Goal: Information Seeking & Learning: Learn about a topic

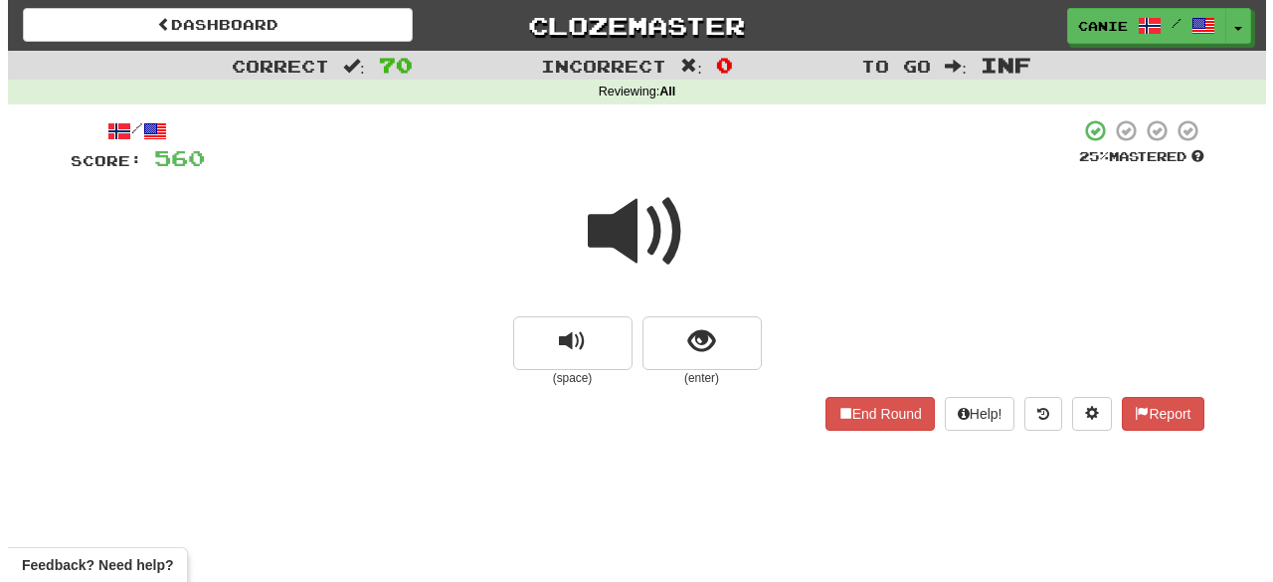
scroll to position [151, 0]
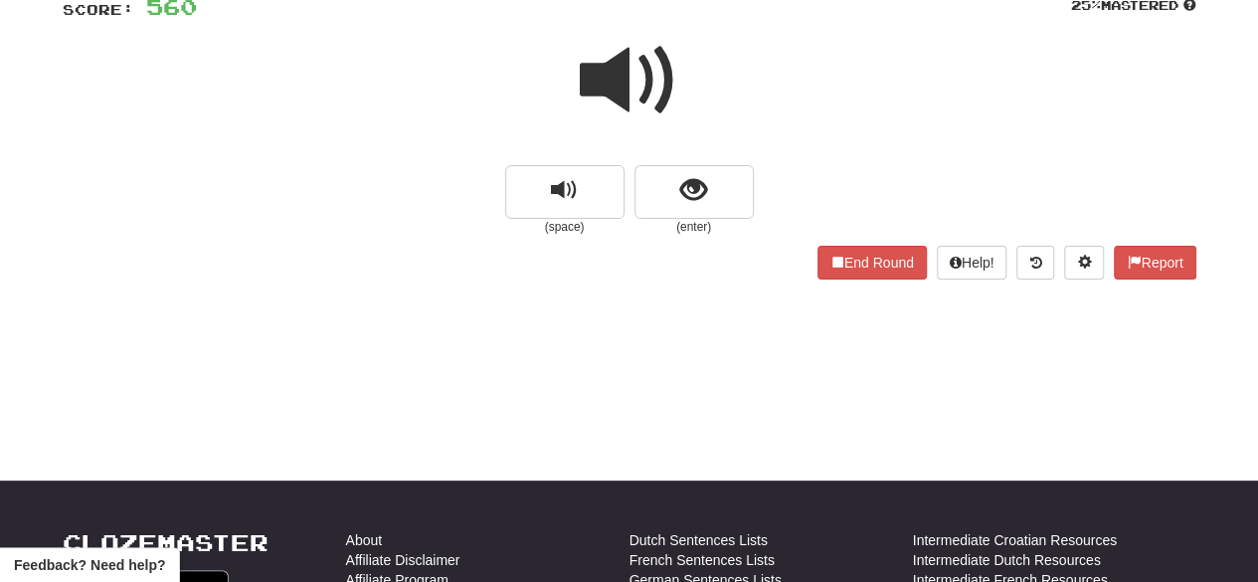
click at [620, 87] on span at bounding box center [629, 80] width 99 height 99
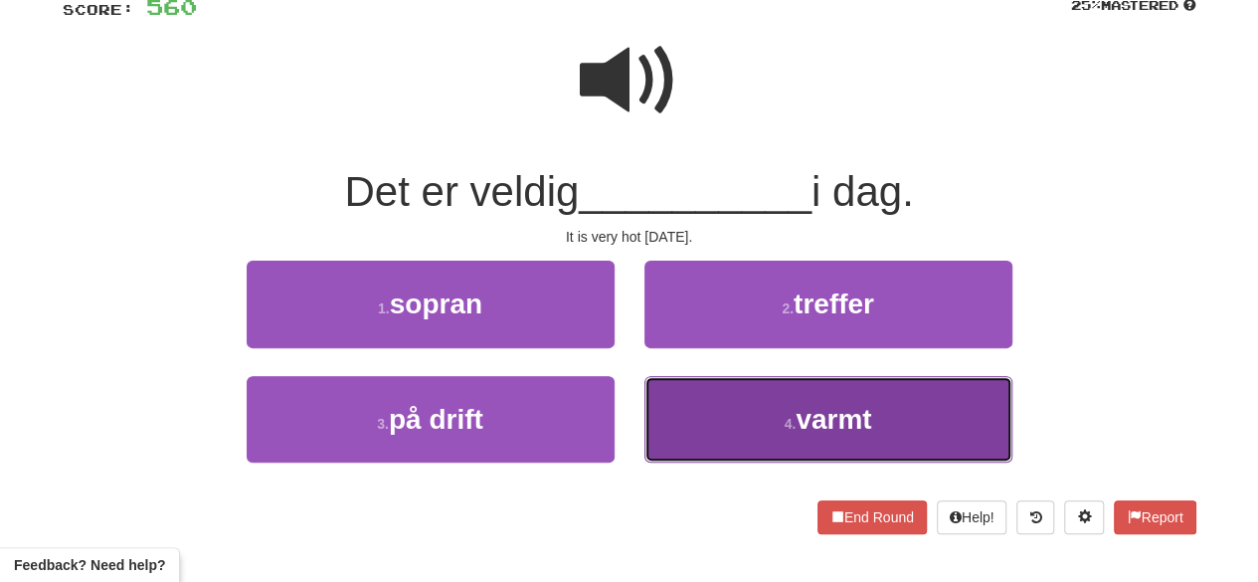
click at [804, 417] on span "varmt" at bounding box center [834, 419] width 76 height 31
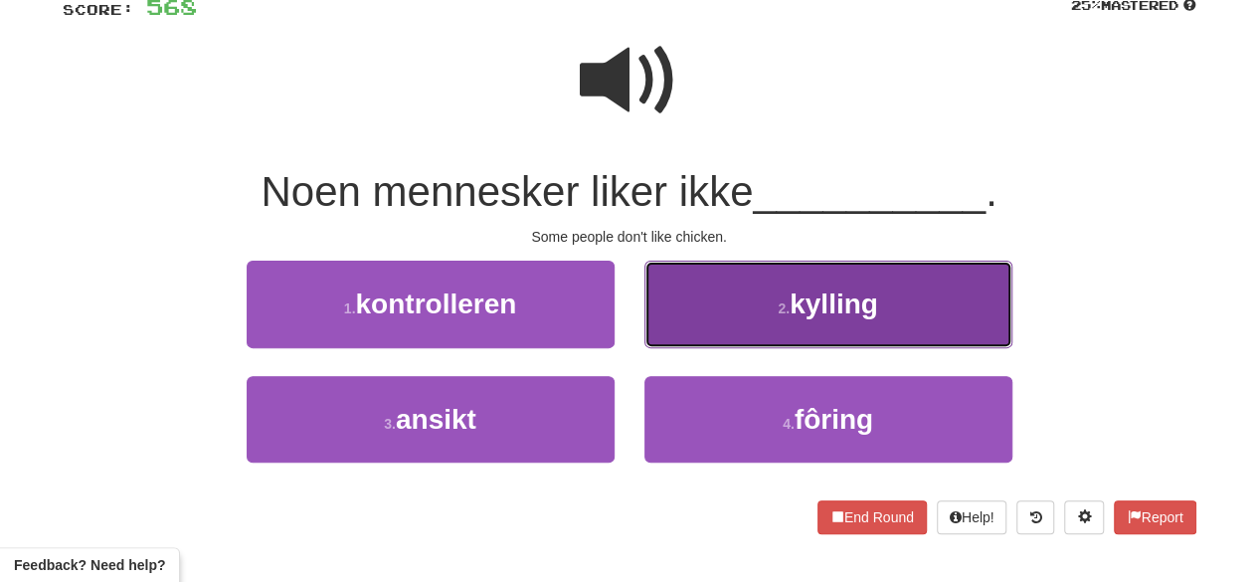
click at [776, 319] on button "2 . kylling" at bounding box center [829, 304] width 368 height 87
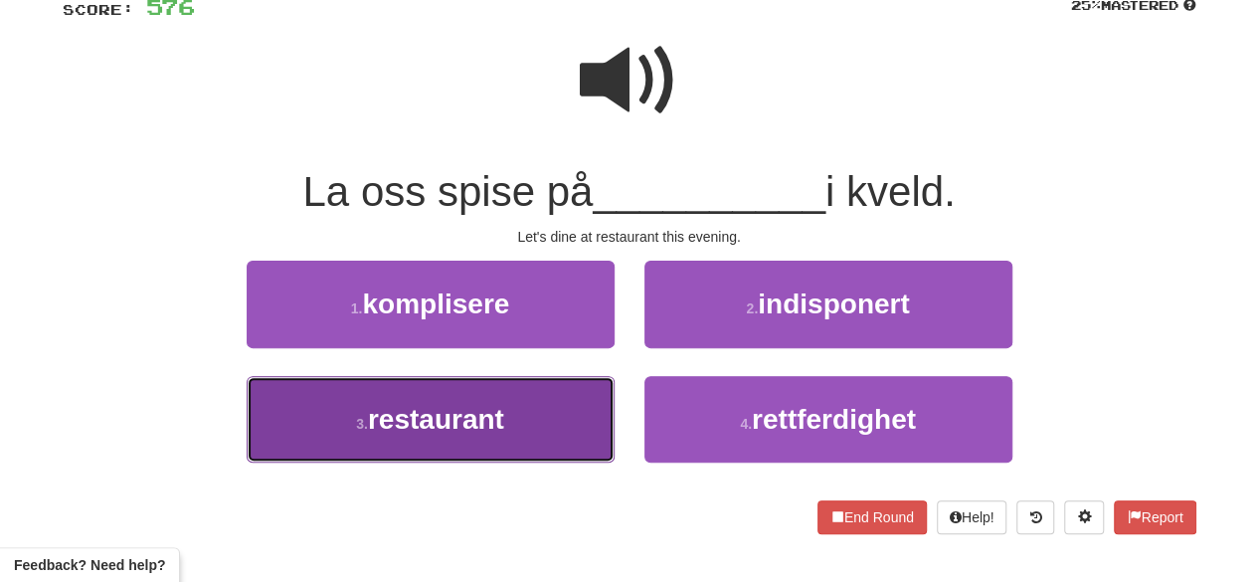
click at [526, 427] on button "3 . restaurant" at bounding box center [431, 419] width 368 height 87
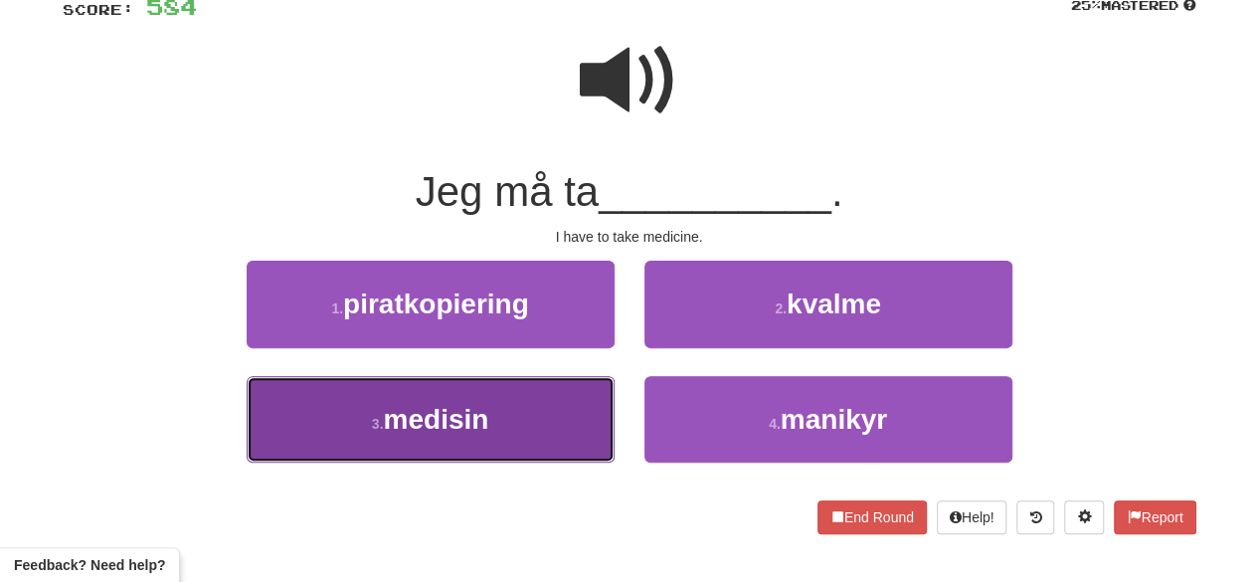
click at [539, 420] on button "3 . medisin" at bounding box center [431, 419] width 368 height 87
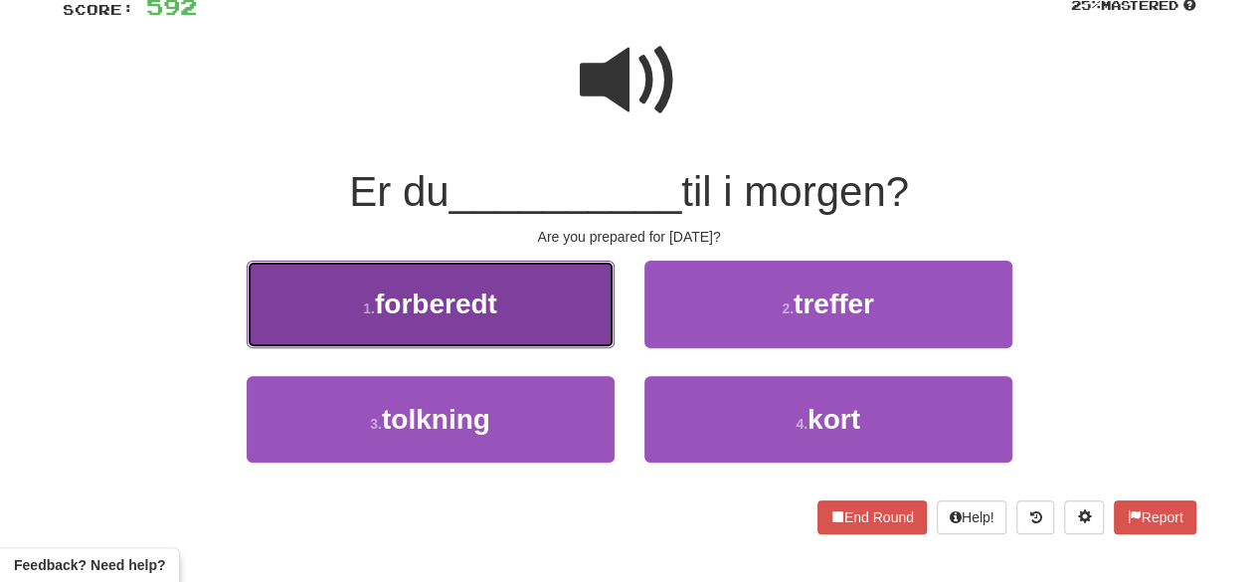
click at [561, 321] on button "1 . forberedt" at bounding box center [431, 304] width 368 height 87
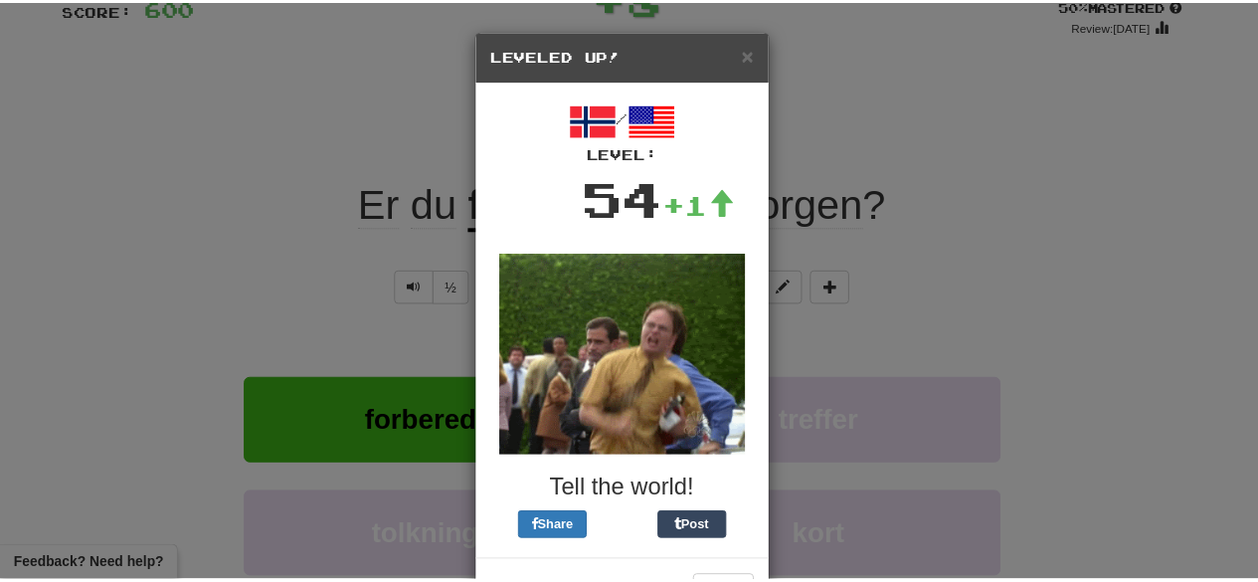
scroll to position [72, 0]
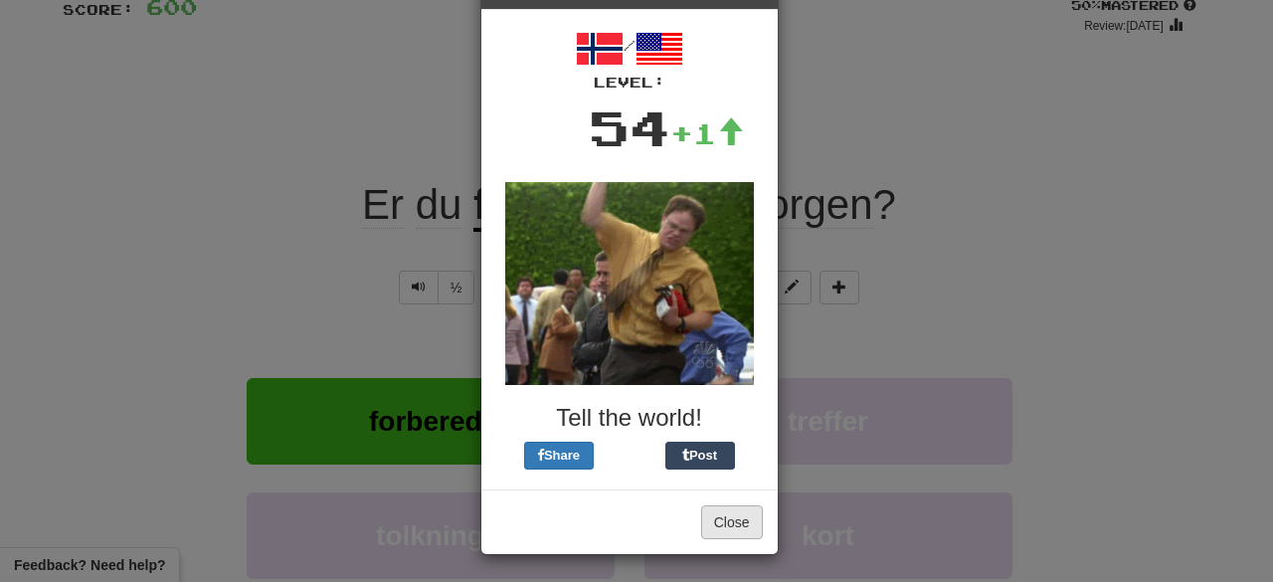
click at [735, 536] on div "Close" at bounding box center [629, 521] width 296 height 65
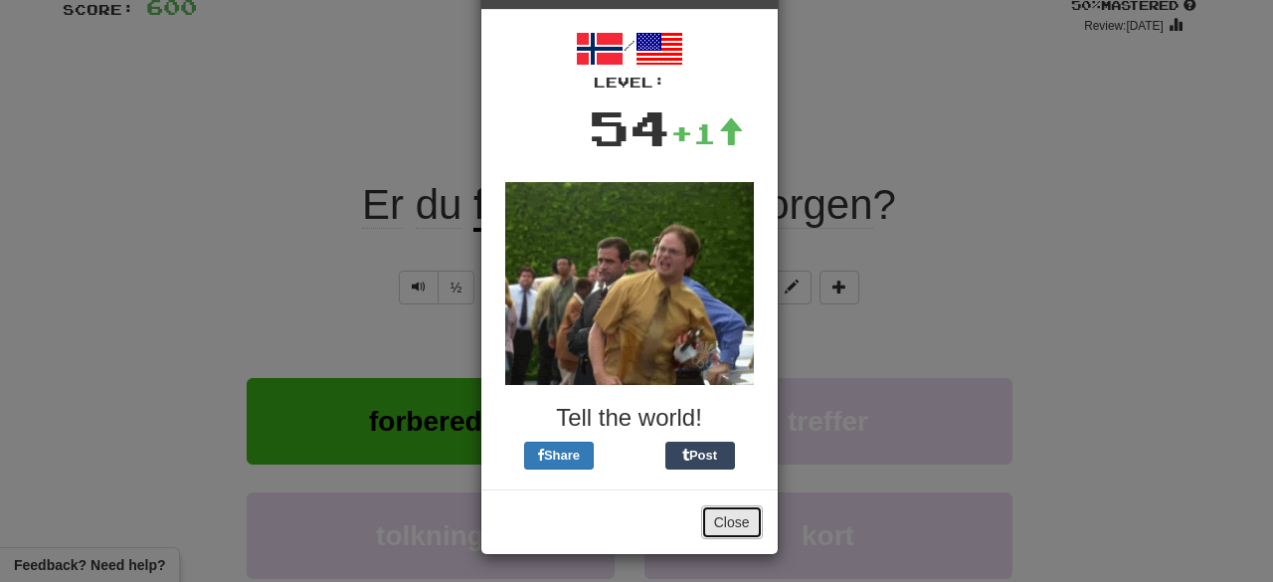
click at [732, 522] on button "Close" at bounding box center [732, 522] width 62 height 34
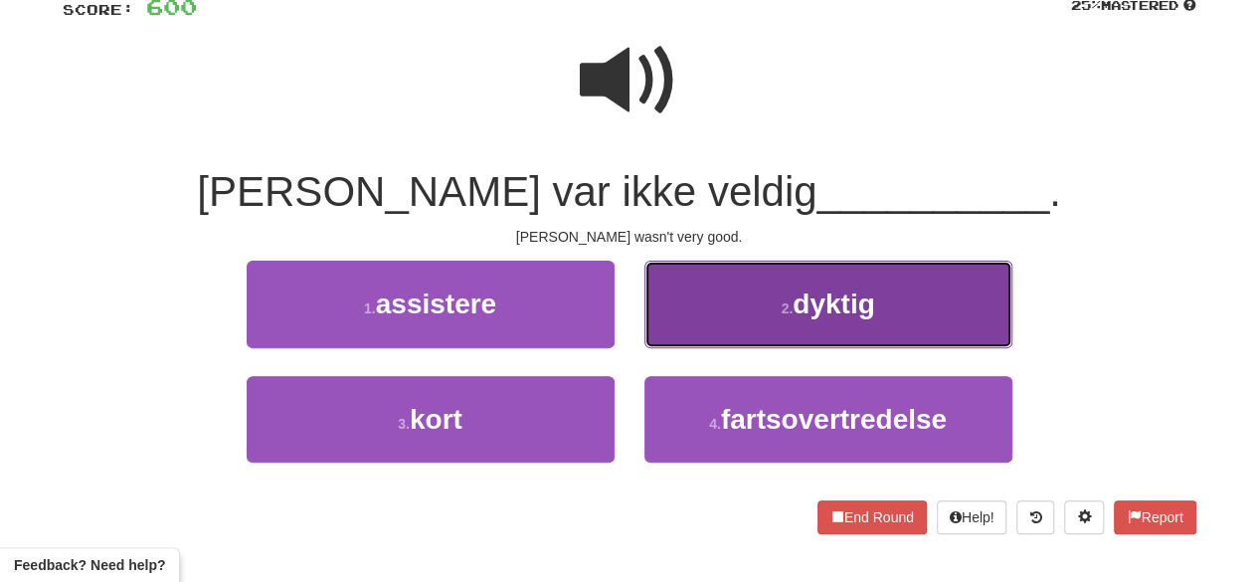
click at [777, 314] on button "2 . dyktig" at bounding box center [829, 304] width 368 height 87
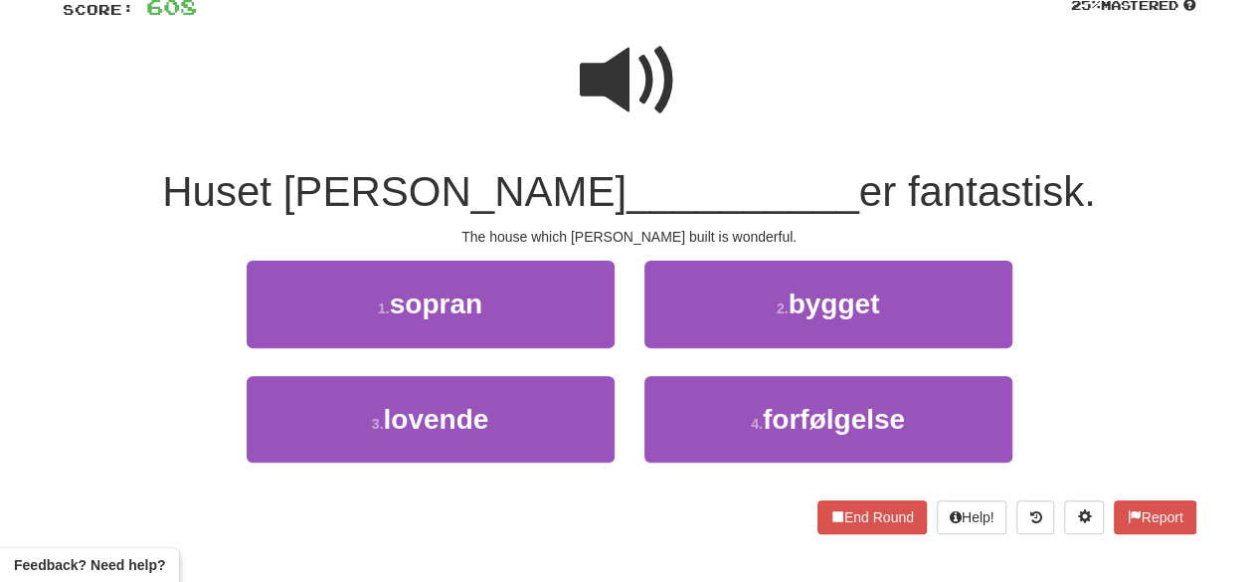
click at [631, 116] on span at bounding box center [629, 80] width 99 height 99
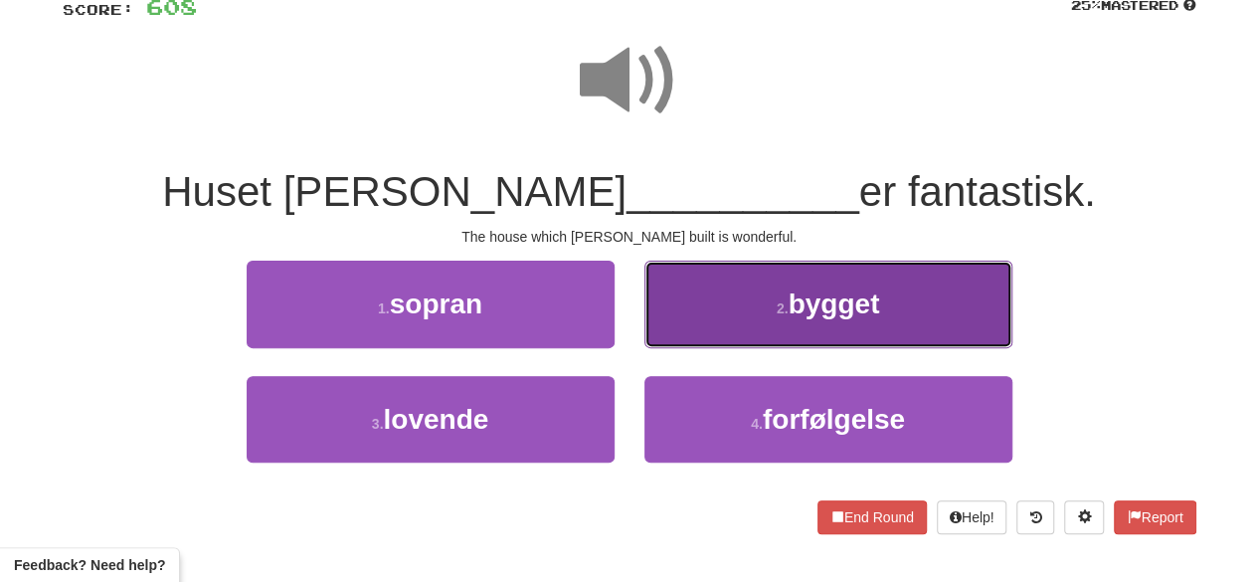
click at [777, 312] on small "2 ." at bounding box center [783, 308] width 12 height 16
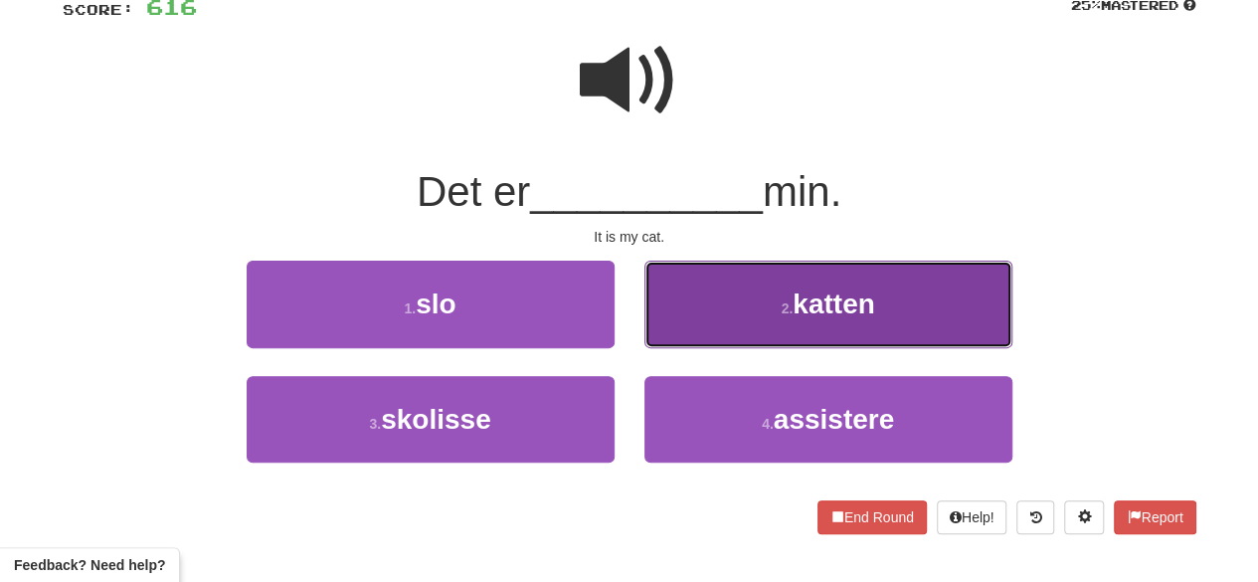
click at [854, 287] on button "2 . katten" at bounding box center [829, 304] width 368 height 87
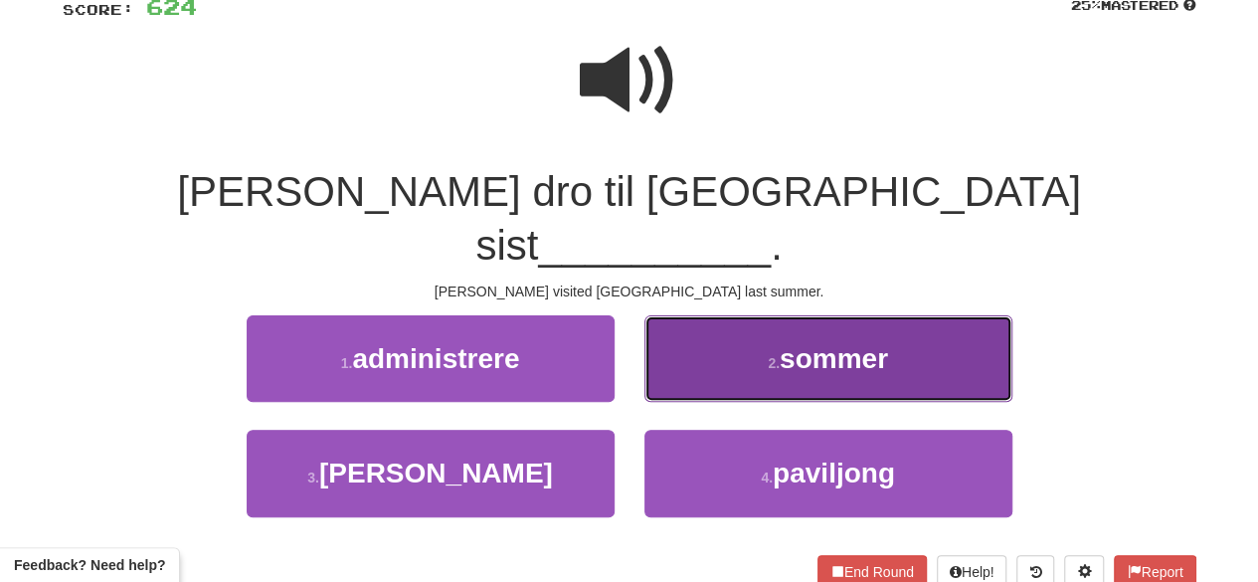
click at [790, 329] on button "2 . sommer" at bounding box center [829, 358] width 368 height 87
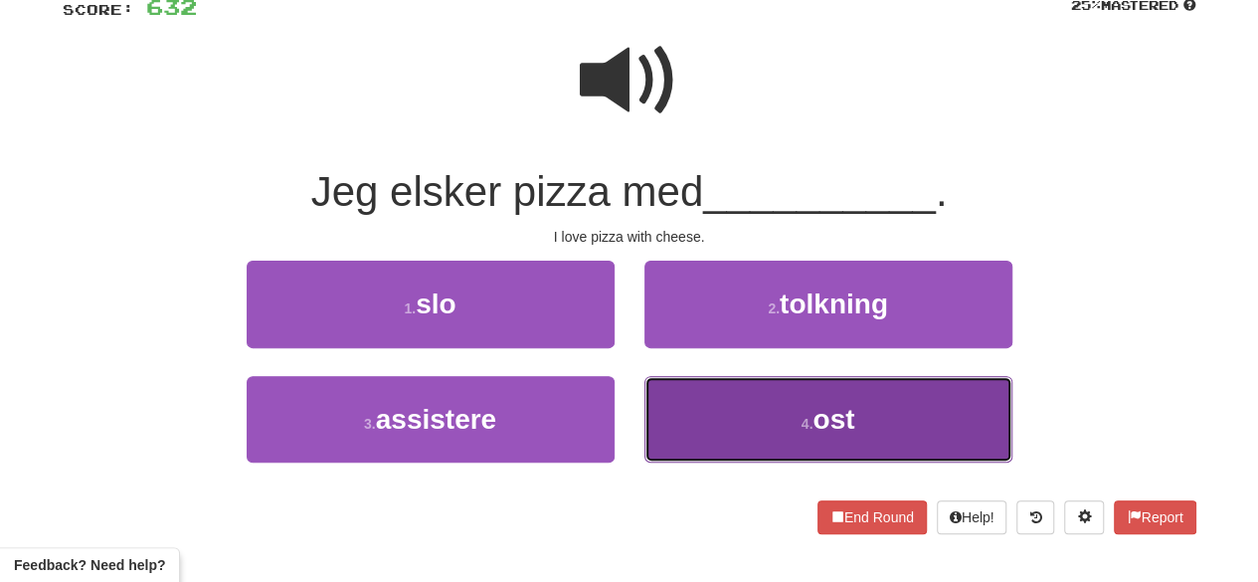
click at [796, 429] on button "4 . ost" at bounding box center [829, 419] width 368 height 87
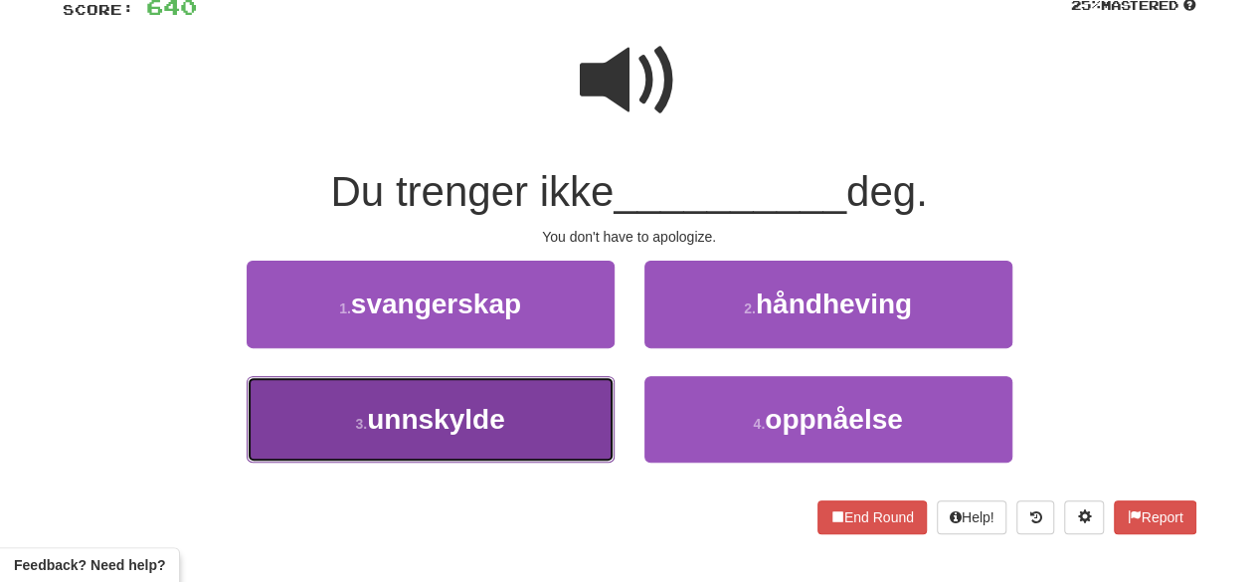
click at [507, 426] on button "3 . unnskylde" at bounding box center [431, 419] width 368 height 87
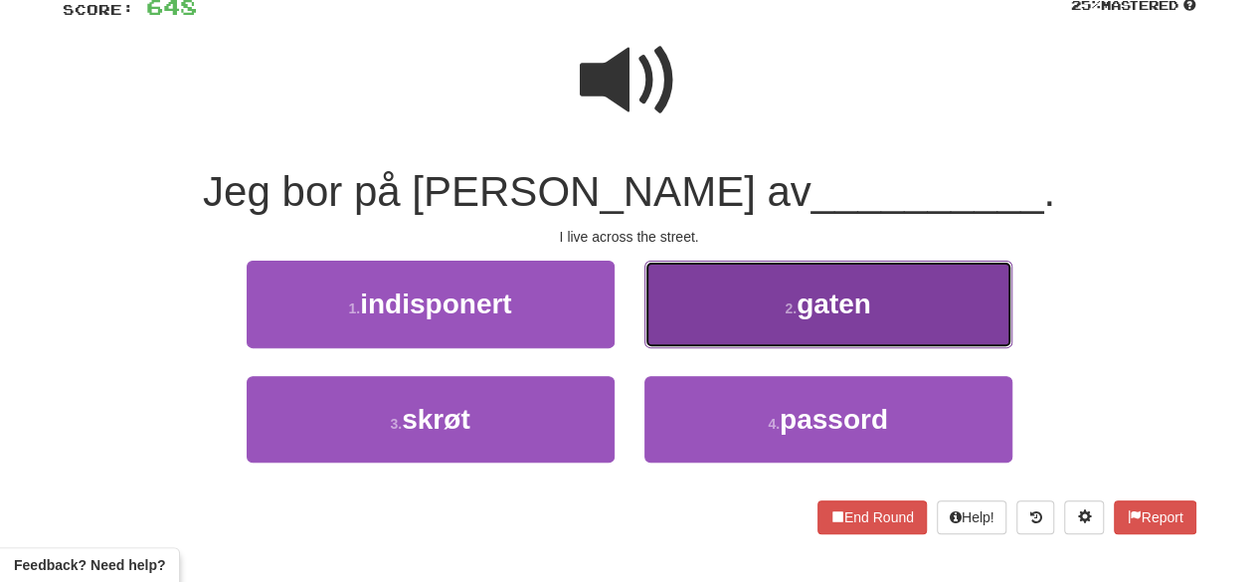
click at [794, 329] on button "2 . gaten" at bounding box center [829, 304] width 368 height 87
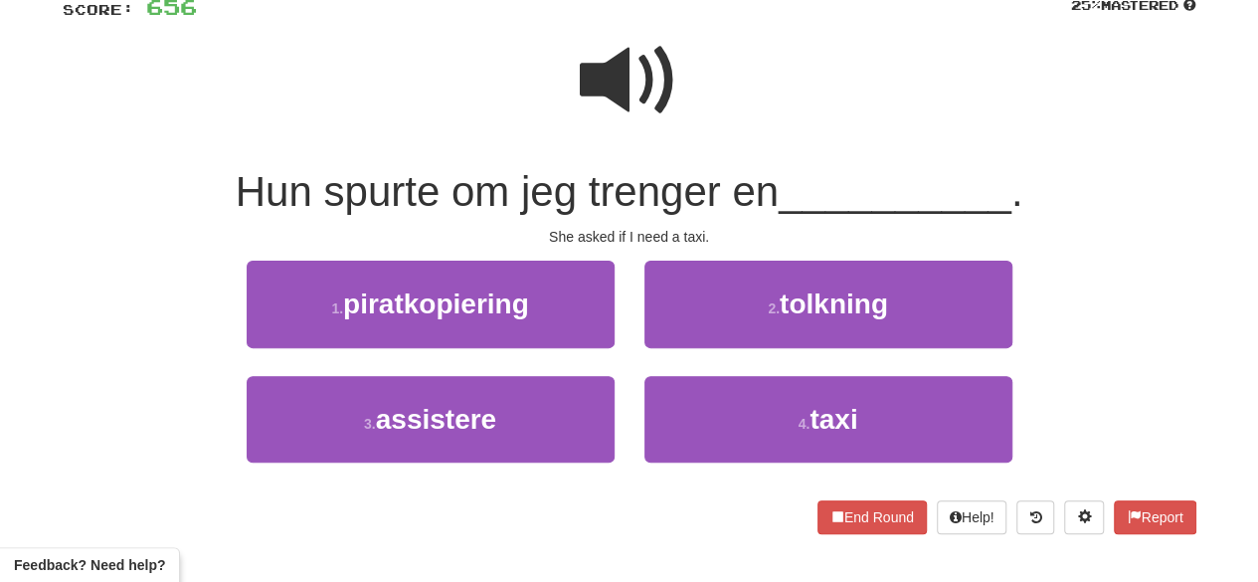
click at [629, 97] on span at bounding box center [629, 80] width 99 height 99
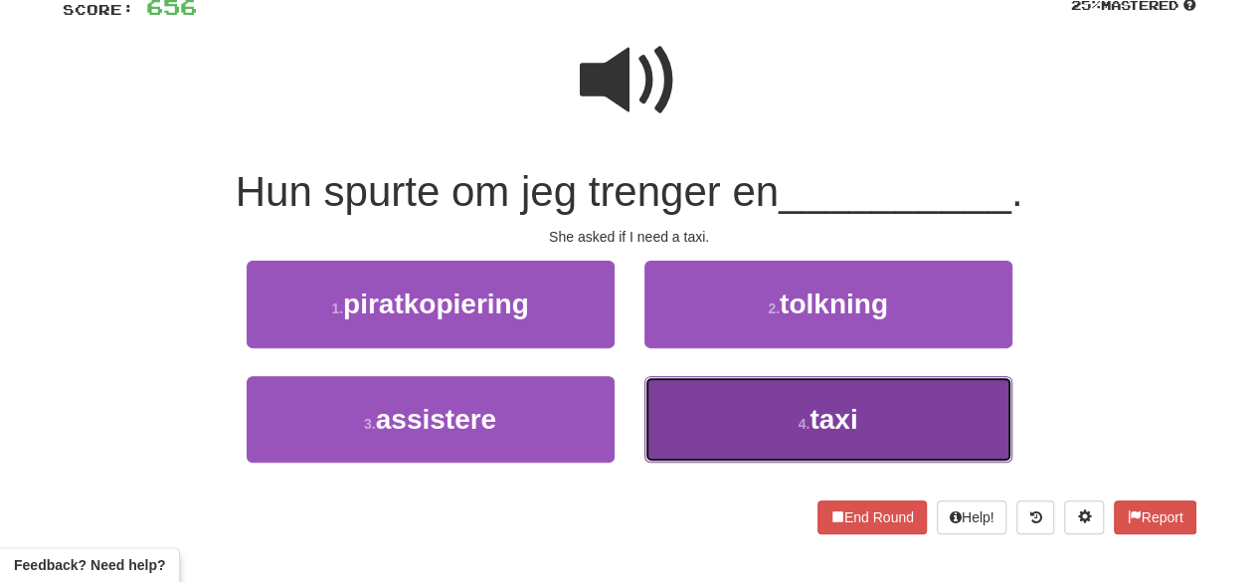
click at [698, 411] on button "4 . taxi" at bounding box center [829, 419] width 368 height 87
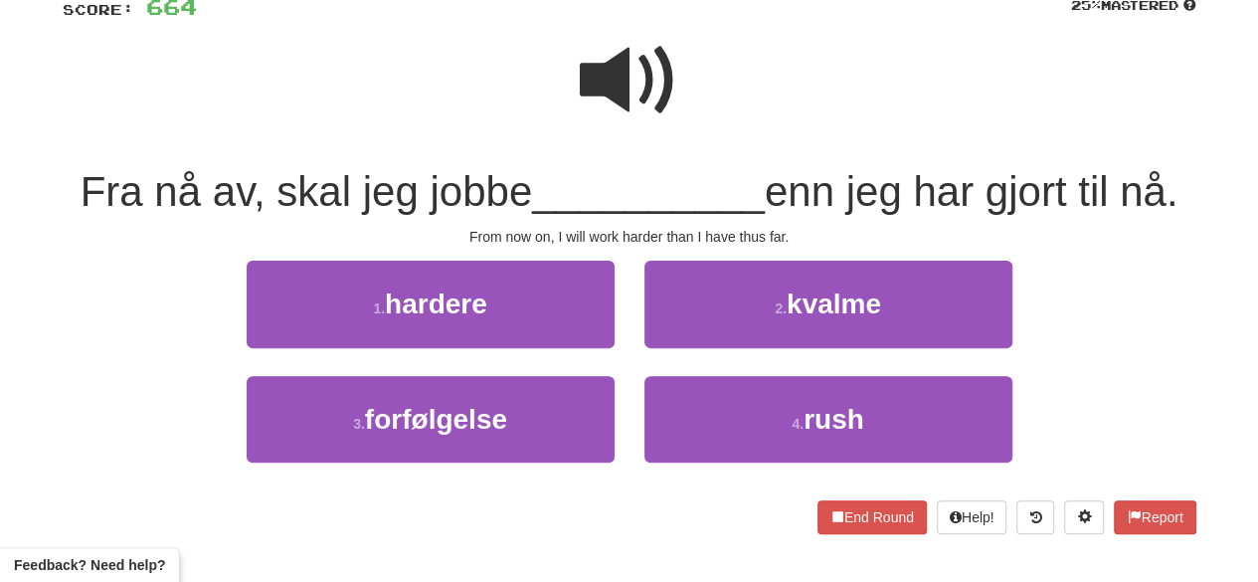
click at [619, 80] on span at bounding box center [629, 80] width 99 height 99
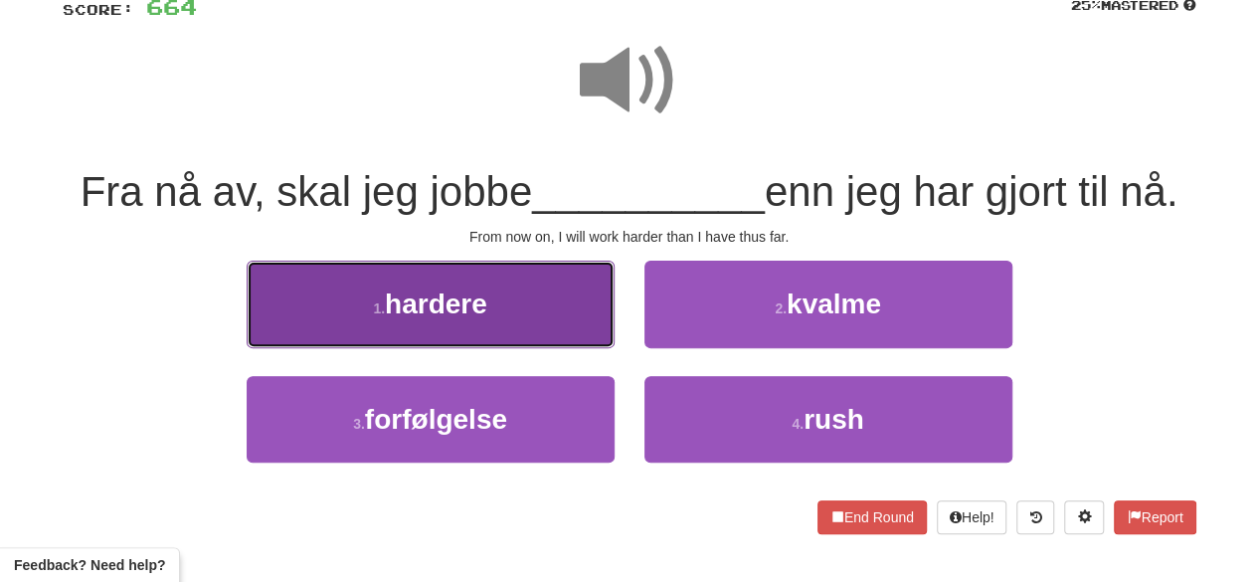
click at [551, 311] on button "1 . hardere" at bounding box center [431, 304] width 368 height 87
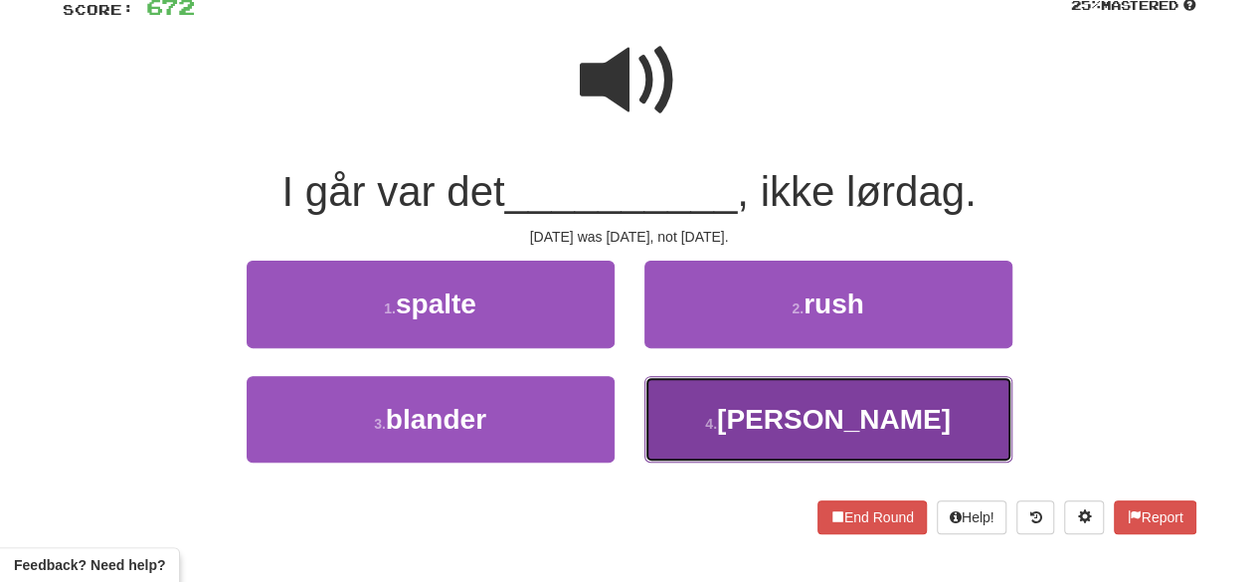
click at [750, 421] on button "4 . søndag" at bounding box center [829, 419] width 368 height 87
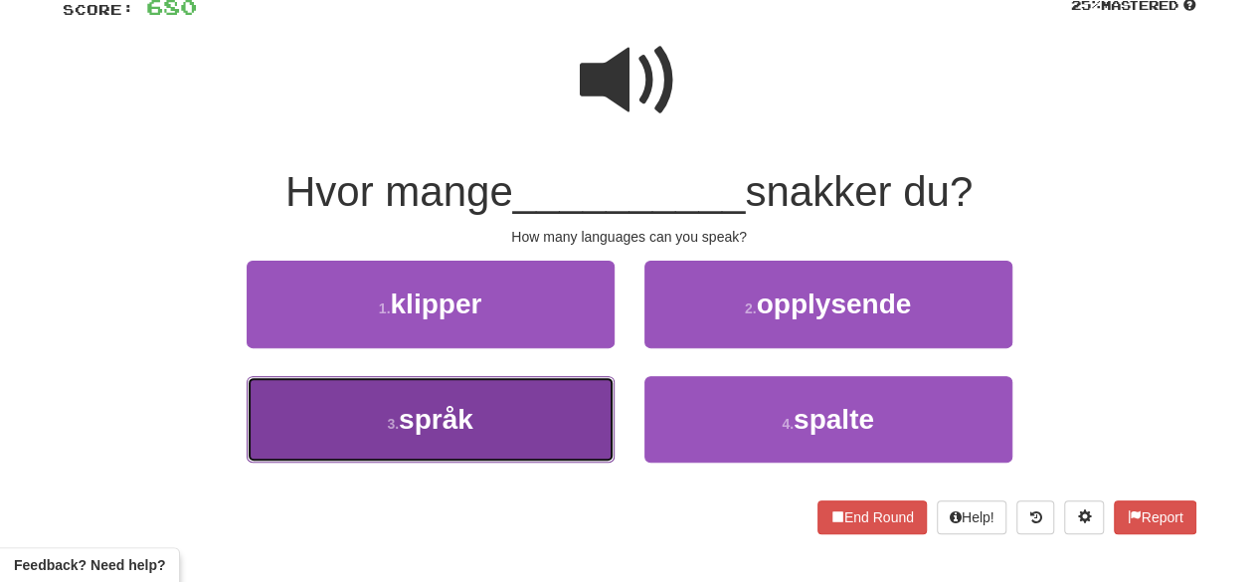
click at [574, 441] on button "3 . språk" at bounding box center [431, 419] width 368 height 87
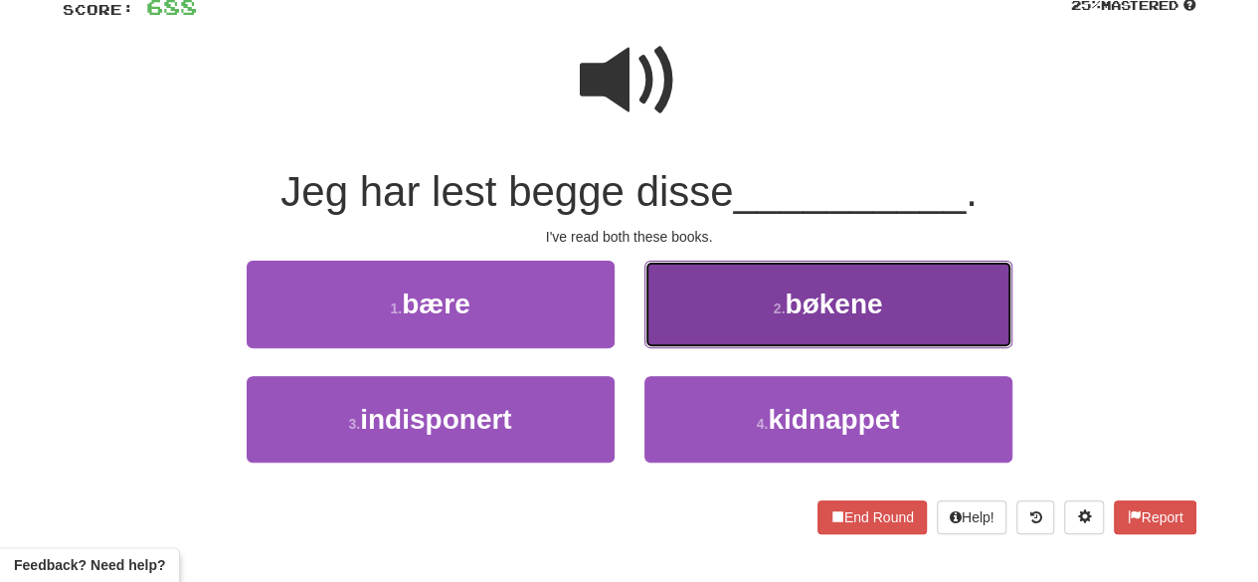
click at [734, 319] on button "2 . bøkene" at bounding box center [829, 304] width 368 height 87
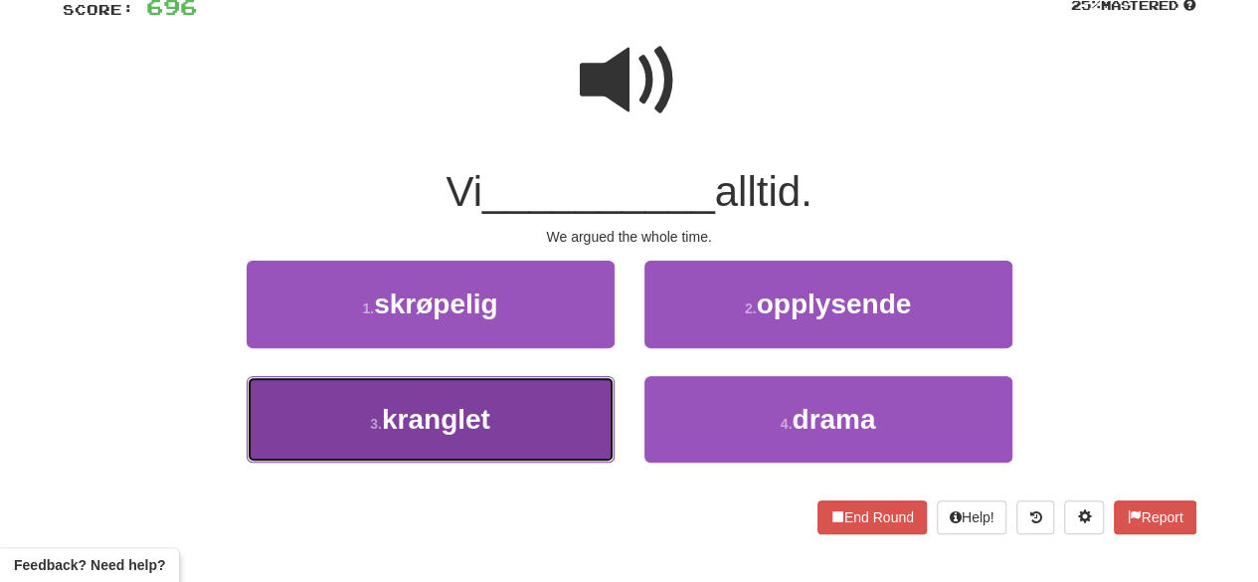
click at [571, 428] on button "3 . kranglet" at bounding box center [431, 419] width 368 height 87
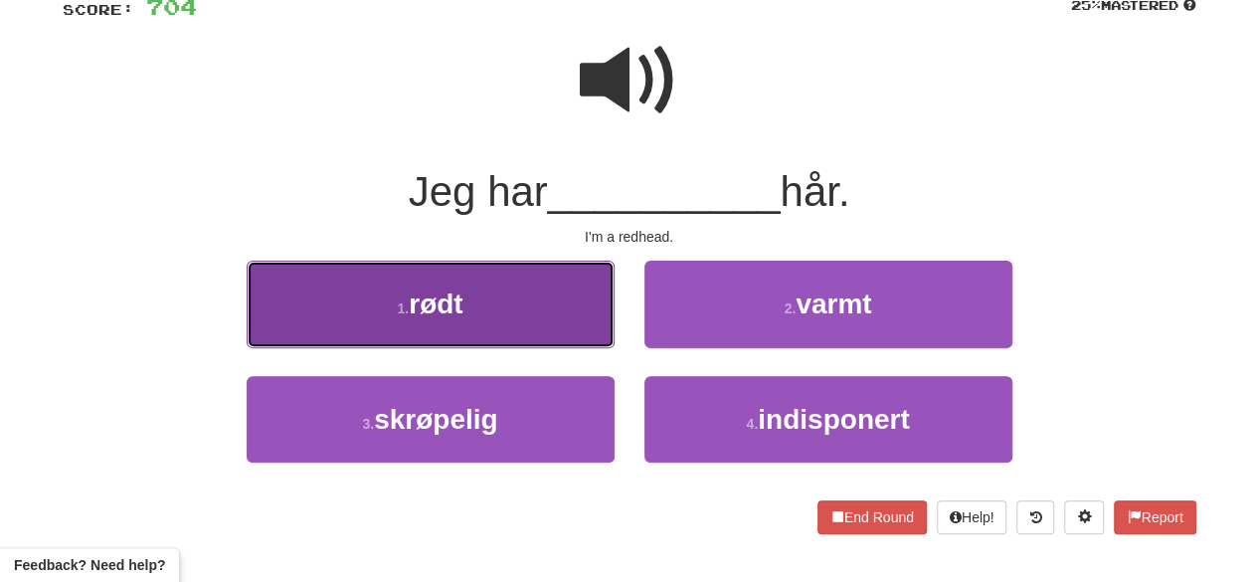
click at [509, 315] on button "1 . rødt" at bounding box center [431, 304] width 368 height 87
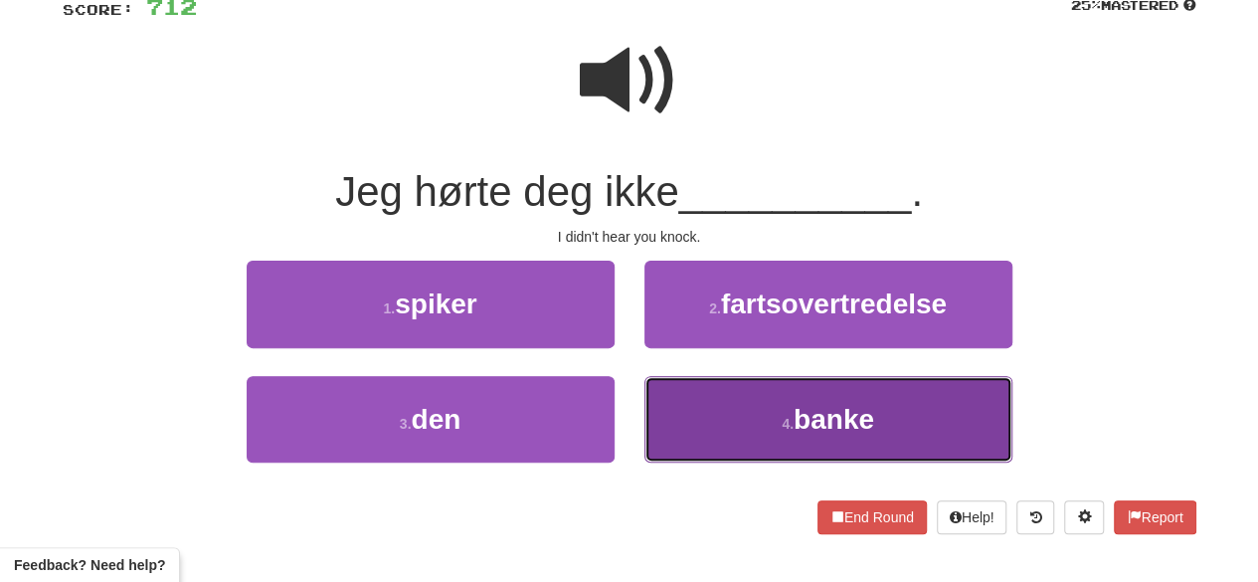
click at [720, 441] on button "4 . banke" at bounding box center [829, 419] width 368 height 87
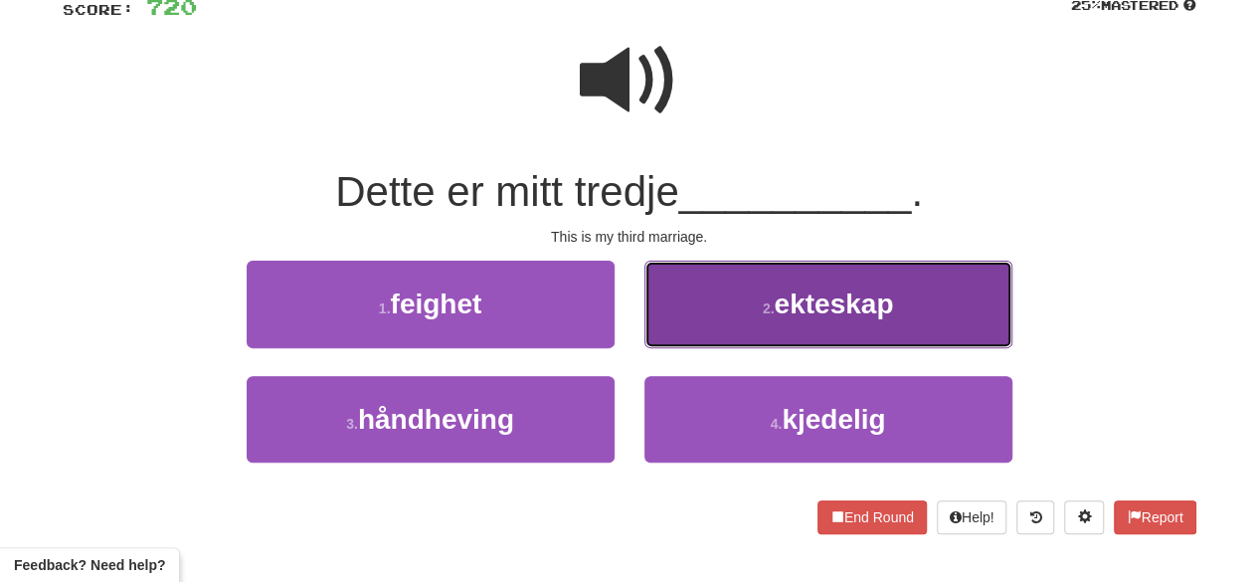
click at [758, 311] on button "2 . ekteskap" at bounding box center [829, 304] width 368 height 87
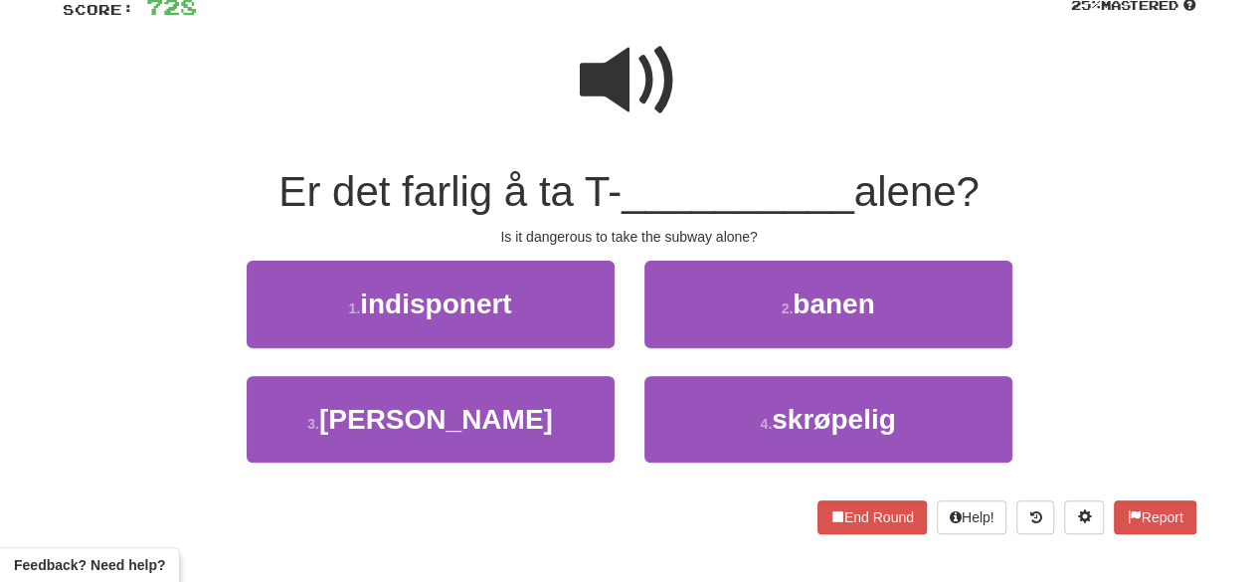
click at [592, 120] on span at bounding box center [629, 80] width 99 height 99
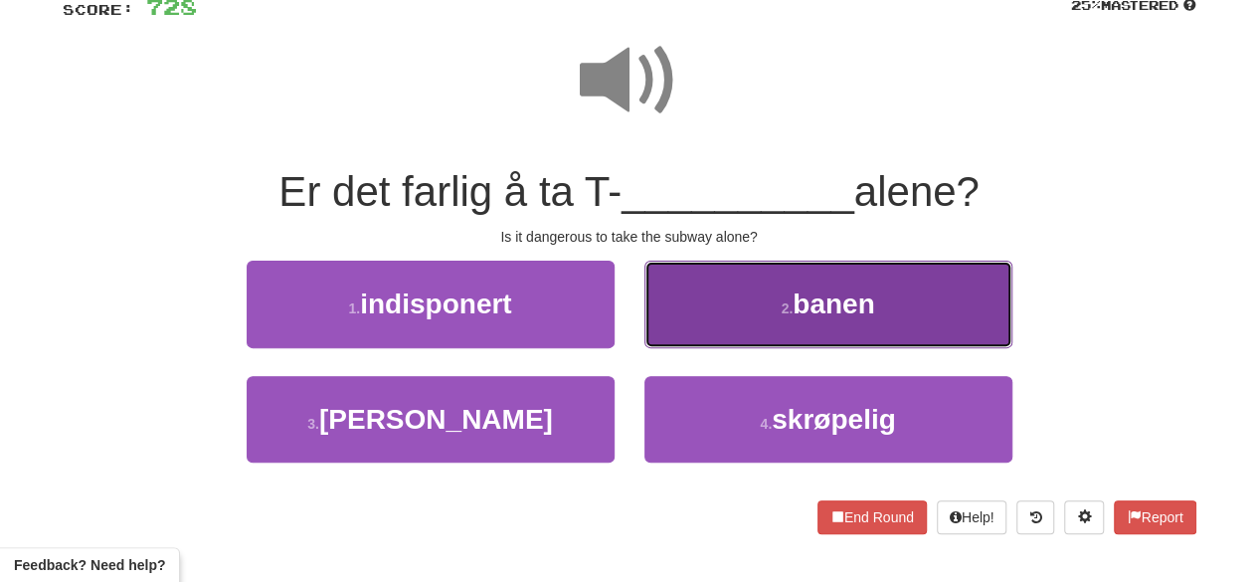
click at [740, 285] on button "2 . banen" at bounding box center [829, 304] width 368 height 87
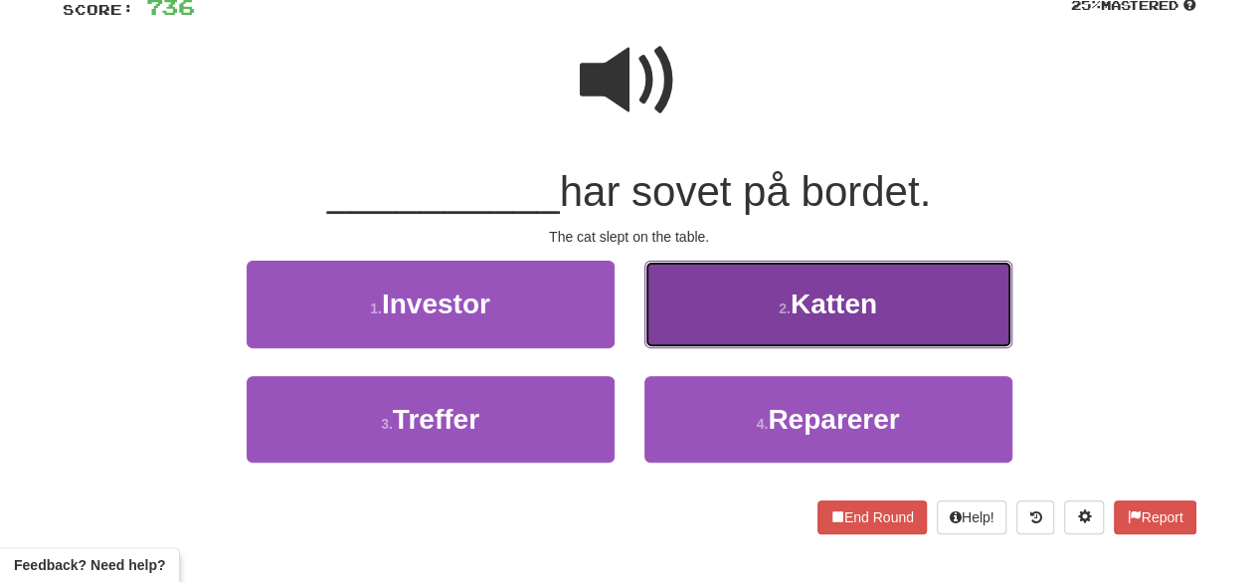
click at [785, 298] on button "2 . Katten" at bounding box center [829, 304] width 368 height 87
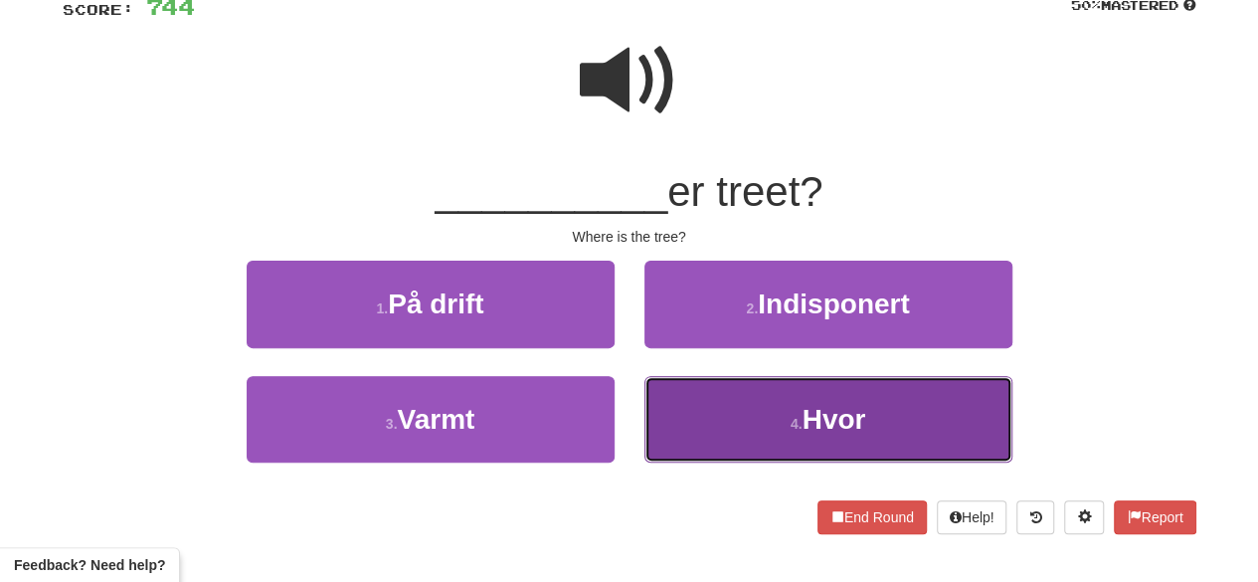
click at [850, 419] on span "Hvor" at bounding box center [834, 419] width 64 height 31
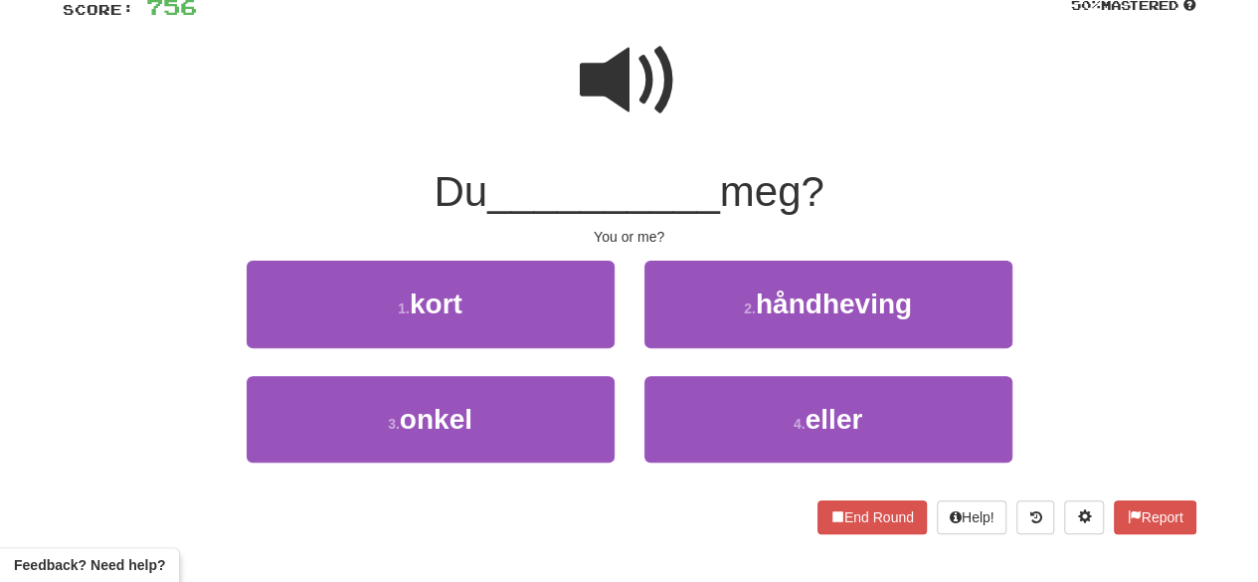
click at [650, 73] on span at bounding box center [629, 80] width 99 height 99
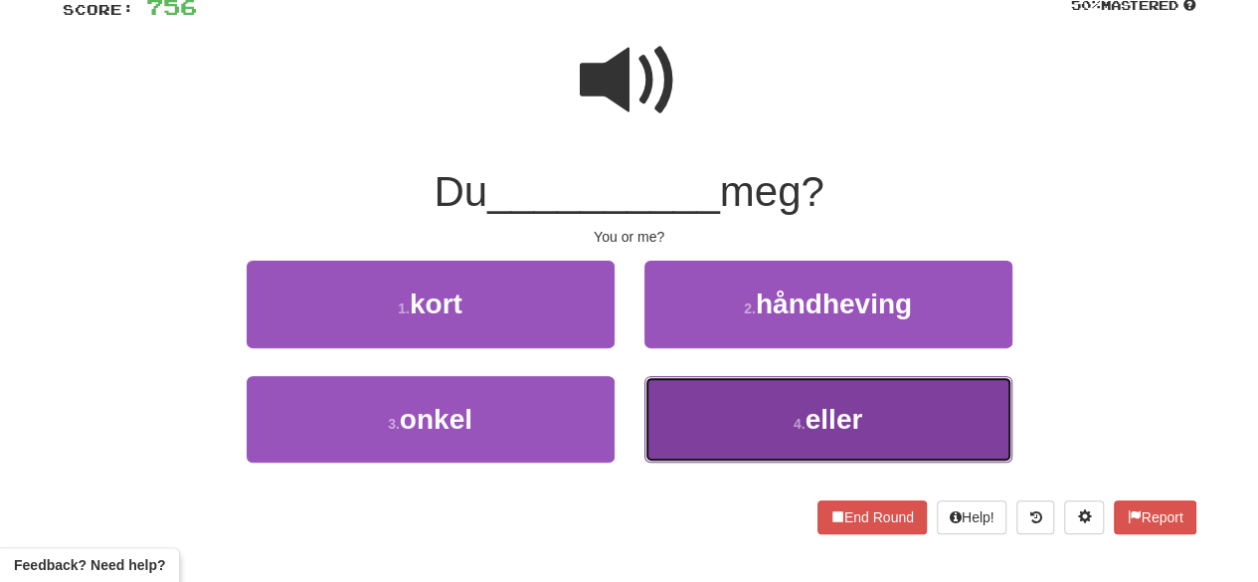
click at [712, 432] on button "4 . eller" at bounding box center [829, 419] width 368 height 87
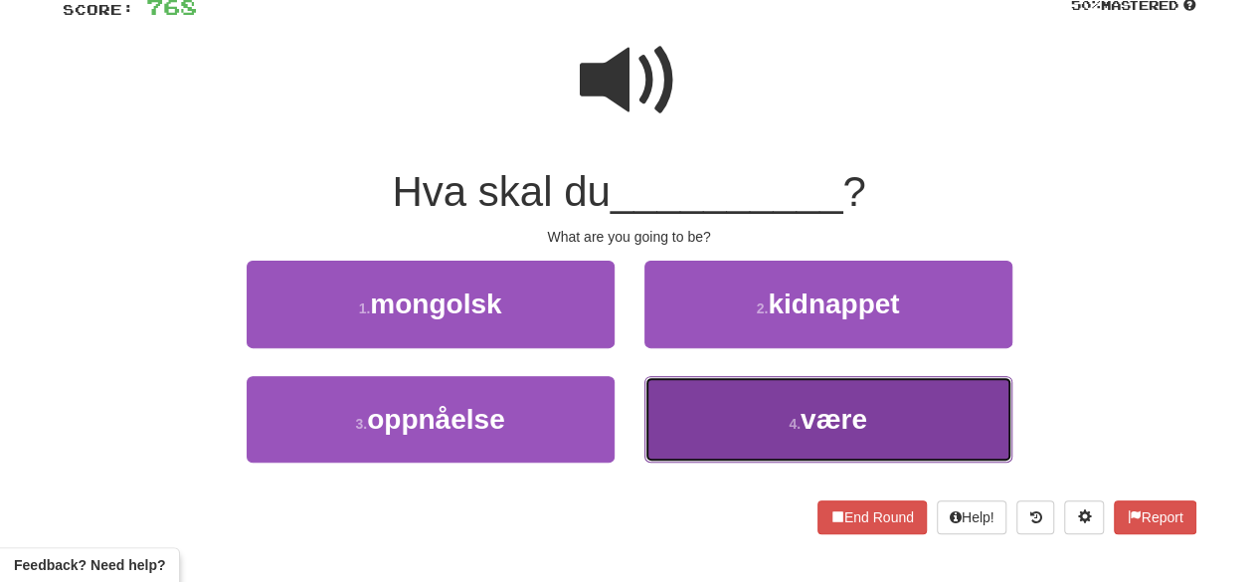
click at [781, 421] on button "4 . være" at bounding box center [829, 419] width 368 height 87
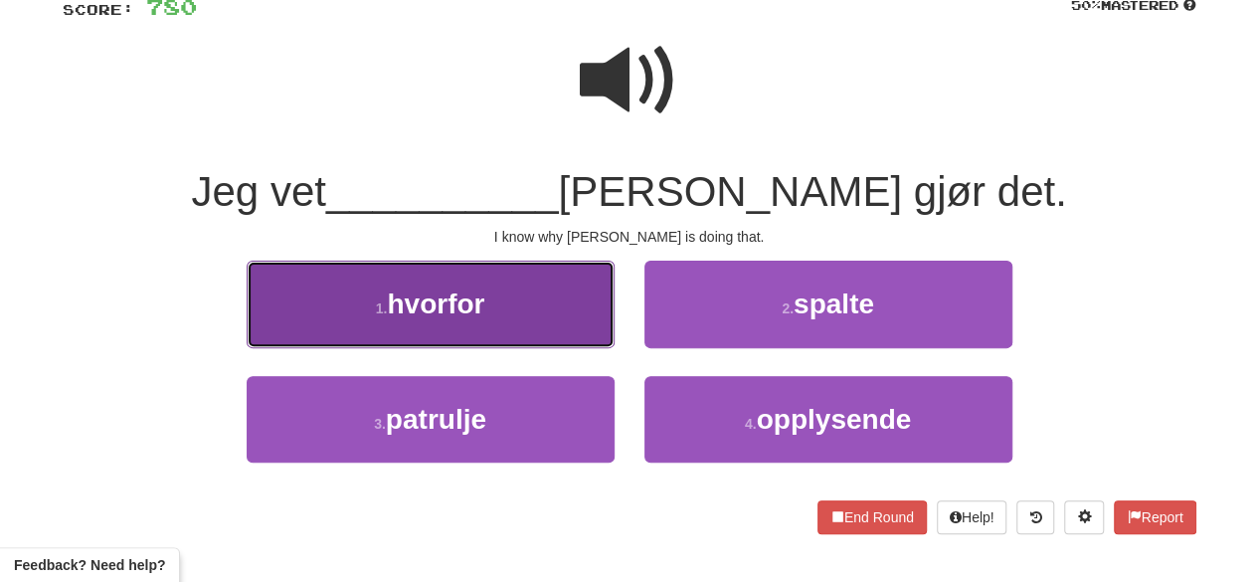
click at [577, 315] on button "1 . hvorfor" at bounding box center [431, 304] width 368 height 87
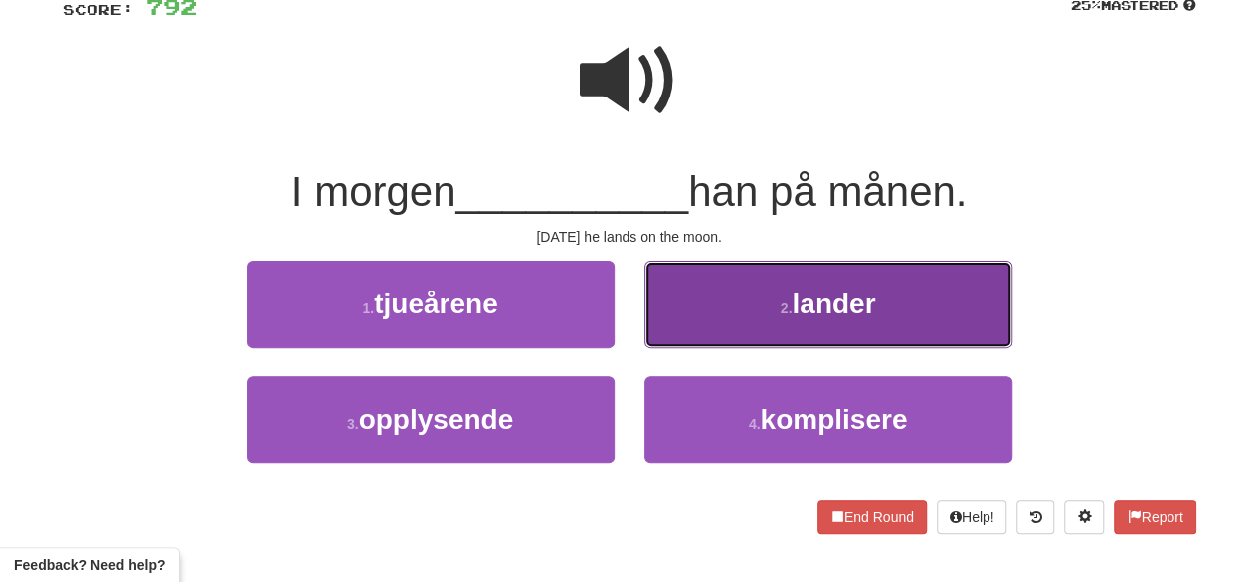
click at [775, 305] on button "2 . lander" at bounding box center [829, 304] width 368 height 87
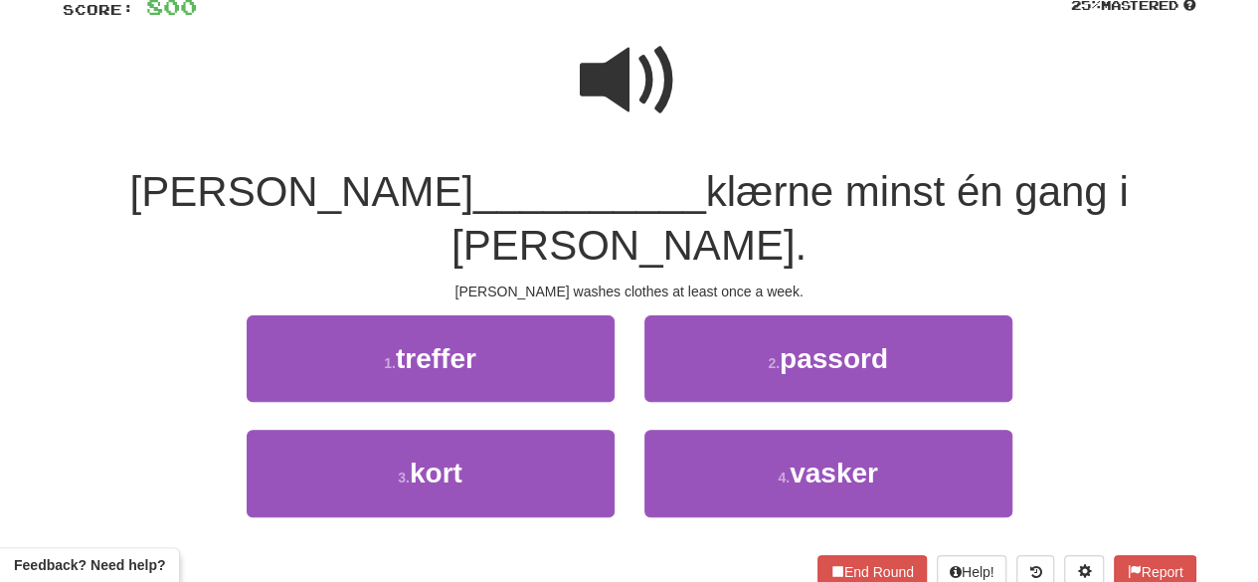
click at [616, 65] on span at bounding box center [629, 80] width 99 height 99
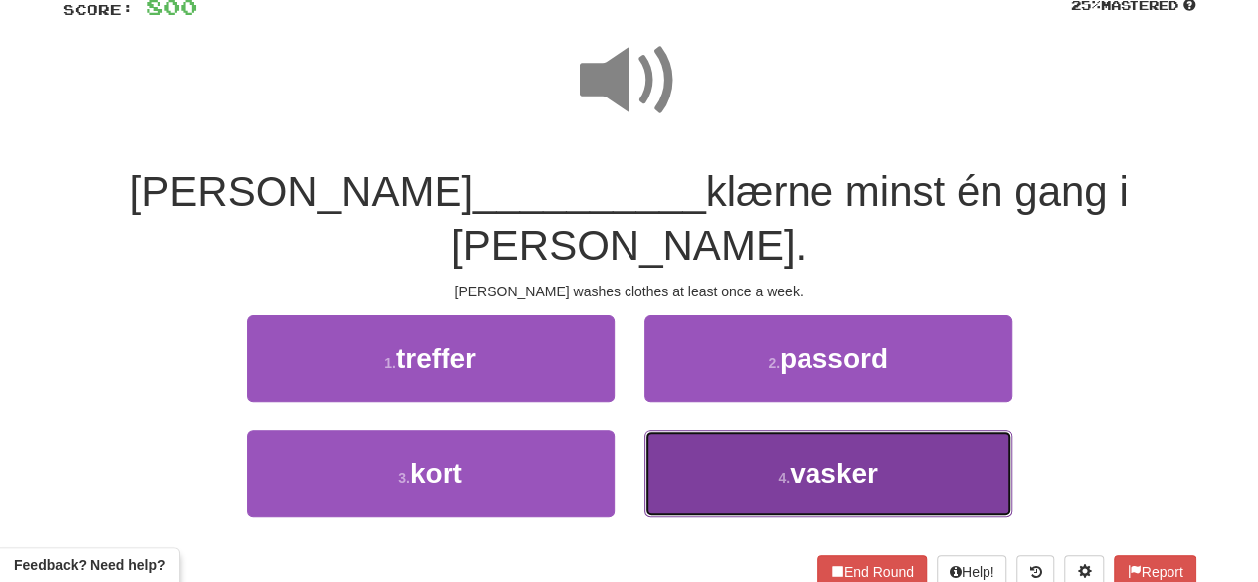
click at [789, 470] on small "4 ." at bounding box center [784, 478] width 12 height 16
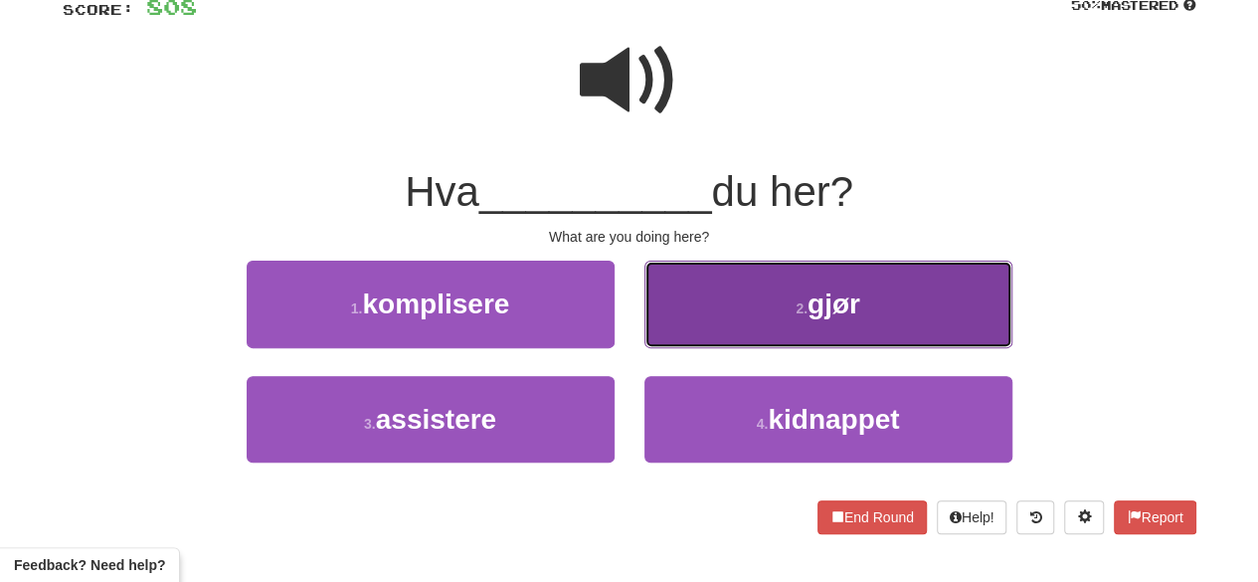
click at [745, 324] on button "2 . gjør" at bounding box center [829, 304] width 368 height 87
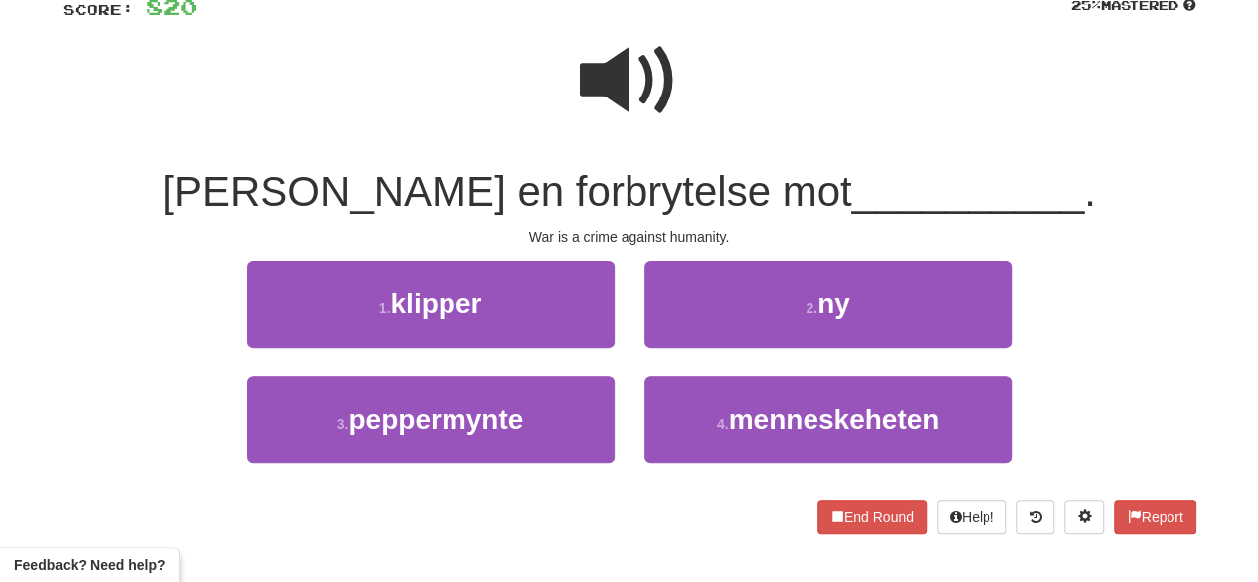
click at [619, 49] on span at bounding box center [629, 80] width 99 height 99
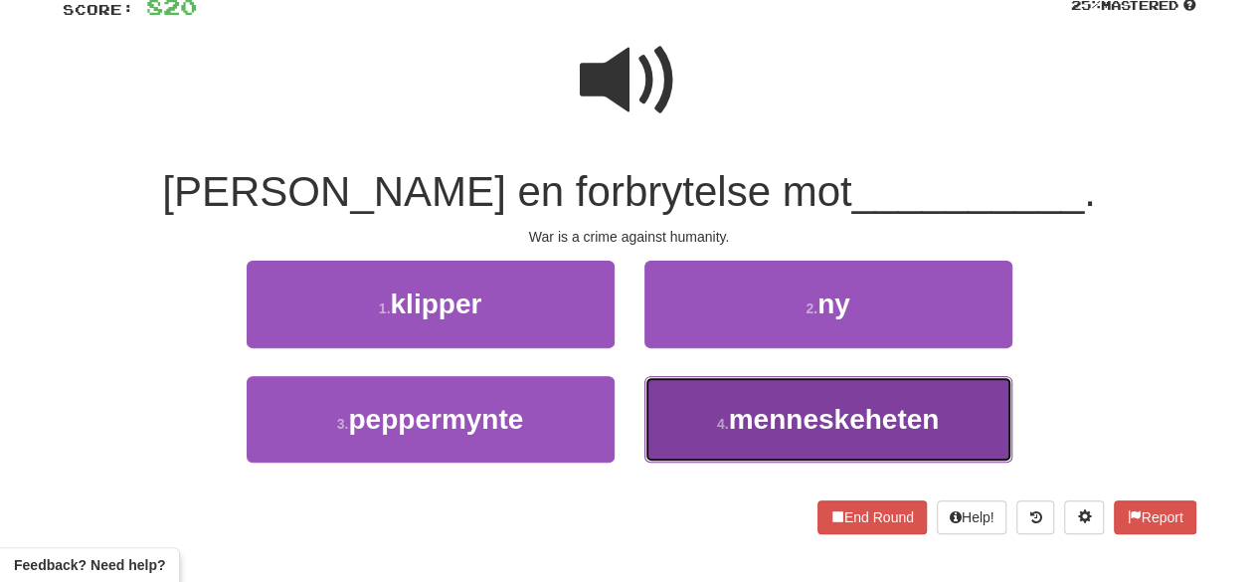
click at [729, 425] on small "4 ." at bounding box center [723, 424] width 12 height 16
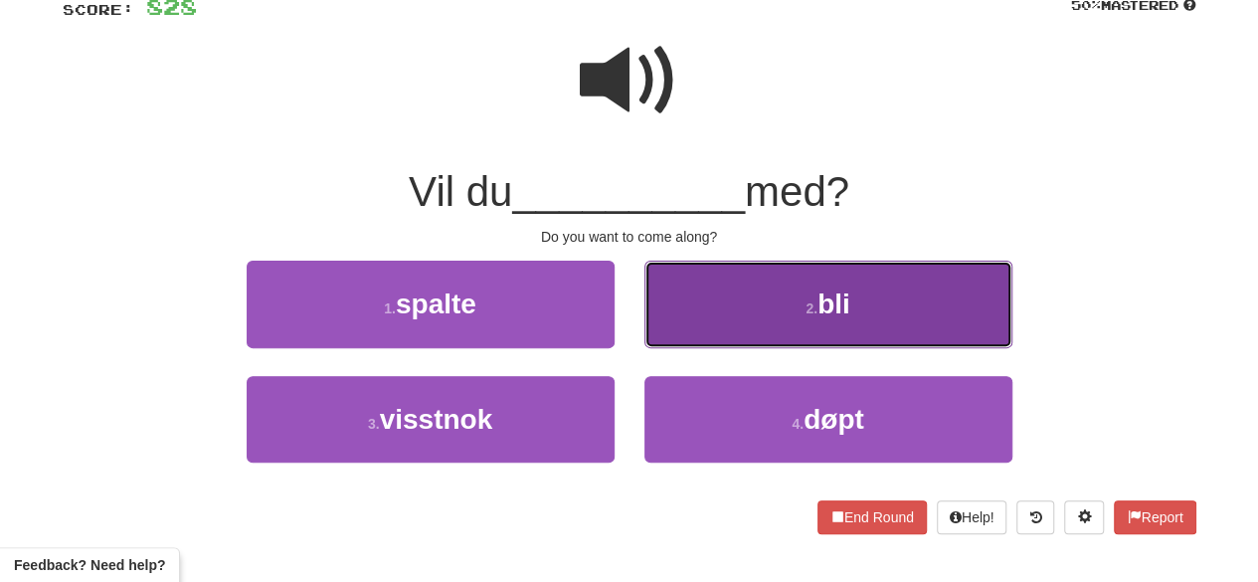
click at [810, 314] on small "2 ." at bounding box center [812, 308] width 12 height 16
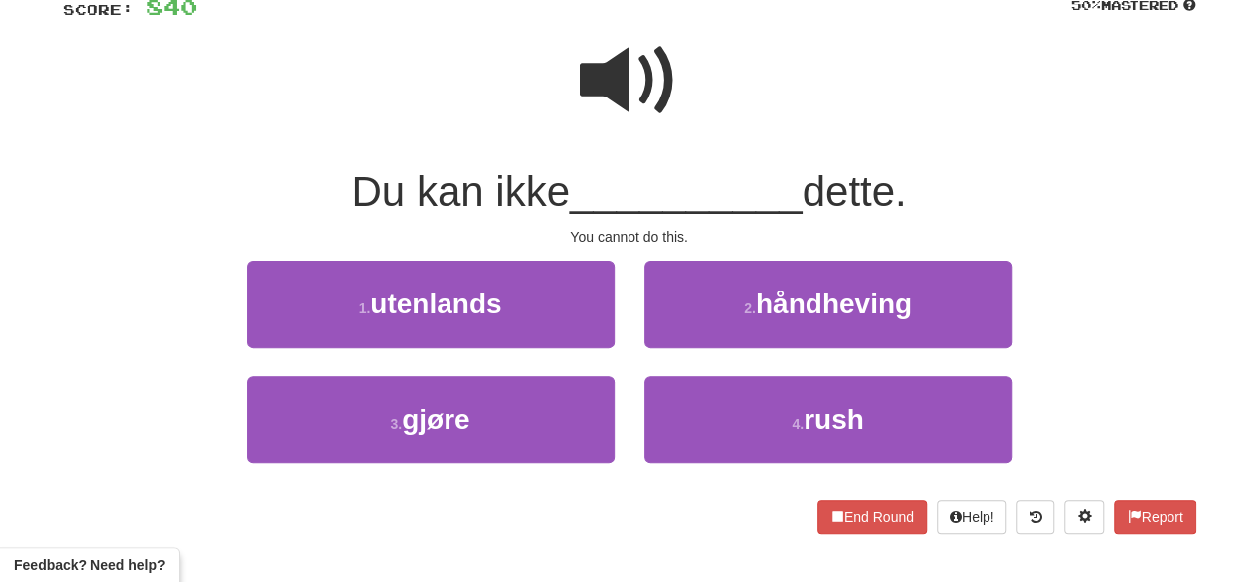
click at [627, 45] on span at bounding box center [629, 80] width 99 height 99
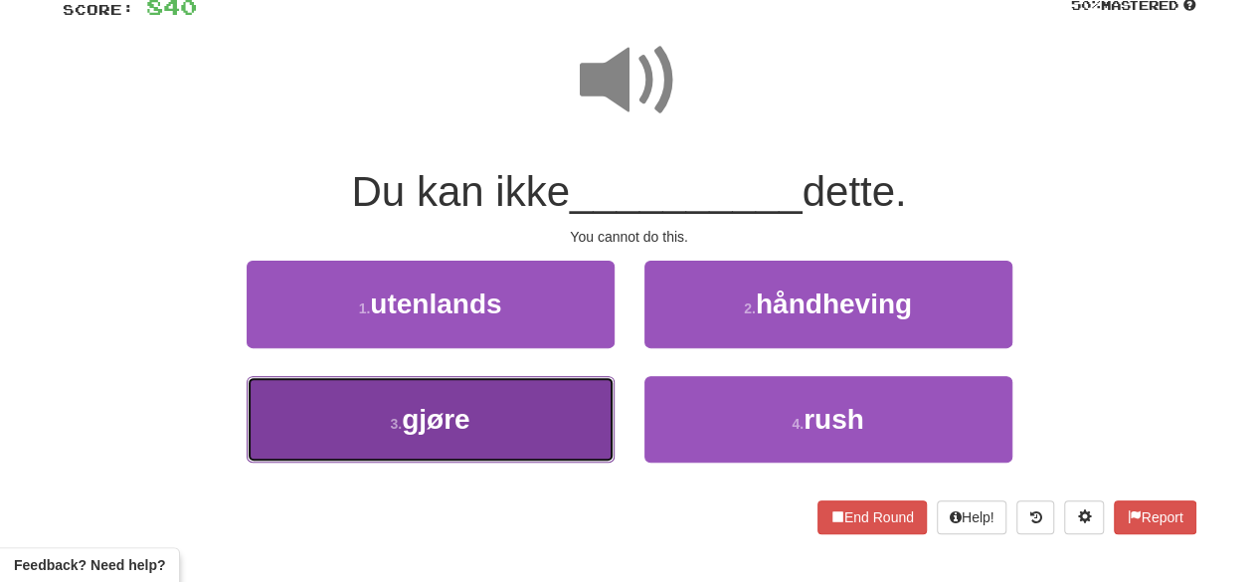
click at [551, 442] on button "3 . gjøre" at bounding box center [431, 419] width 368 height 87
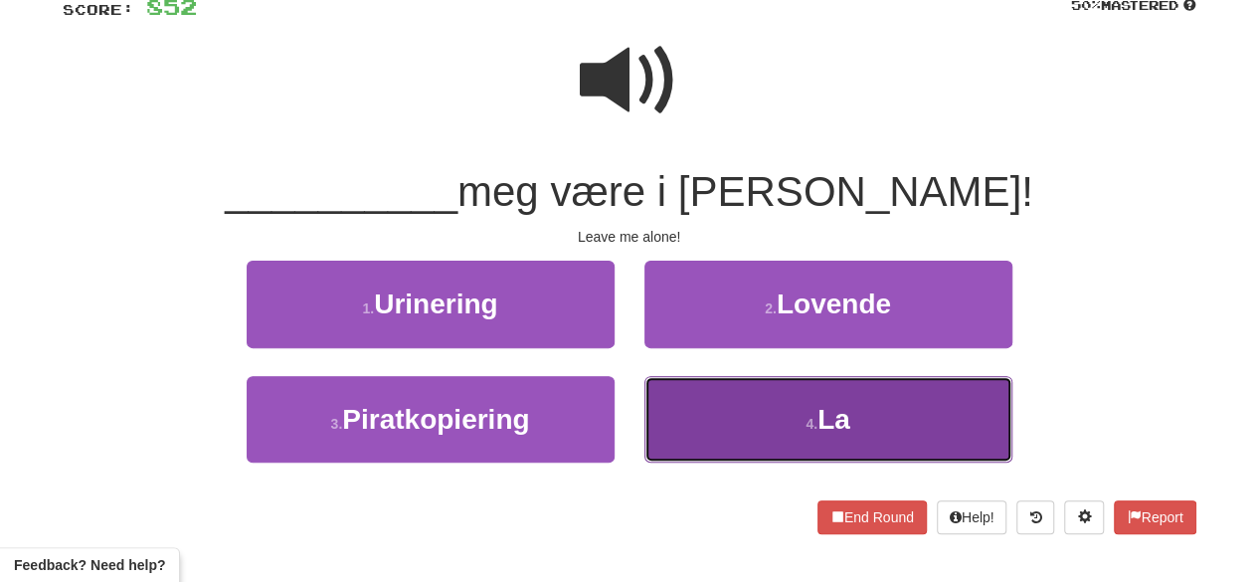
click at [704, 429] on button "4 . La" at bounding box center [829, 419] width 368 height 87
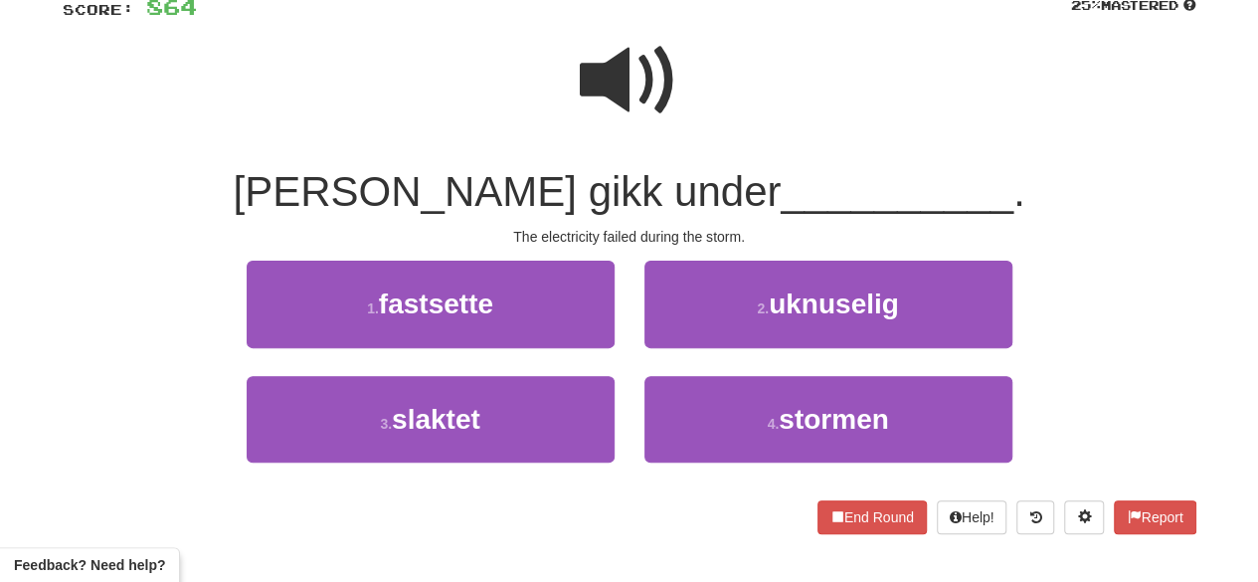
click at [667, 85] on span at bounding box center [629, 80] width 99 height 99
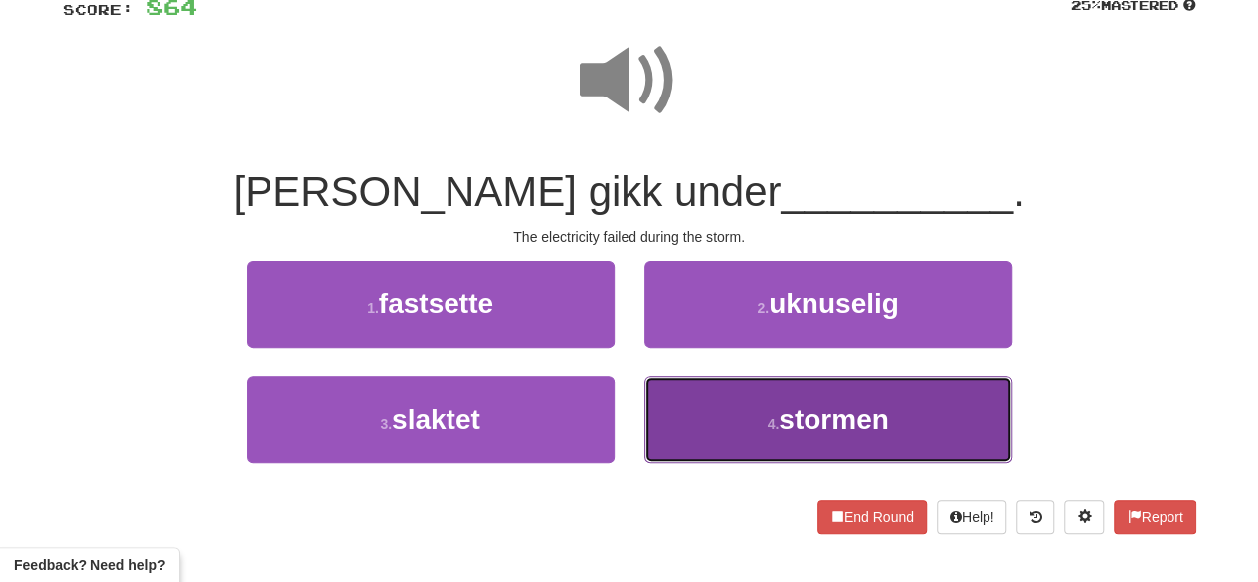
click at [738, 426] on button "4 . stormen" at bounding box center [829, 419] width 368 height 87
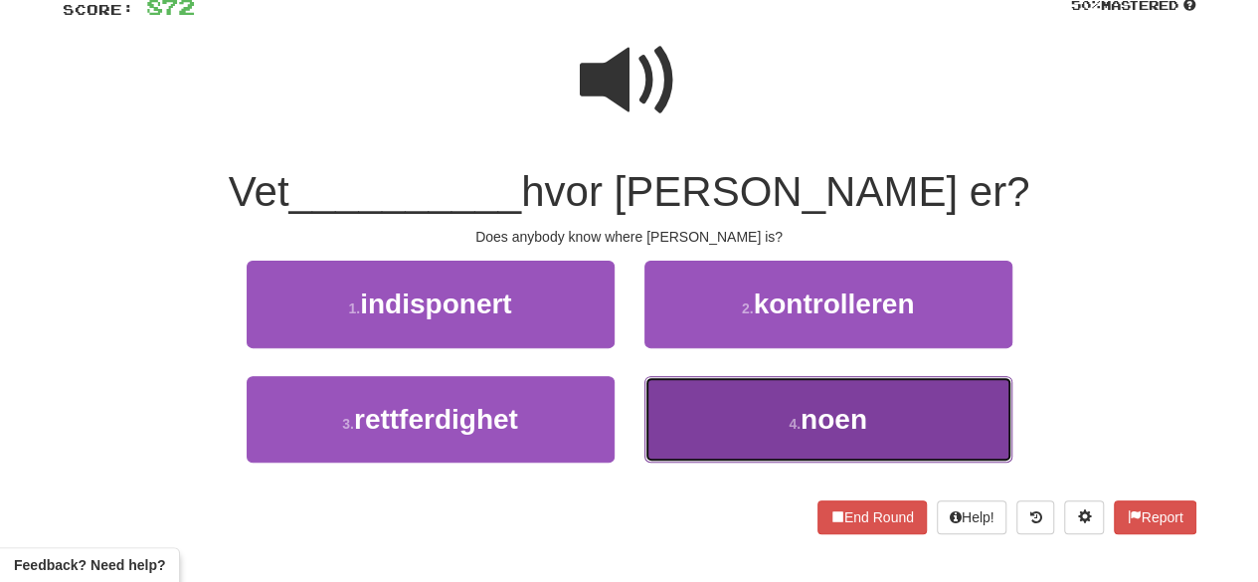
click at [771, 425] on button "4 . noen" at bounding box center [829, 419] width 368 height 87
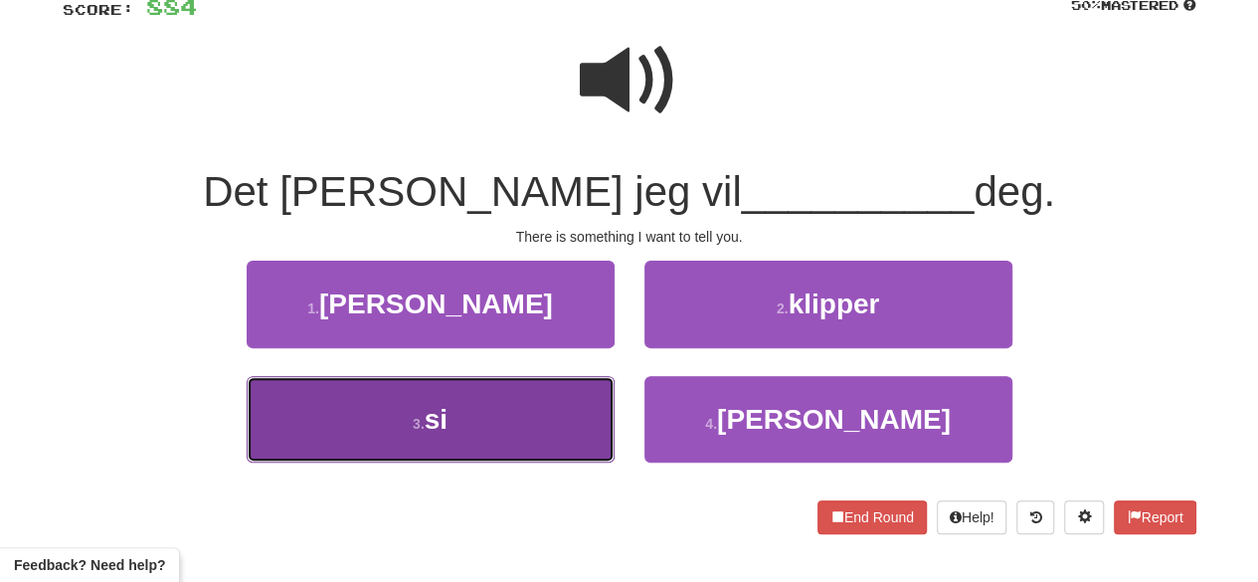
click at [535, 433] on button "3 . si" at bounding box center [431, 419] width 368 height 87
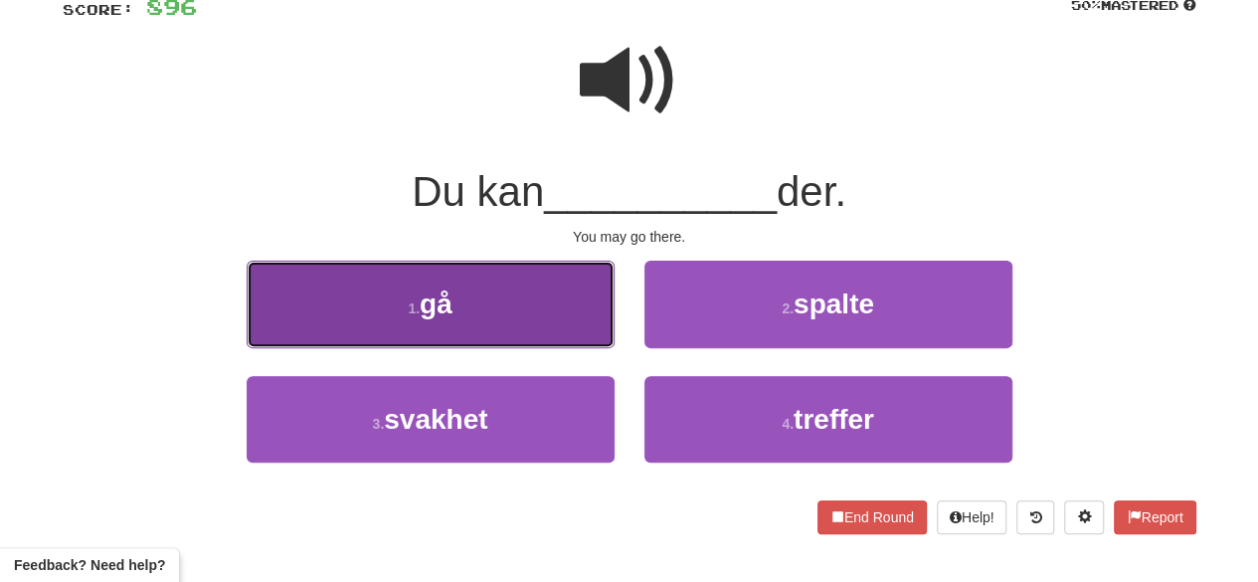
click at [522, 290] on button "1 . gå" at bounding box center [431, 304] width 368 height 87
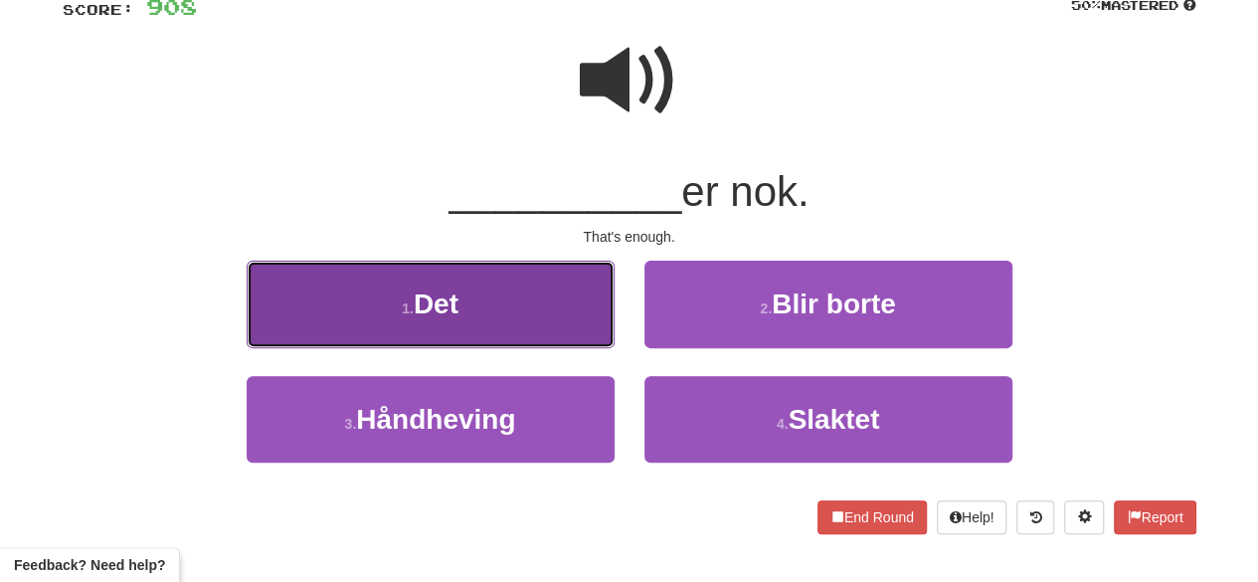
click at [523, 299] on button "1 . Det" at bounding box center [431, 304] width 368 height 87
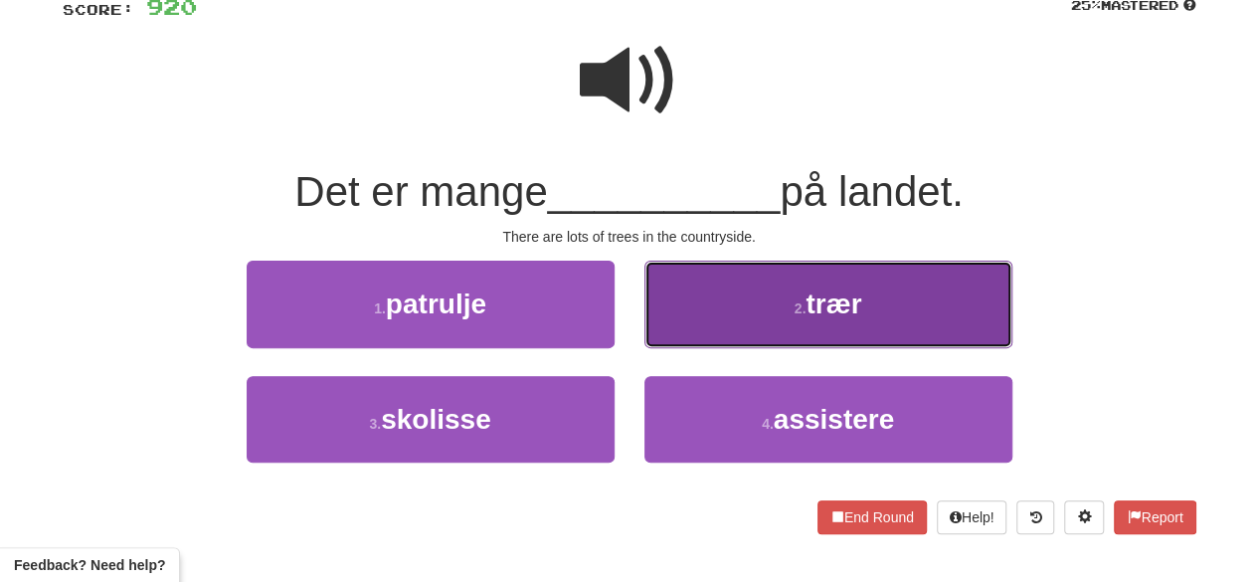
click at [755, 309] on button "2 . trær" at bounding box center [829, 304] width 368 height 87
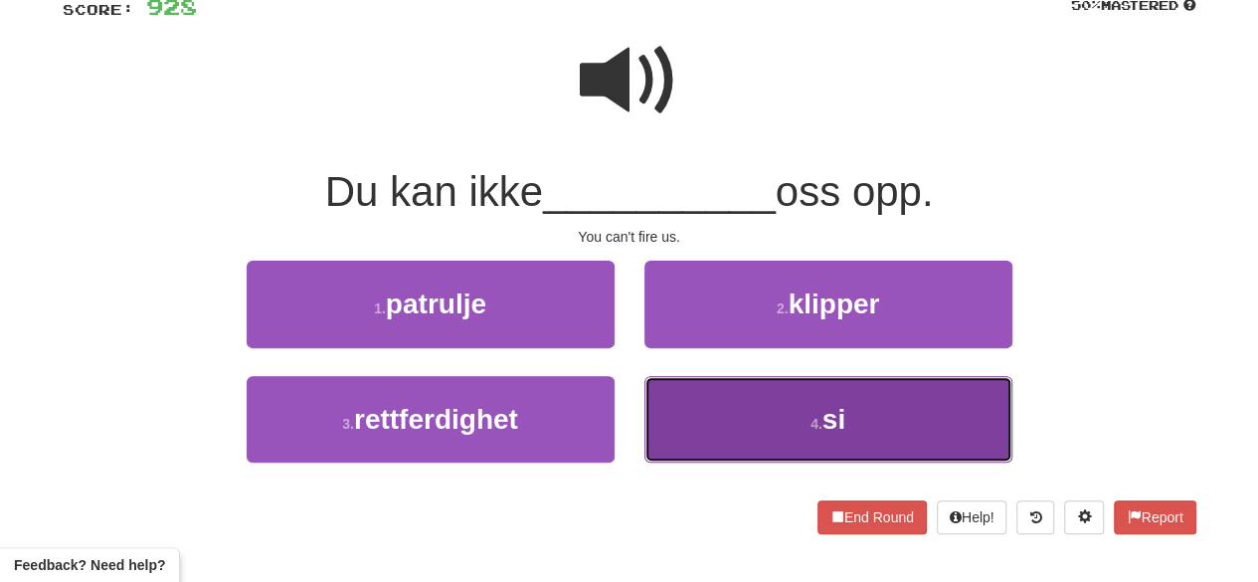
click at [805, 423] on button "4 . si" at bounding box center [829, 419] width 368 height 87
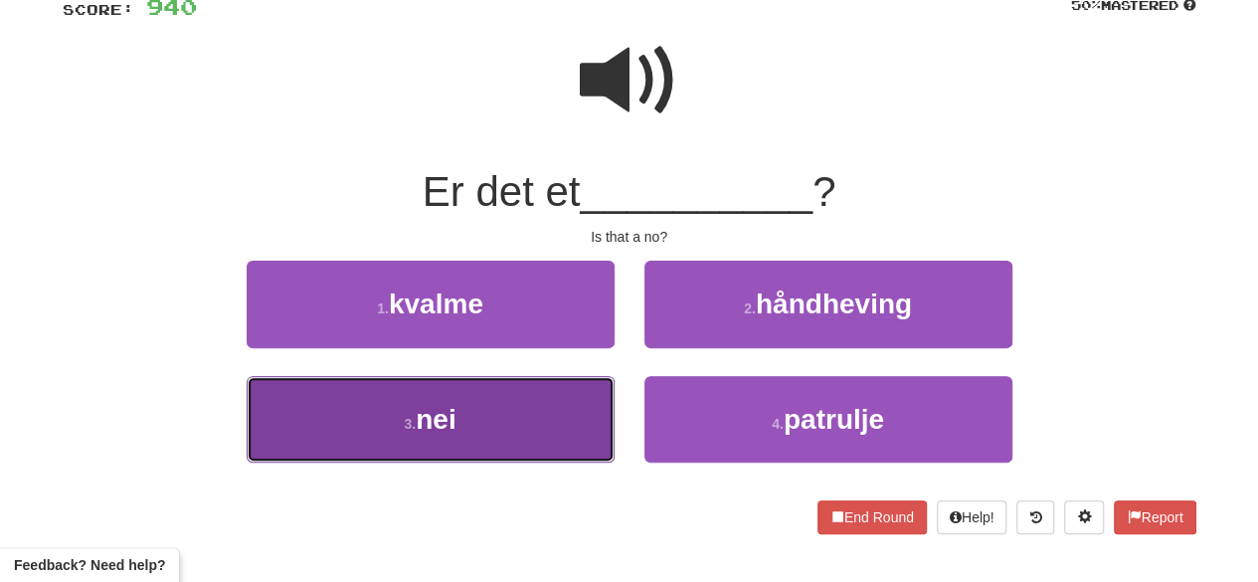
click at [546, 415] on button "3 . nei" at bounding box center [431, 419] width 368 height 87
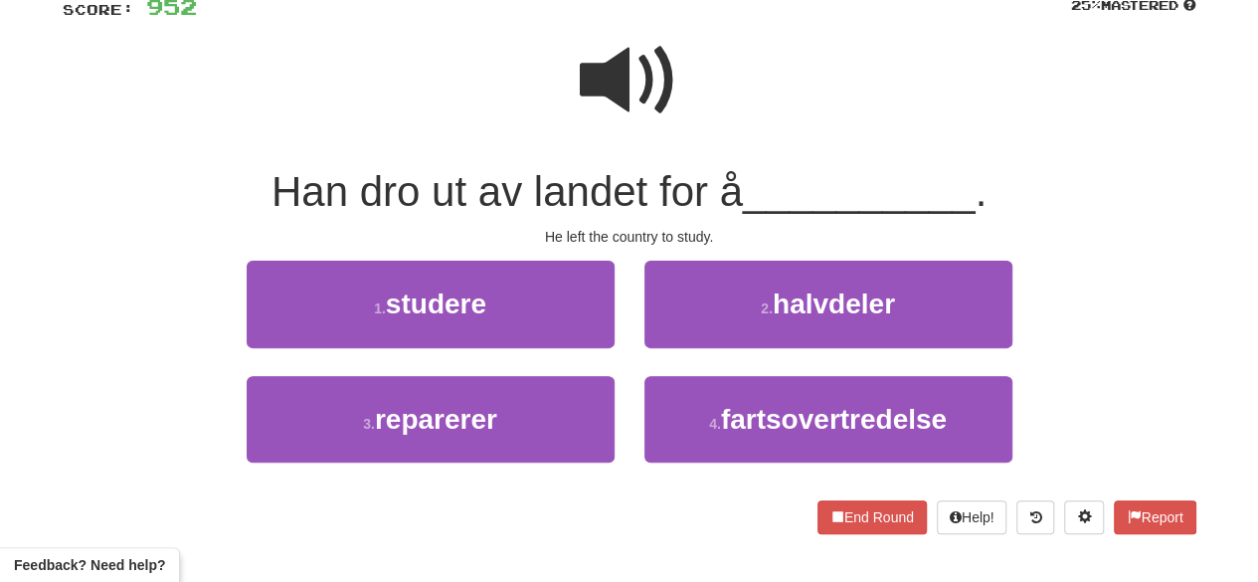
click at [621, 90] on span at bounding box center [629, 80] width 99 height 99
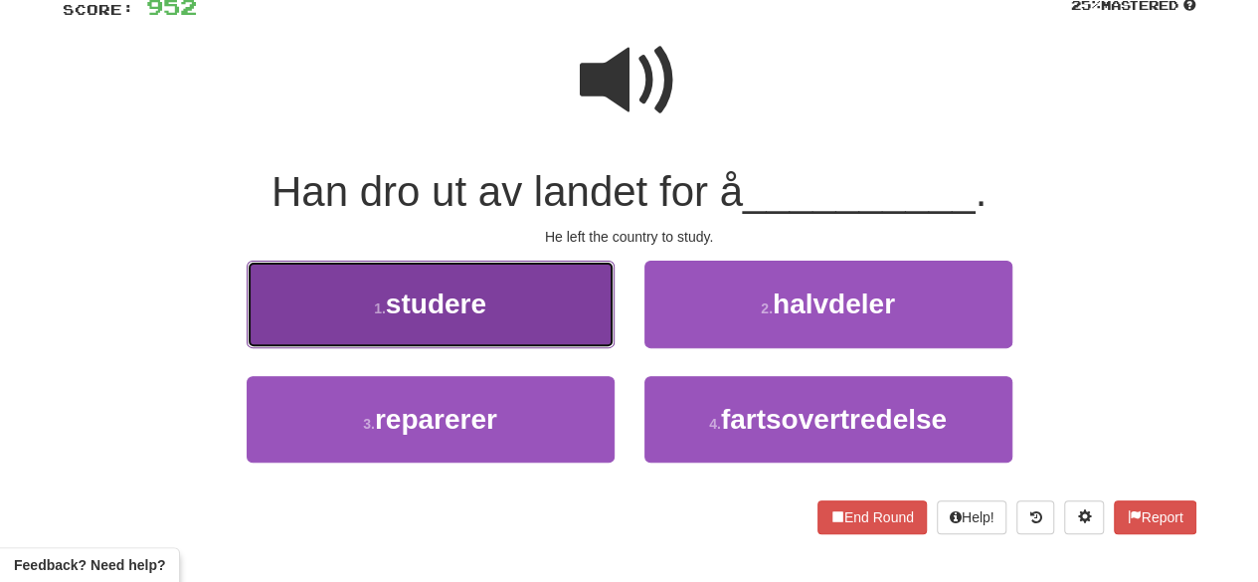
click at [587, 311] on button "1 . studere" at bounding box center [431, 304] width 368 height 87
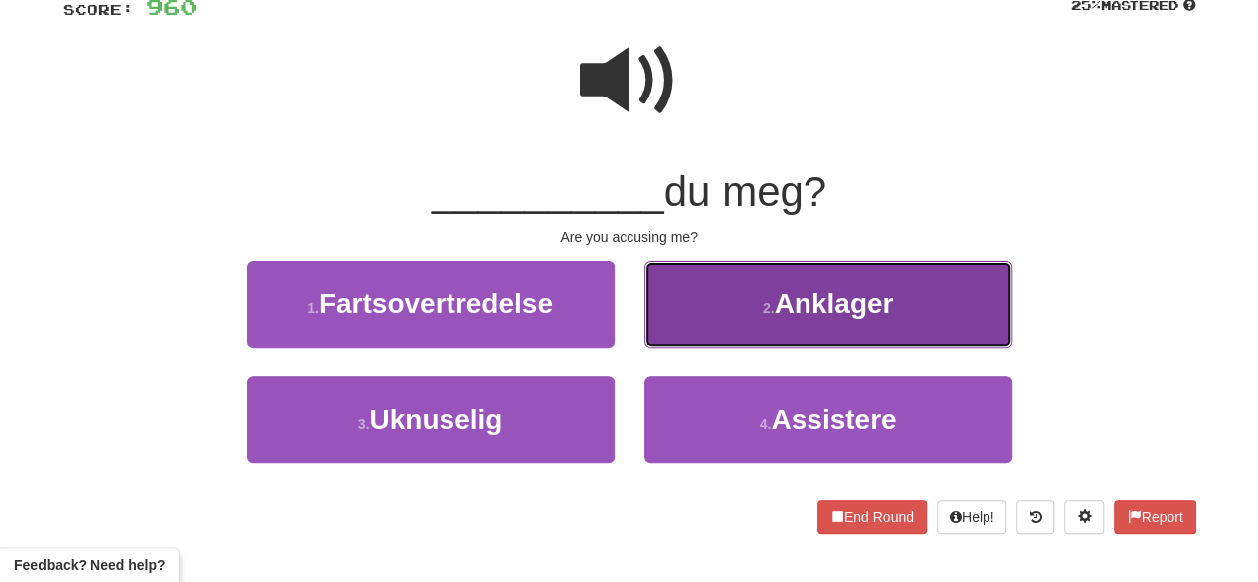
click at [785, 339] on button "2 . Anklager" at bounding box center [829, 304] width 368 height 87
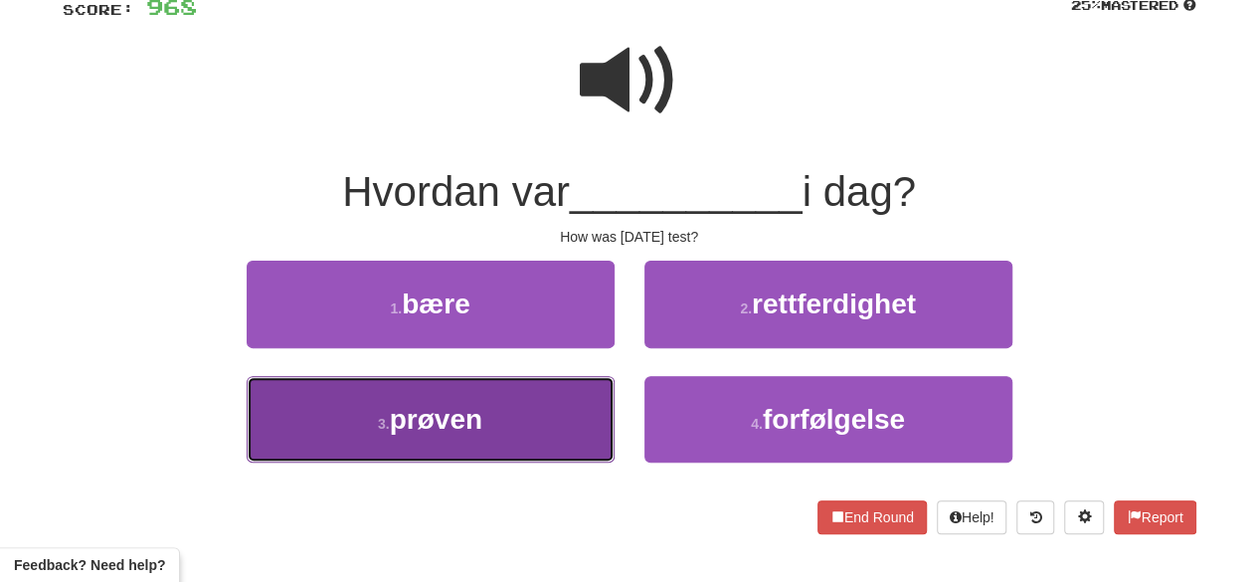
click at [494, 445] on button "3 . prøven" at bounding box center [431, 419] width 368 height 87
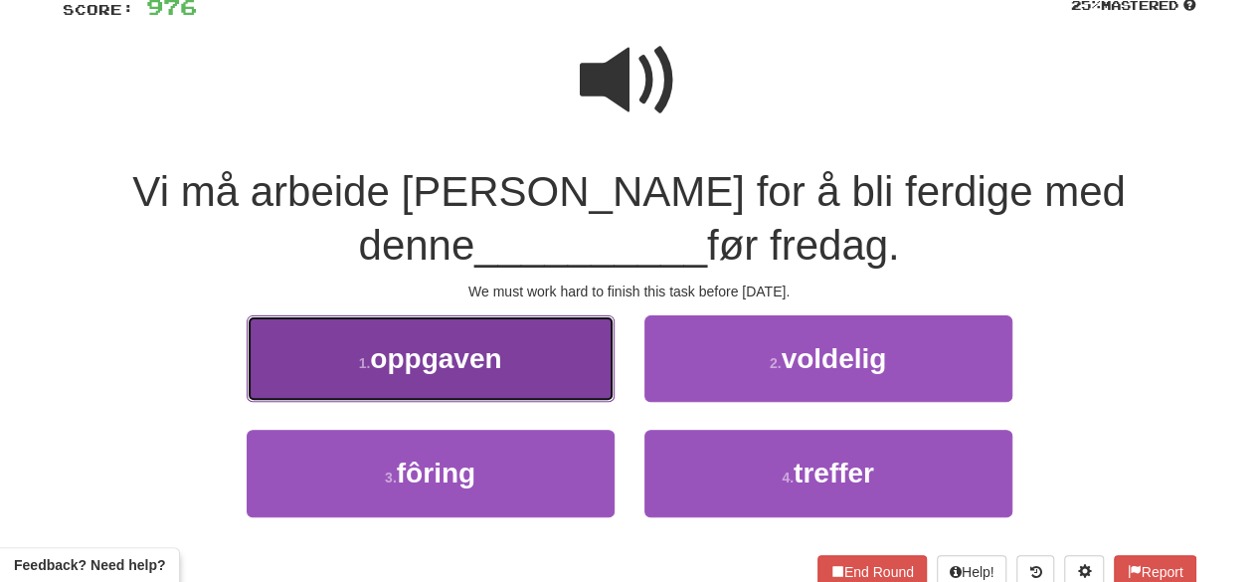
click at [472, 375] on button "1 . oppgaven" at bounding box center [431, 358] width 368 height 87
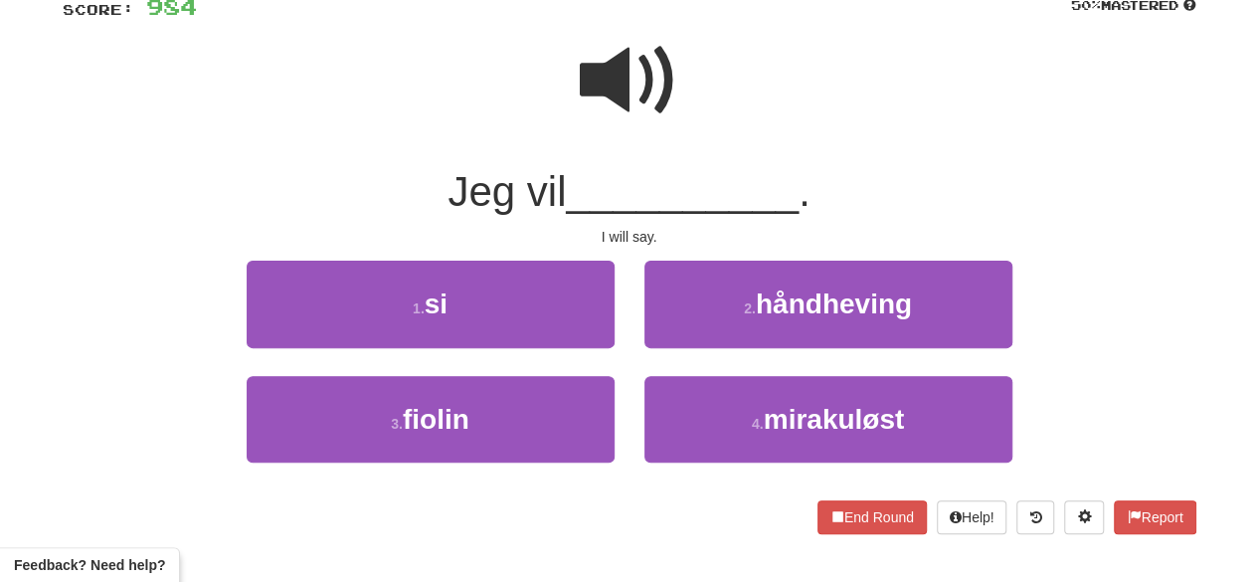
click at [480, 353] on div "1 . si" at bounding box center [431, 318] width 398 height 114
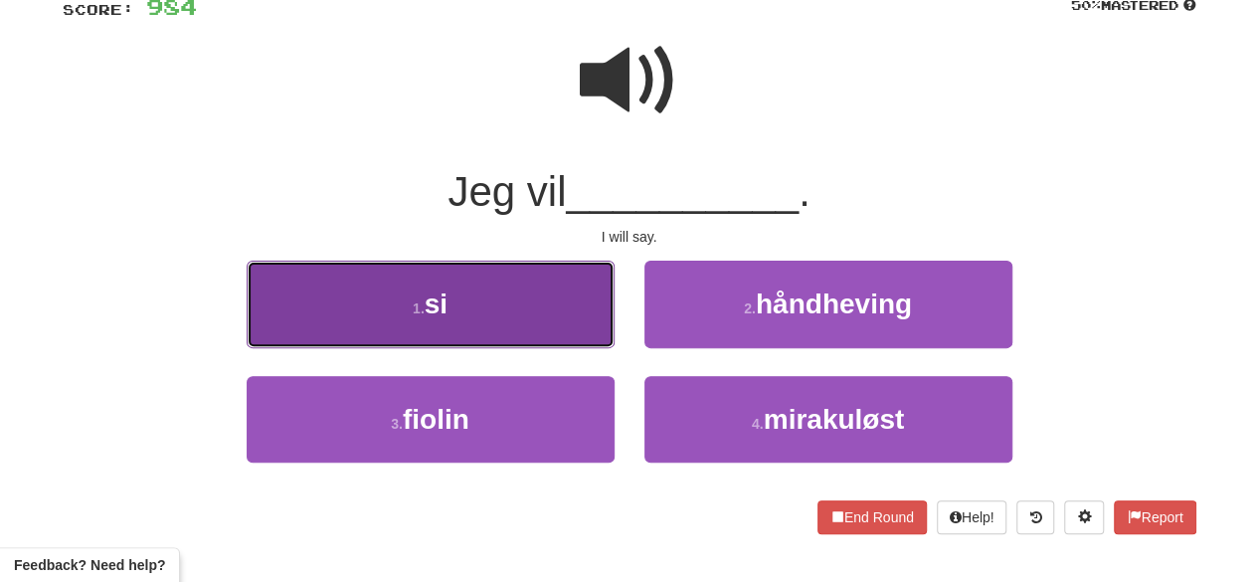
click at [481, 345] on button "1 . si" at bounding box center [431, 304] width 368 height 87
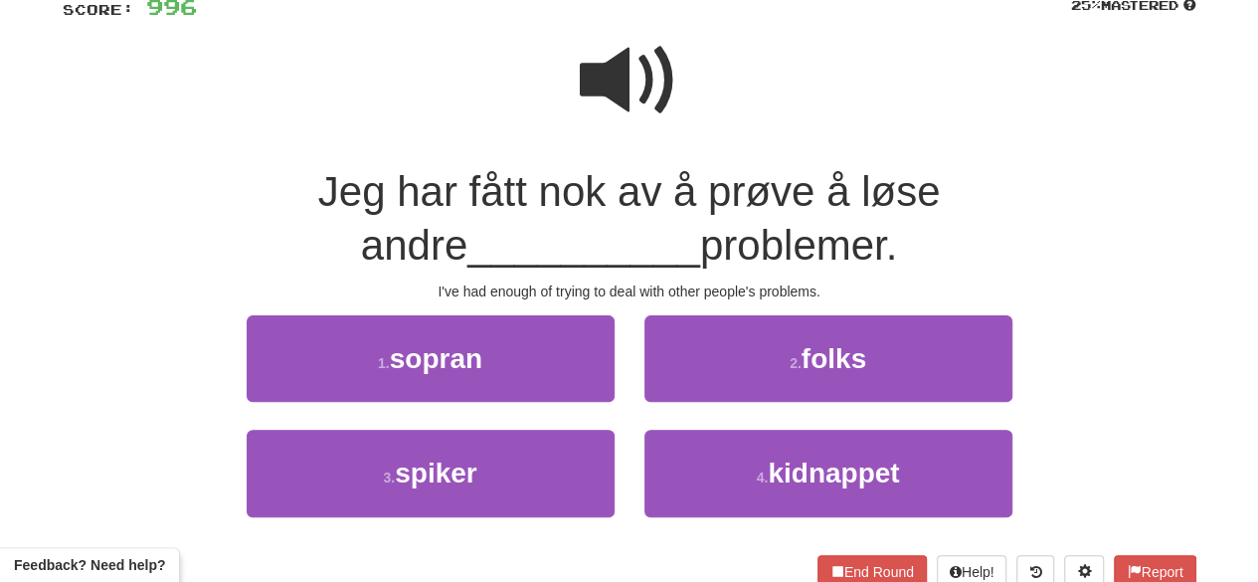
click at [670, 53] on span at bounding box center [629, 80] width 99 height 99
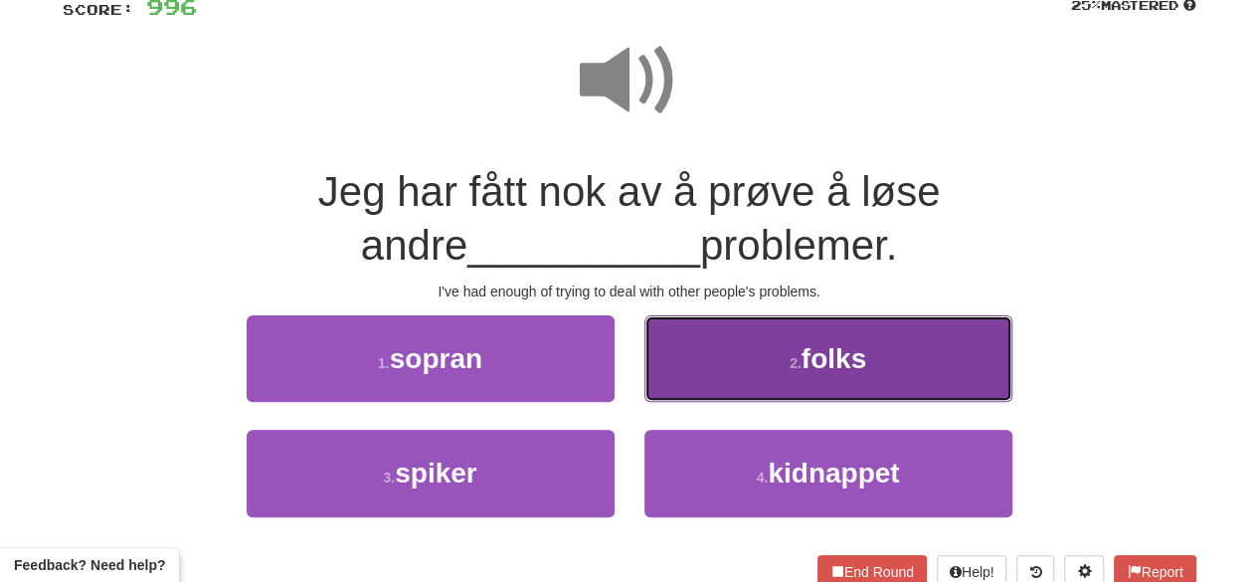
click at [738, 375] on button "2 . folks" at bounding box center [829, 358] width 368 height 87
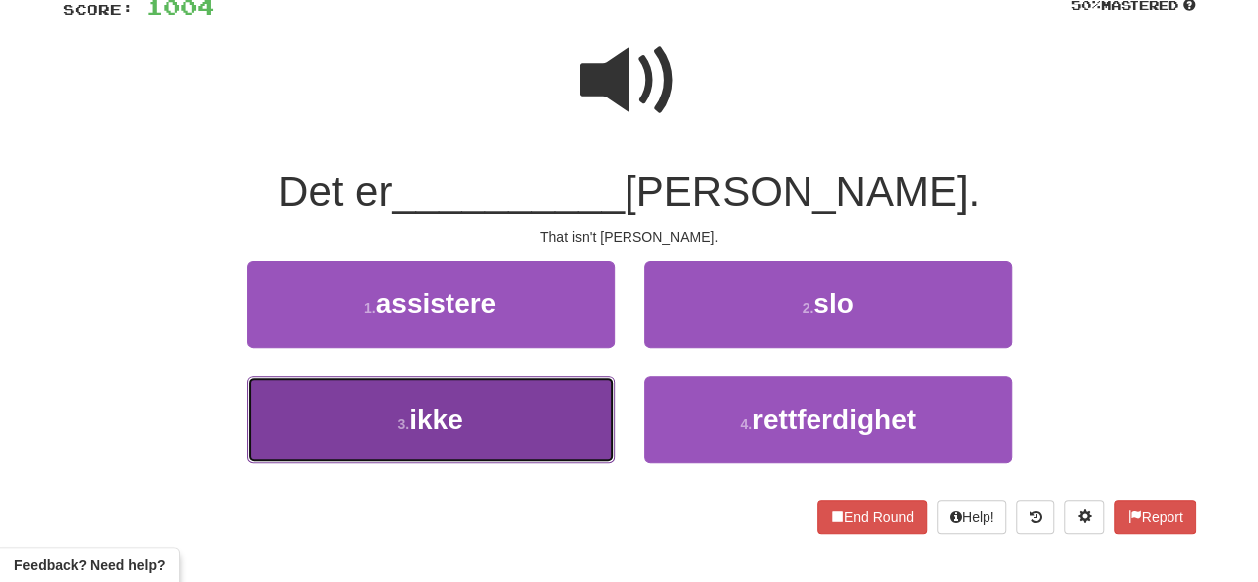
click at [545, 431] on button "3 . ikke" at bounding box center [431, 419] width 368 height 87
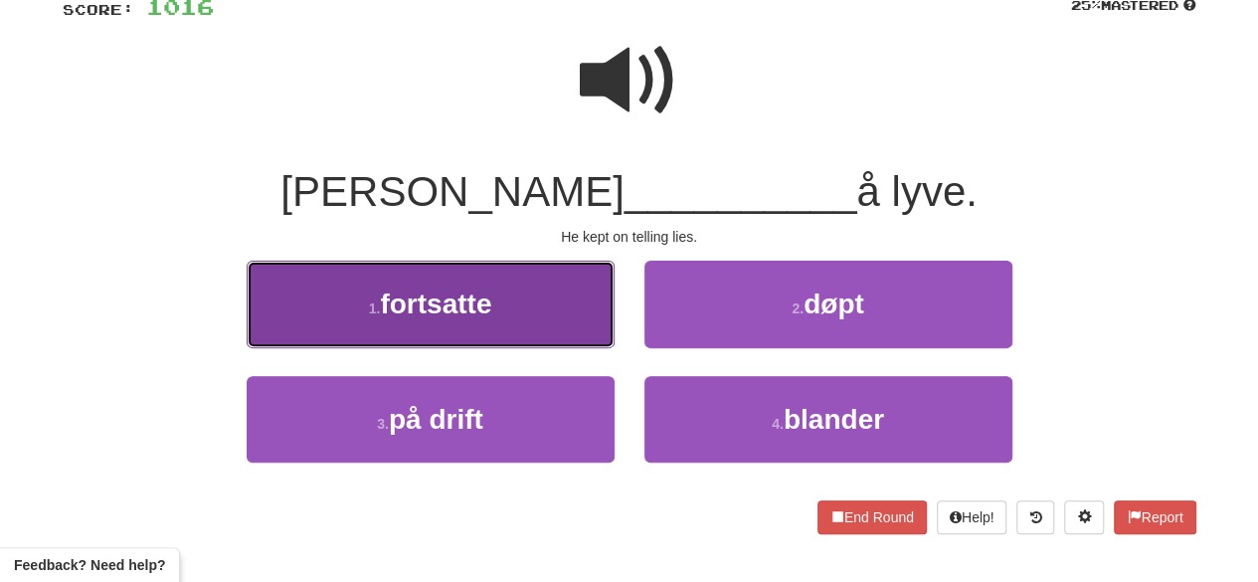
click at [527, 333] on button "1 . fortsatte" at bounding box center [431, 304] width 368 height 87
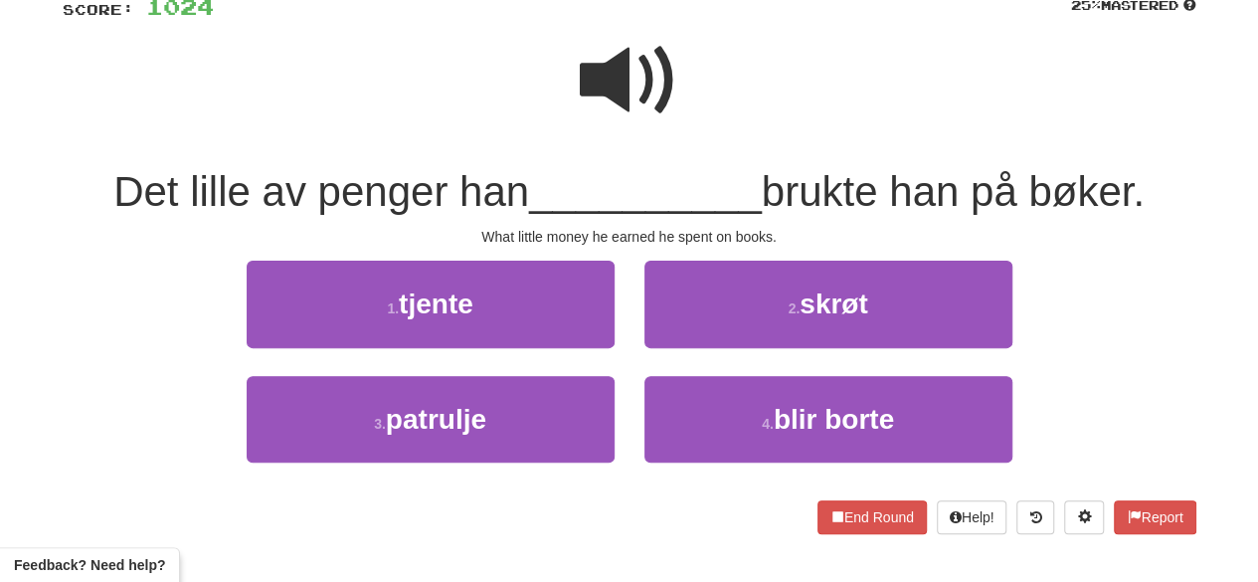
click at [657, 81] on span at bounding box center [629, 80] width 99 height 99
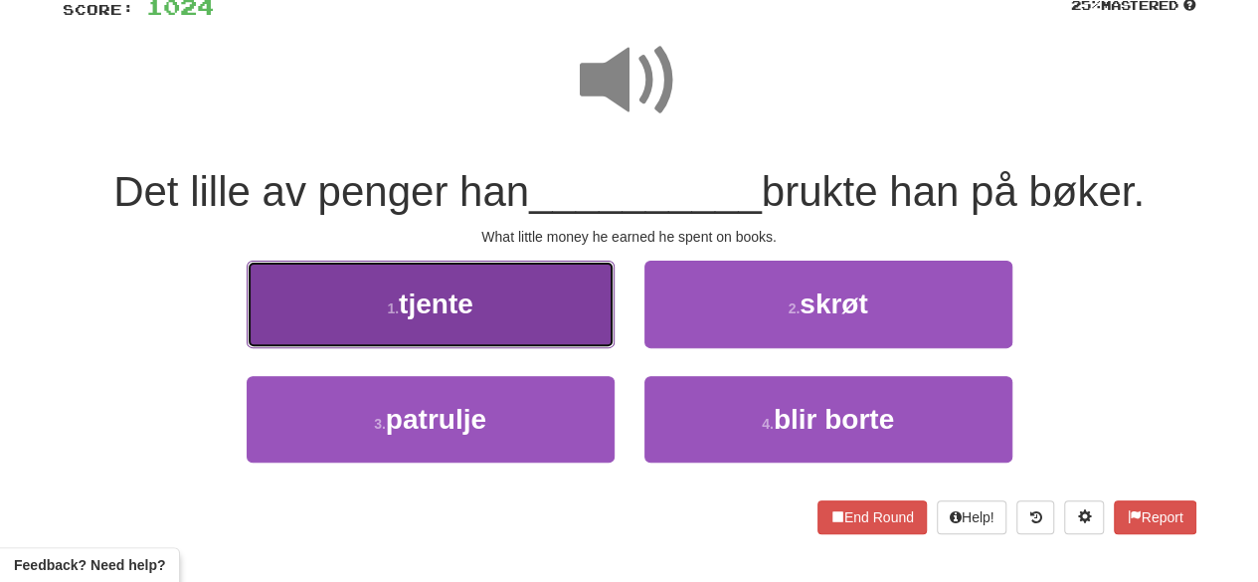
click at [501, 299] on button "1 . tjente" at bounding box center [431, 304] width 368 height 87
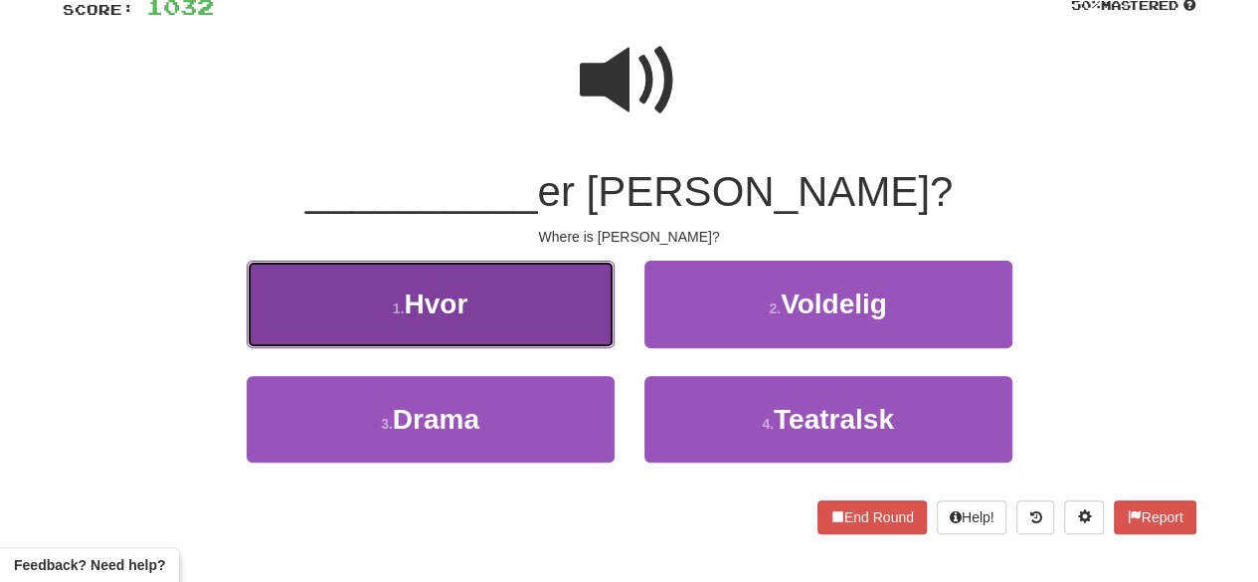
click at [560, 313] on button "1 . Hvor" at bounding box center [431, 304] width 368 height 87
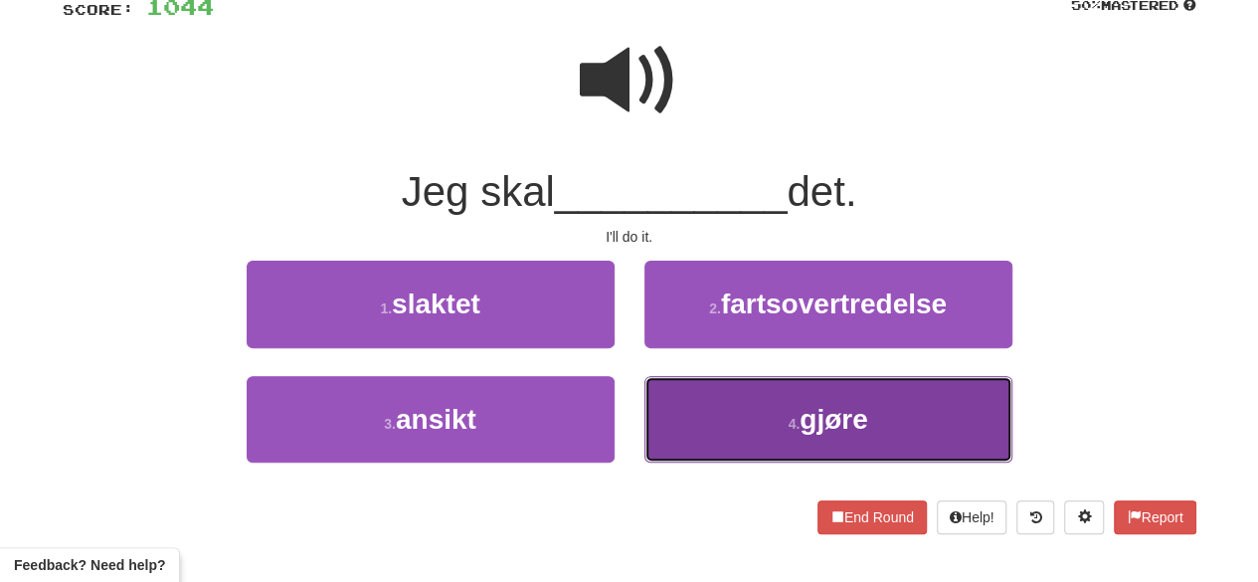
click at [758, 425] on button "4 . gjøre" at bounding box center [829, 419] width 368 height 87
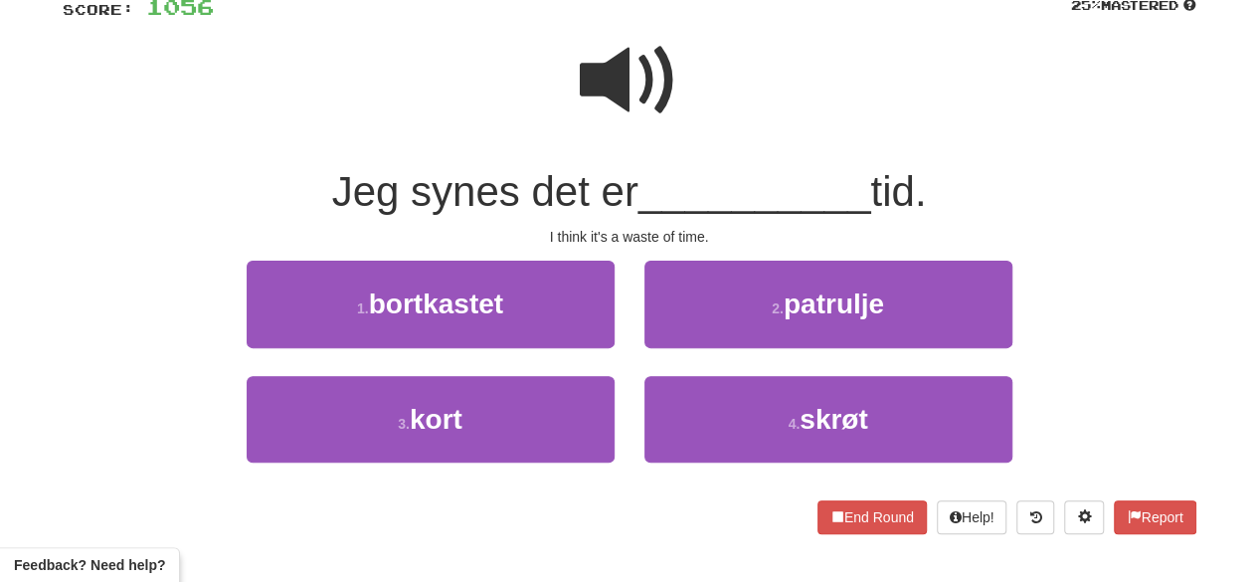
click at [629, 110] on span at bounding box center [629, 80] width 99 height 99
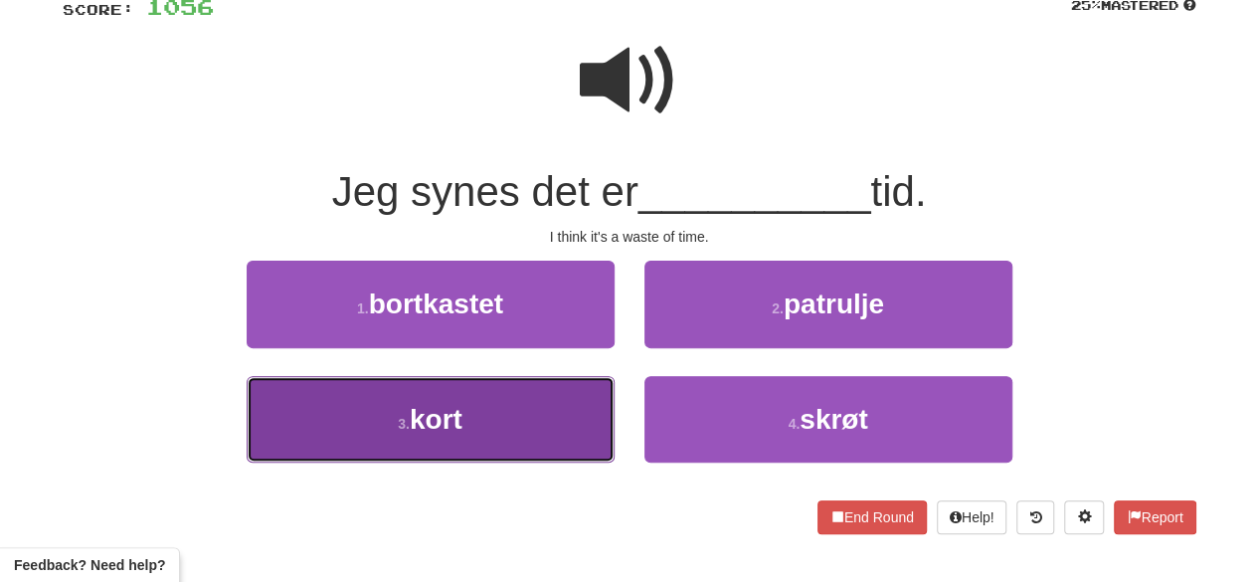
click at [569, 422] on button "3 . kort" at bounding box center [431, 419] width 368 height 87
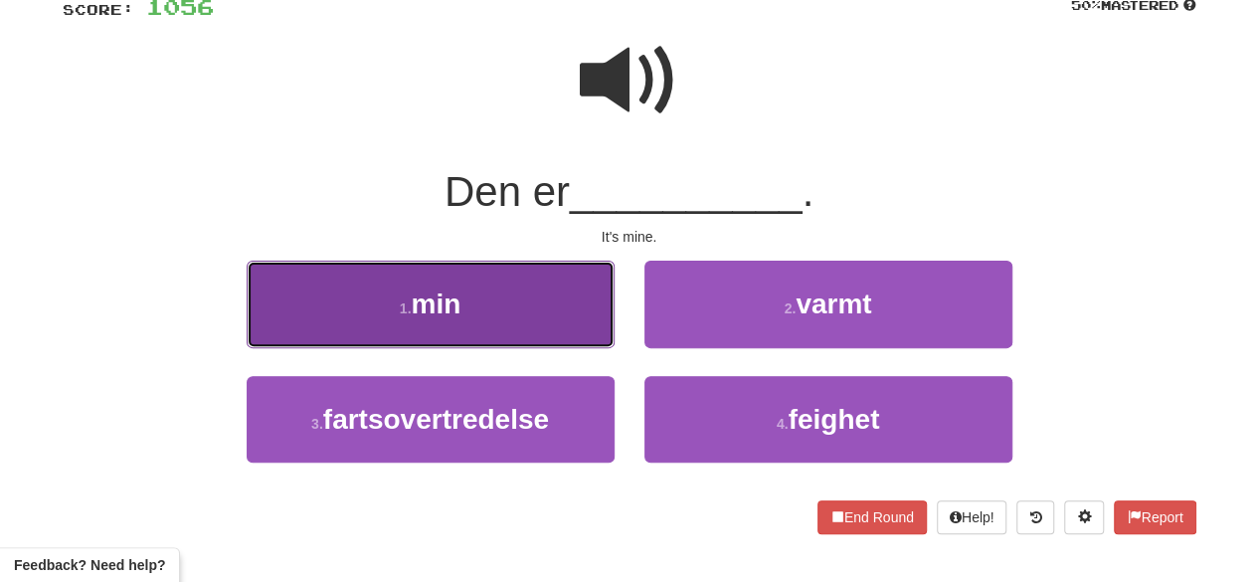
click at [563, 321] on button "1 . min" at bounding box center [431, 304] width 368 height 87
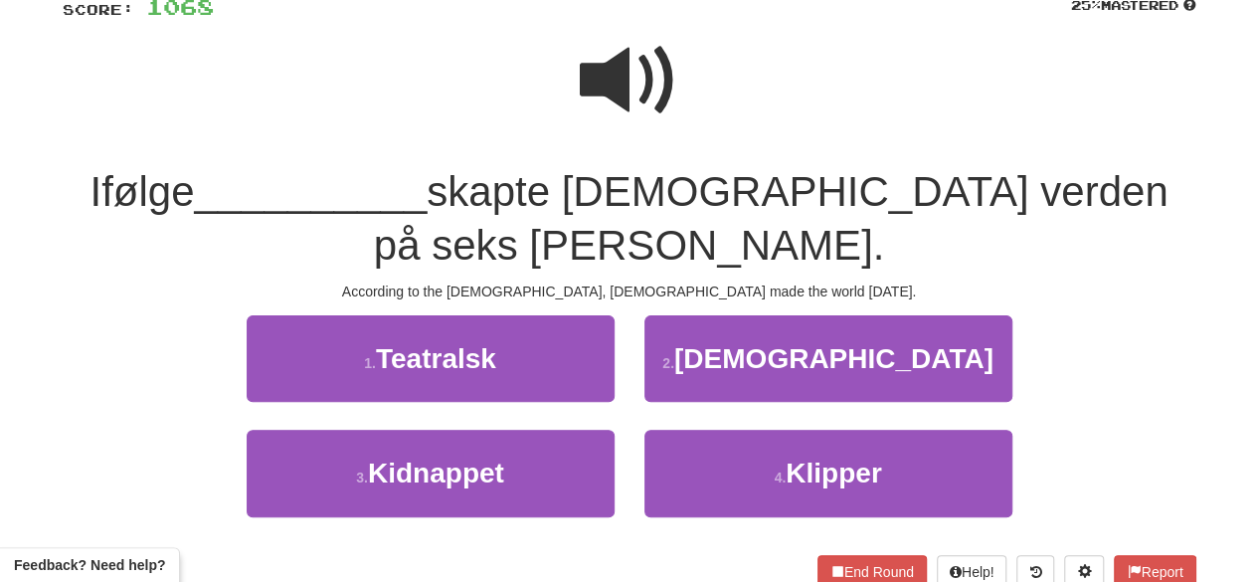
click at [636, 102] on span at bounding box center [629, 80] width 99 height 99
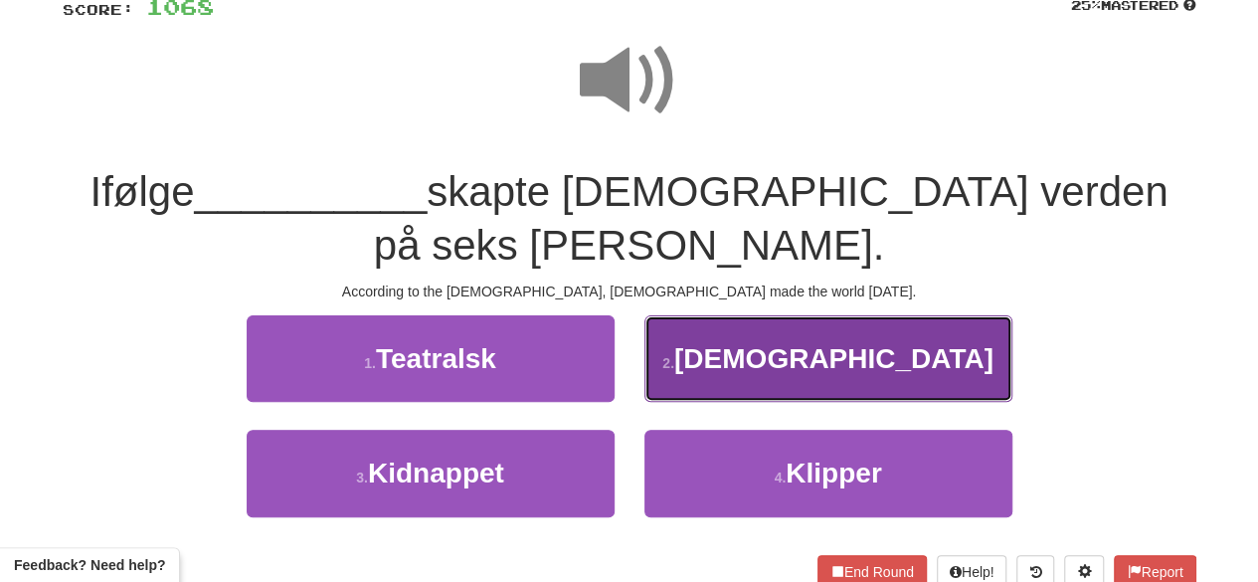
click at [779, 315] on button "2 . Bibelen" at bounding box center [829, 358] width 368 height 87
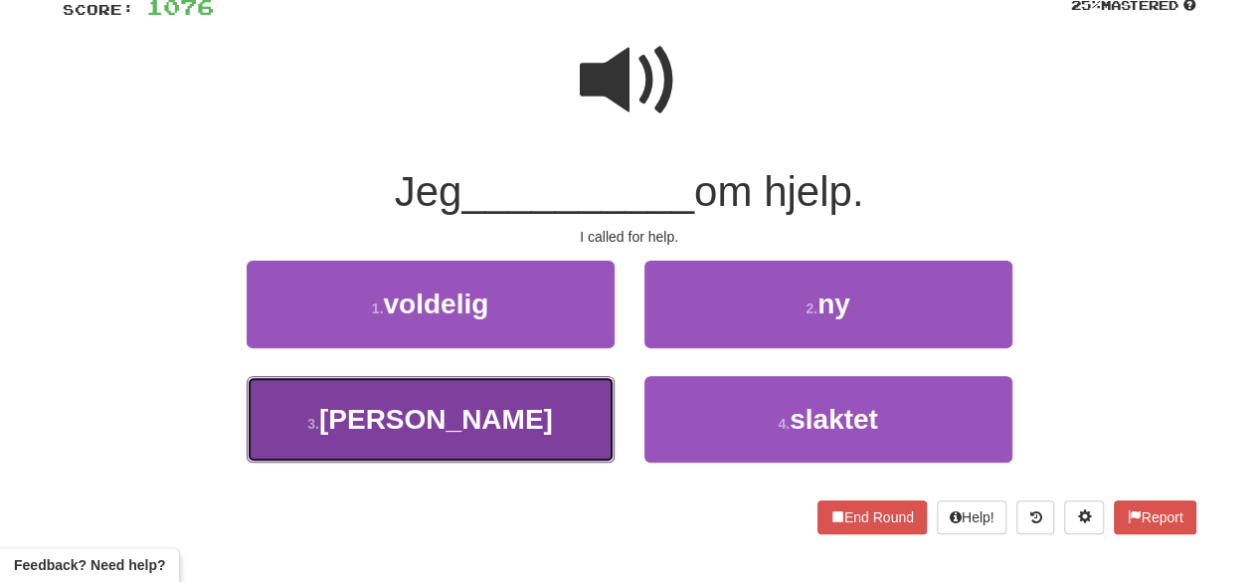
click at [500, 438] on button "3 . ropte" at bounding box center [431, 419] width 368 height 87
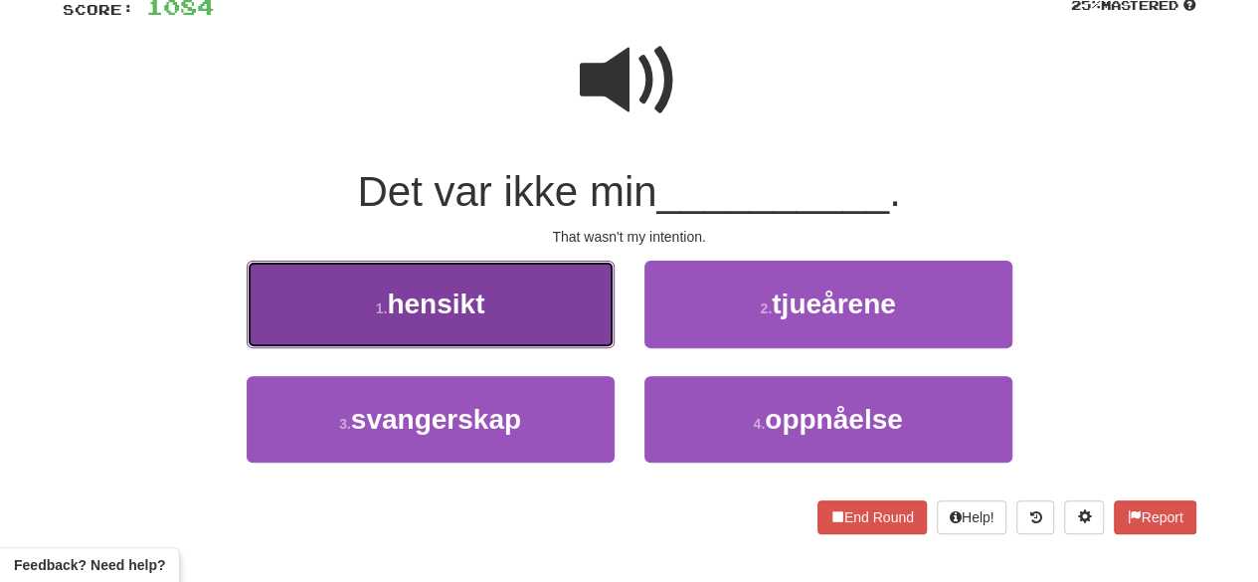
click at [539, 291] on button "1 . hensikt" at bounding box center [431, 304] width 368 height 87
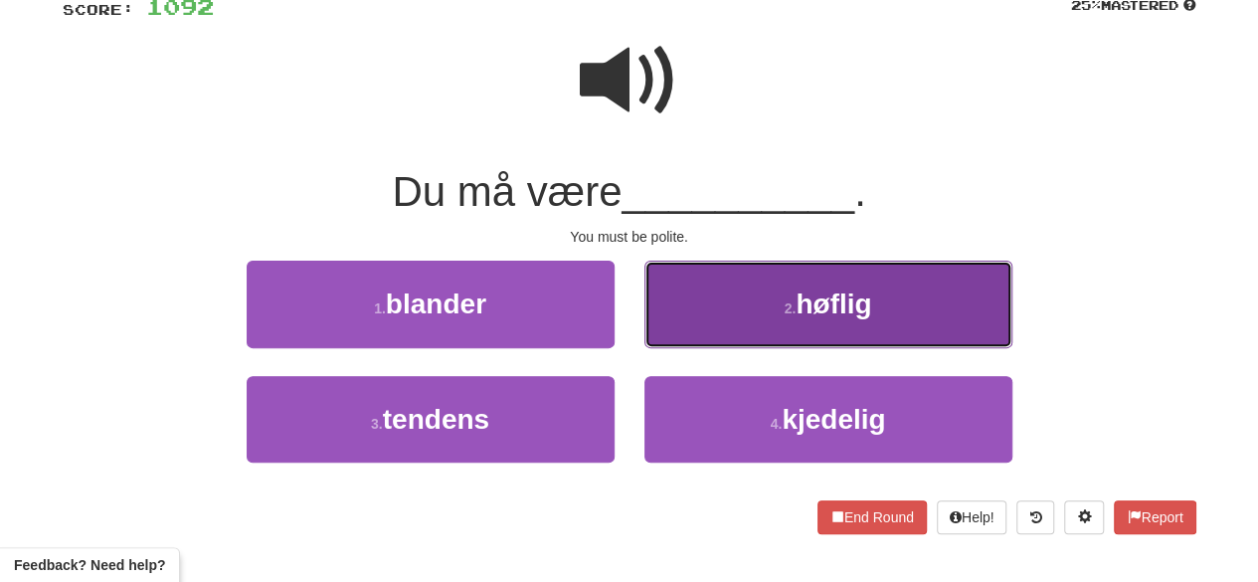
click at [812, 317] on span "høflig" at bounding box center [834, 303] width 76 height 31
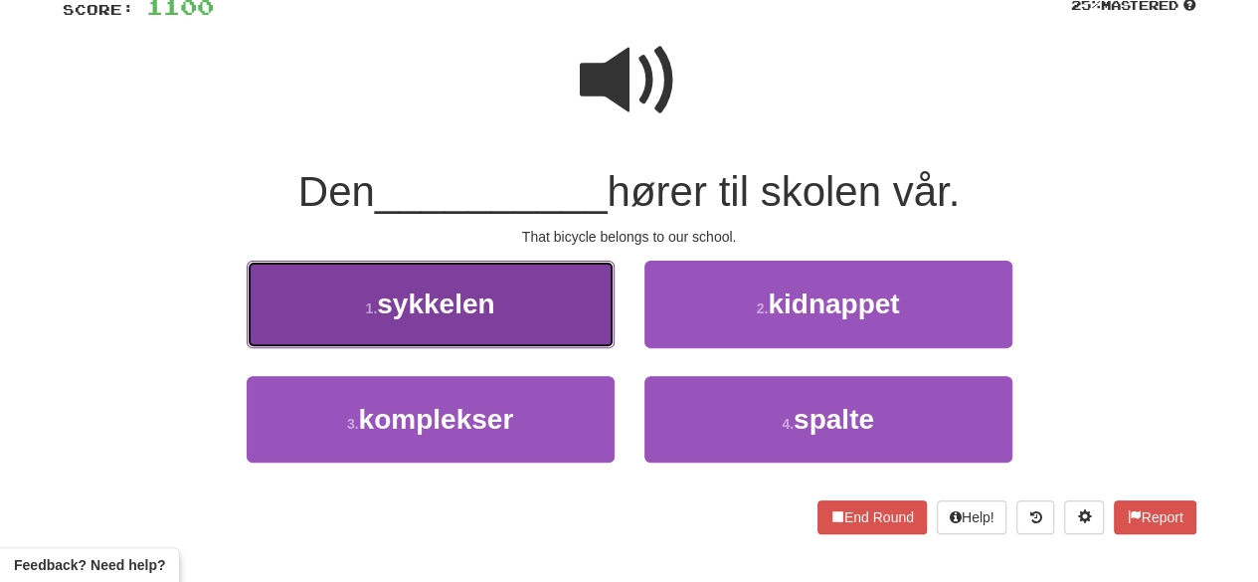
click at [483, 320] on button "1 . sykkelen" at bounding box center [431, 304] width 368 height 87
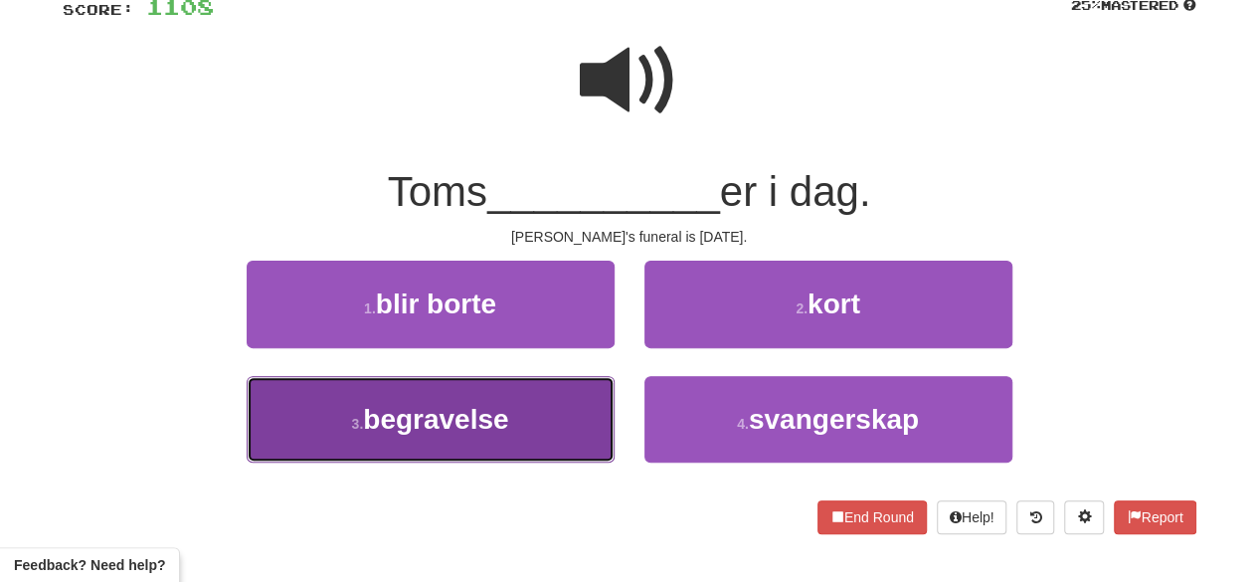
click at [542, 455] on button "3 . begravelse" at bounding box center [431, 419] width 368 height 87
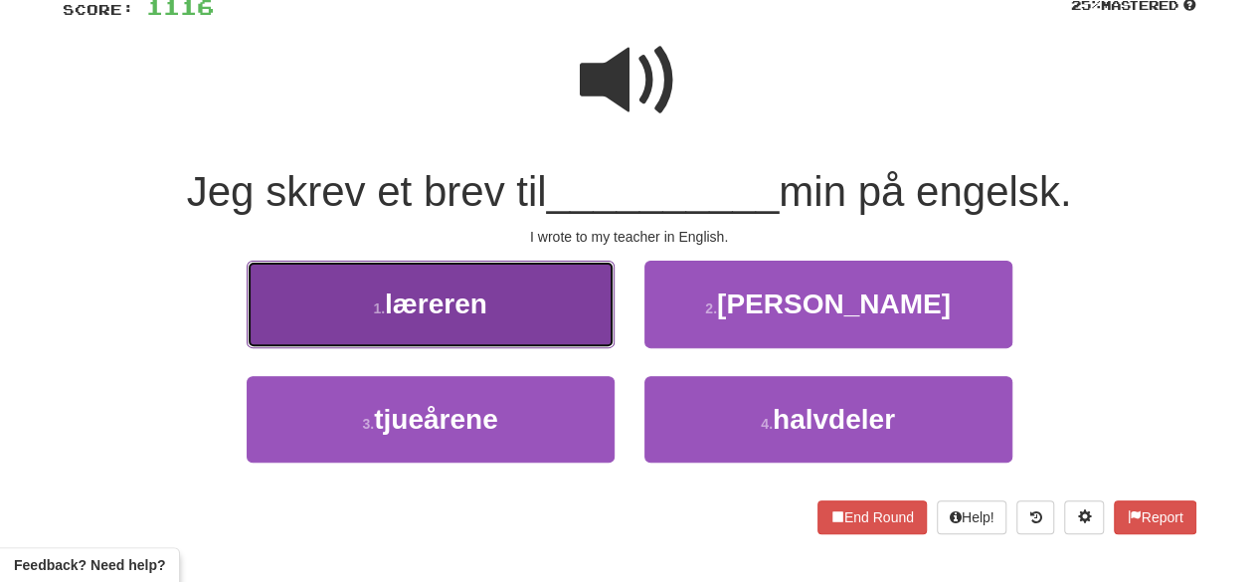
click at [547, 325] on button "1 . læreren" at bounding box center [431, 304] width 368 height 87
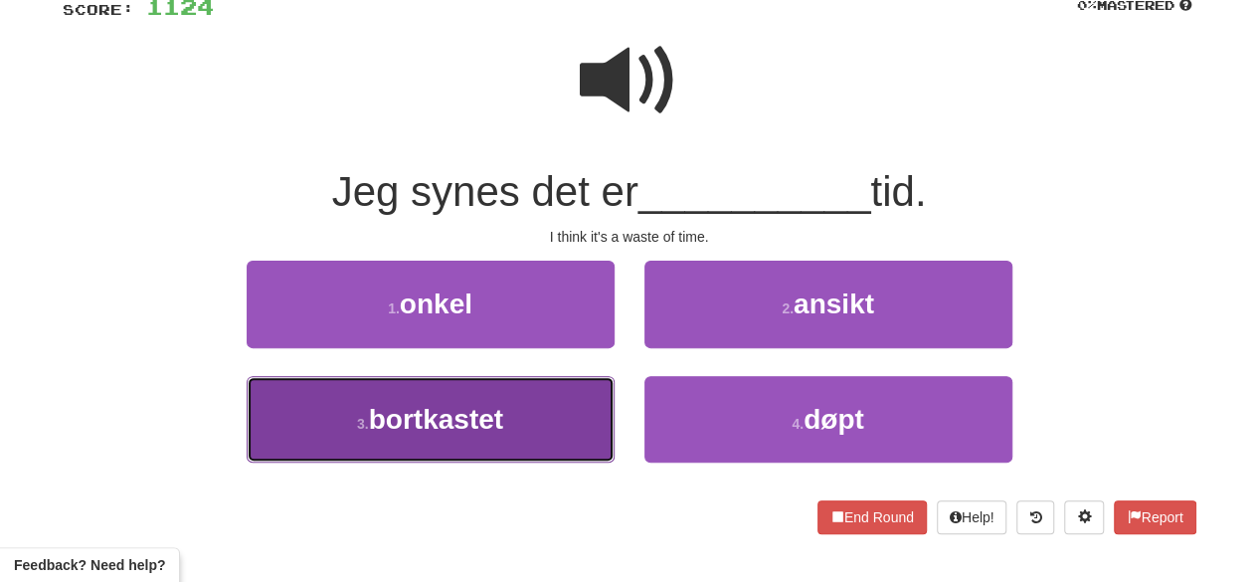
click at [535, 422] on button "3 . bortkastet" at bounding box center [431, 419] width 368 height 87
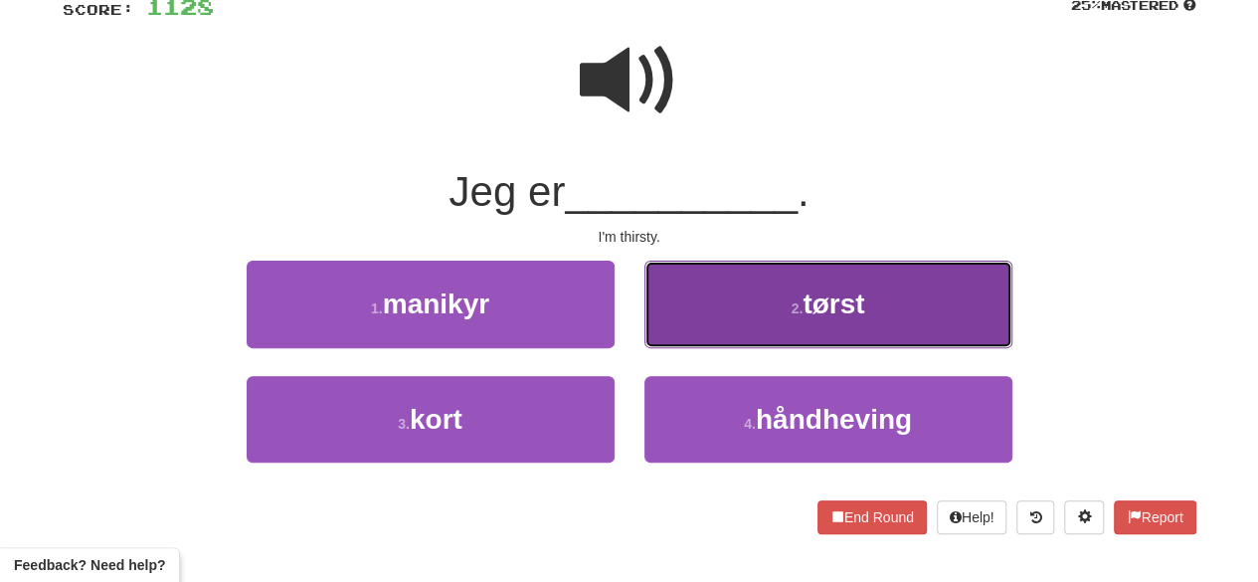
click at [867, 319] on button "2 . tørst" at bounding box center [829, 304] width 368 height 87
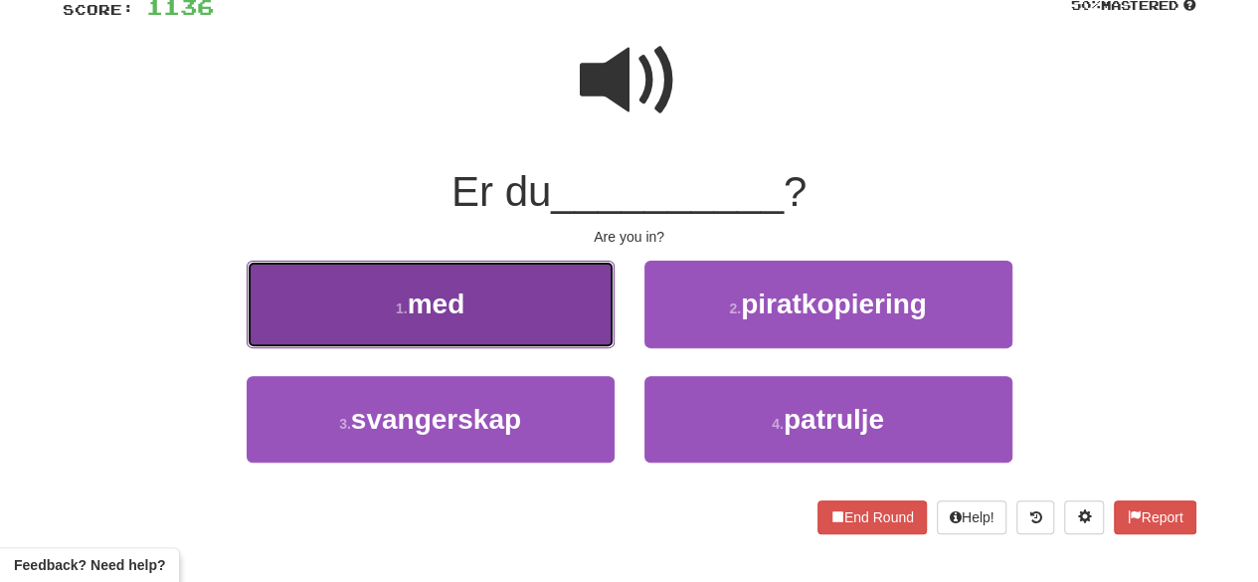
click at [493, 307] on button "1 . med" at bounding box center [431, 304] width 368 height 87
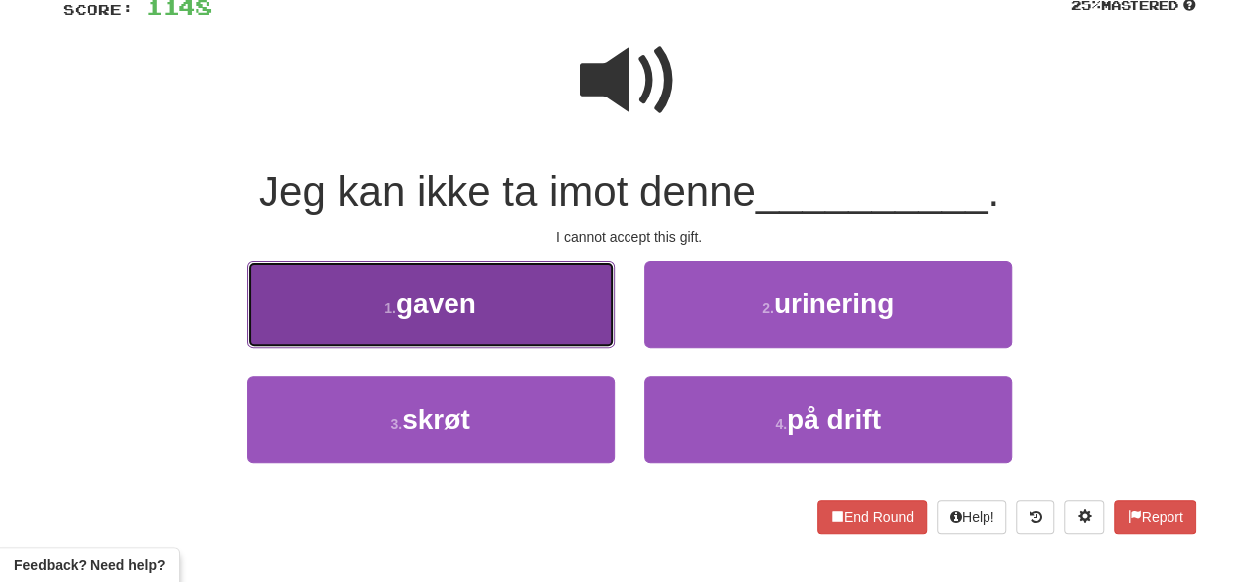
click at [551, 308] on button "1 . gaven" at bounding box center [431, 304] width 368 height 87
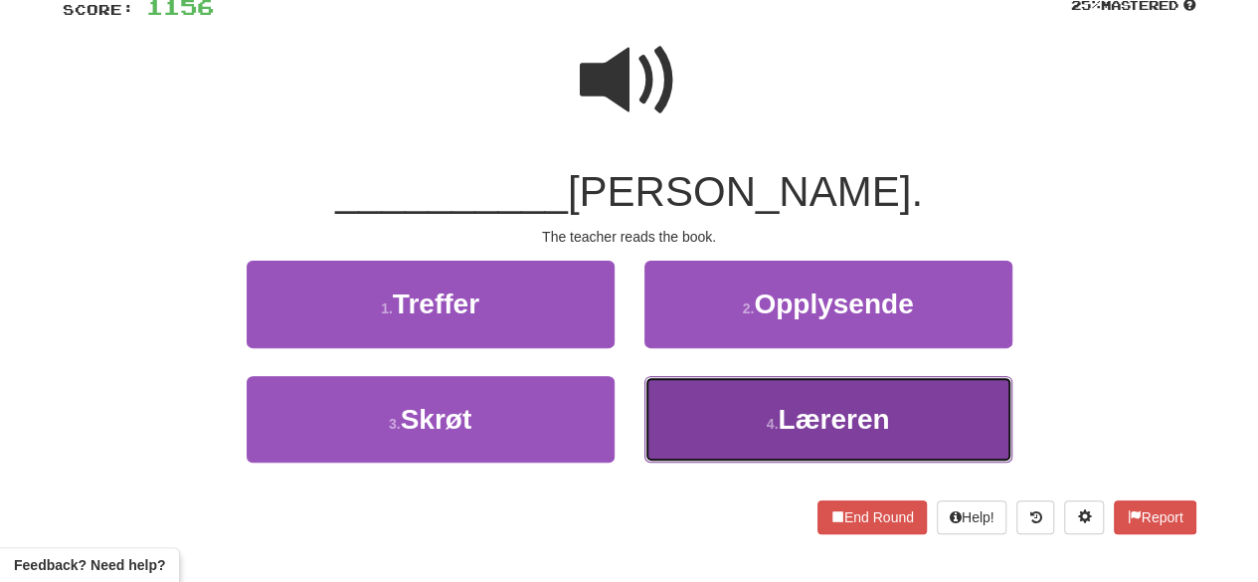
click at [785, 419] on span "Læreren" at bounding box center [833, 419] width 111 height 31
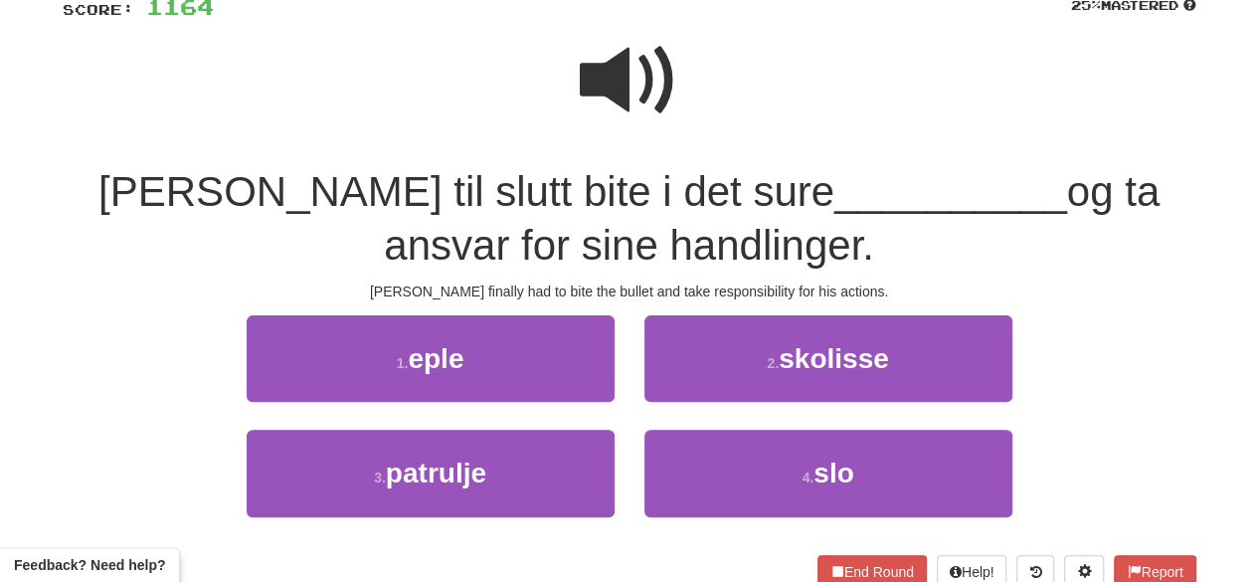
click at [636, 58] on span at bounding box center [629, 80] width 99 height 99
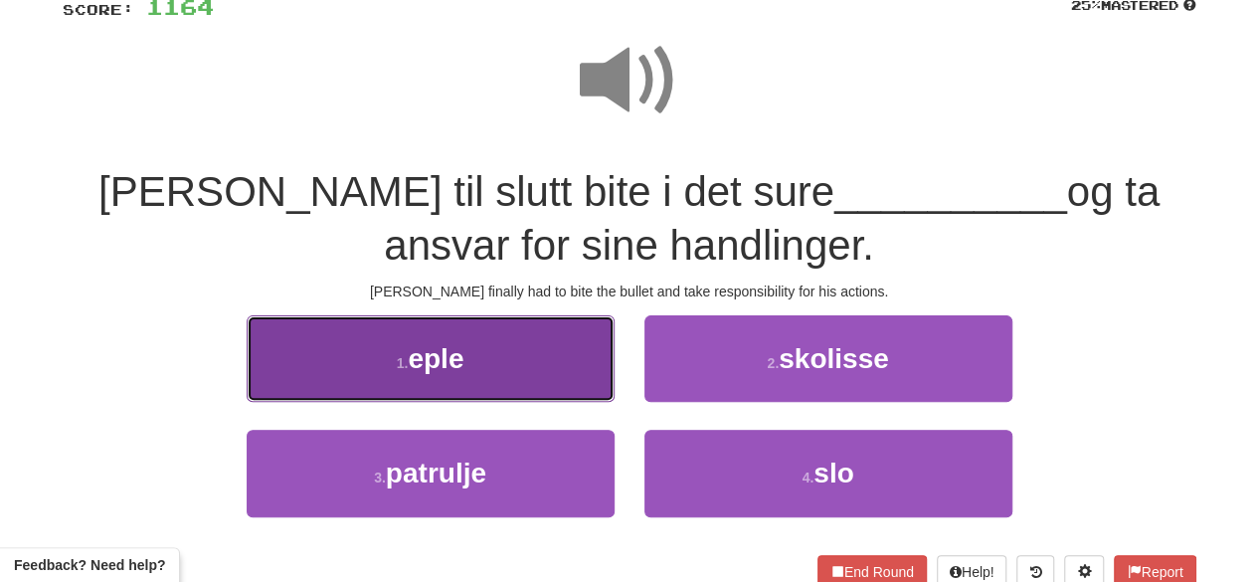
click at [511, 352] on button "1 . eple" at bounding box center [431, 358] width 368 height 87
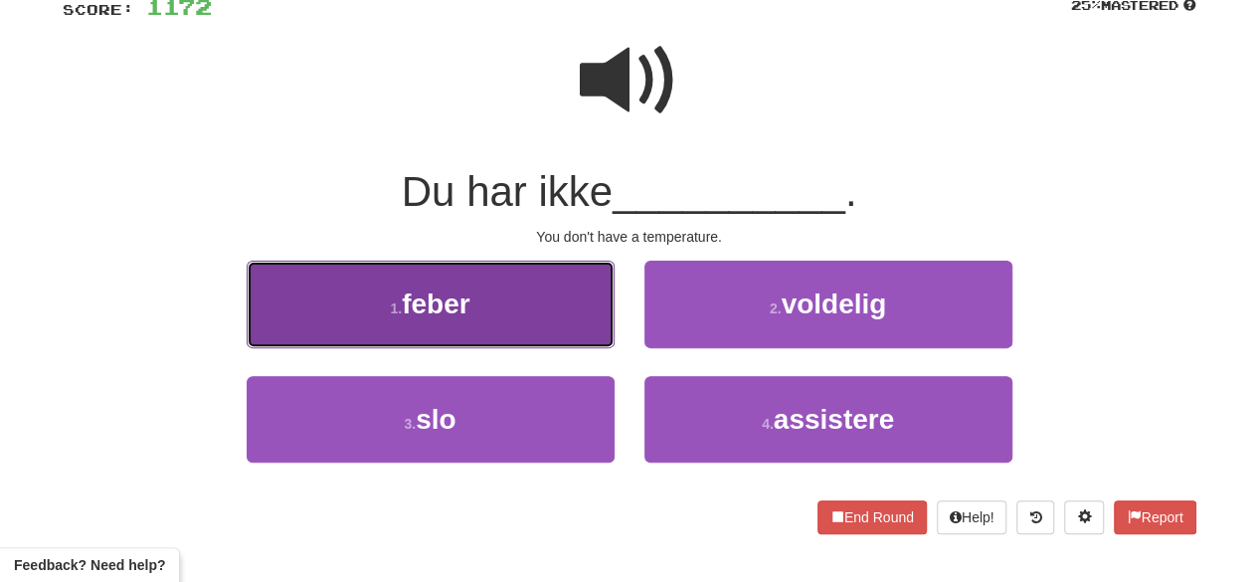
click at [560, 312] on button "1 . feber" at bounding box center [431, 304] width 368 height 87
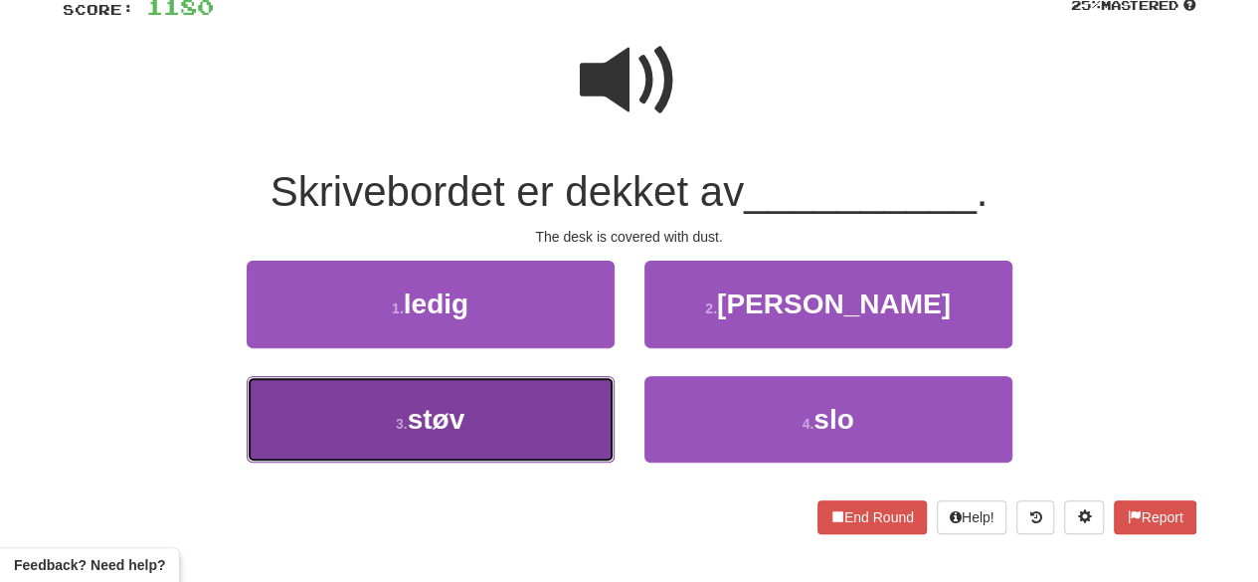
click at [507, 426] on button "3 . støv" at bounding box center [431, 419] width 368 height 87
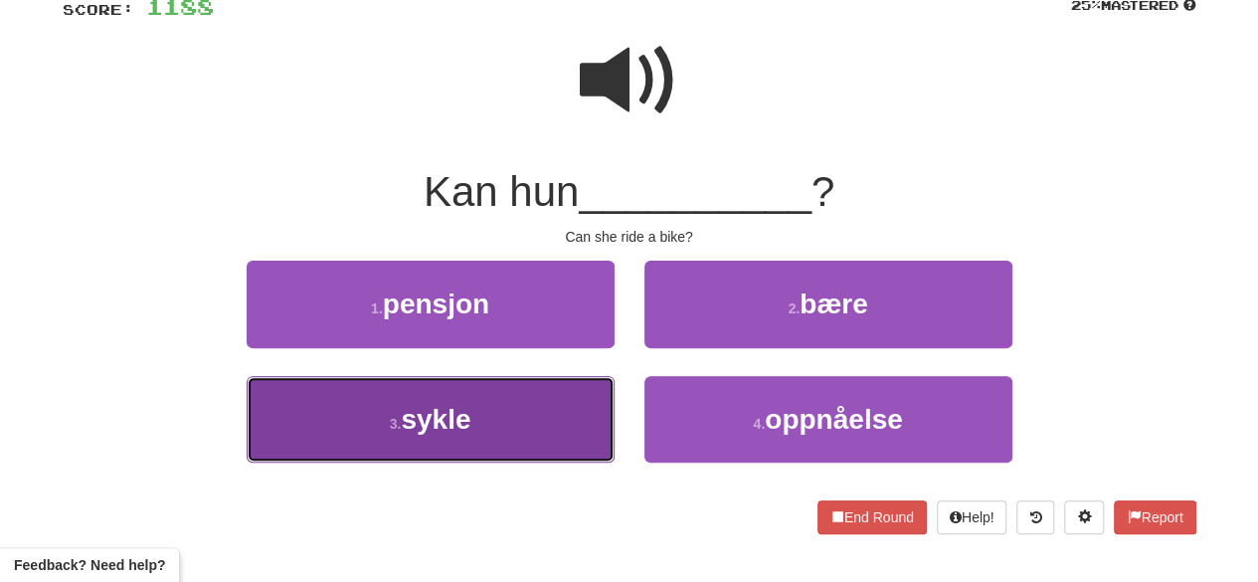
click at [501, 414] on button "3 . sykle" at bounding box center [431, 419] width 368 height 87
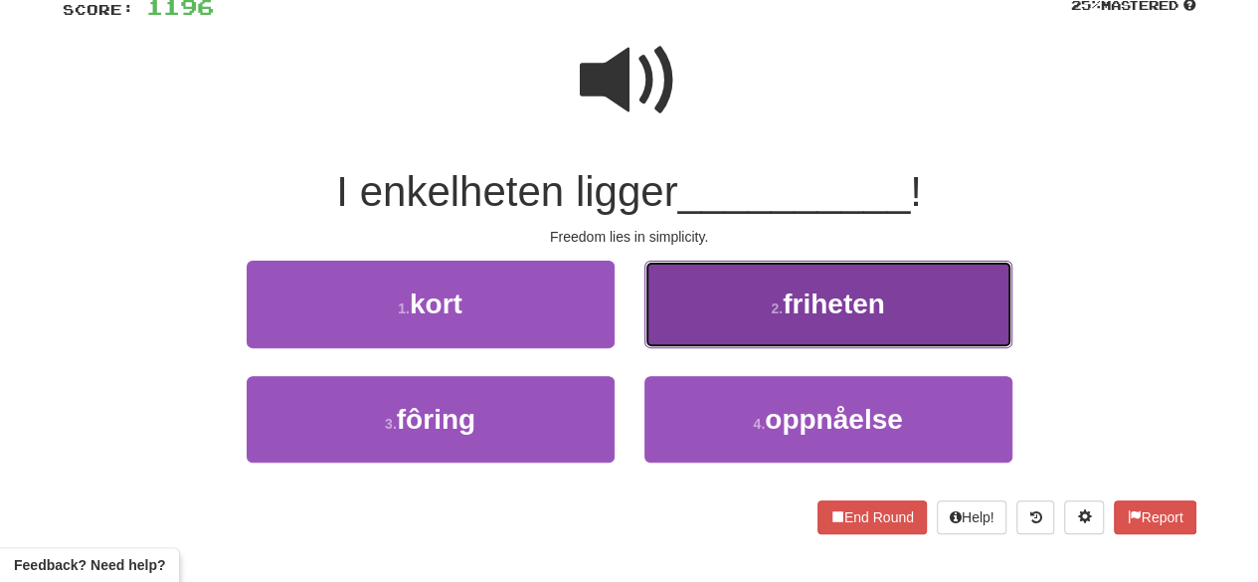
click at [806, 291] on span "friheten" at bounding box center [834, 303] width 102 height 31
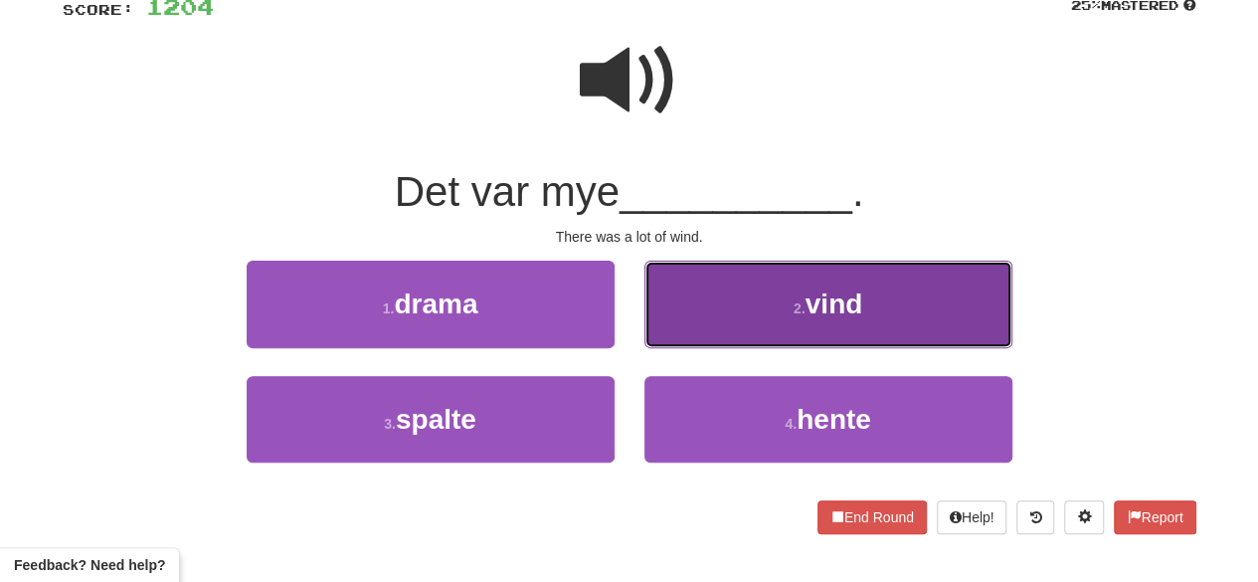
click at [841, 313] on span "vind" at bounding box center [835, 303] width 58 height 31
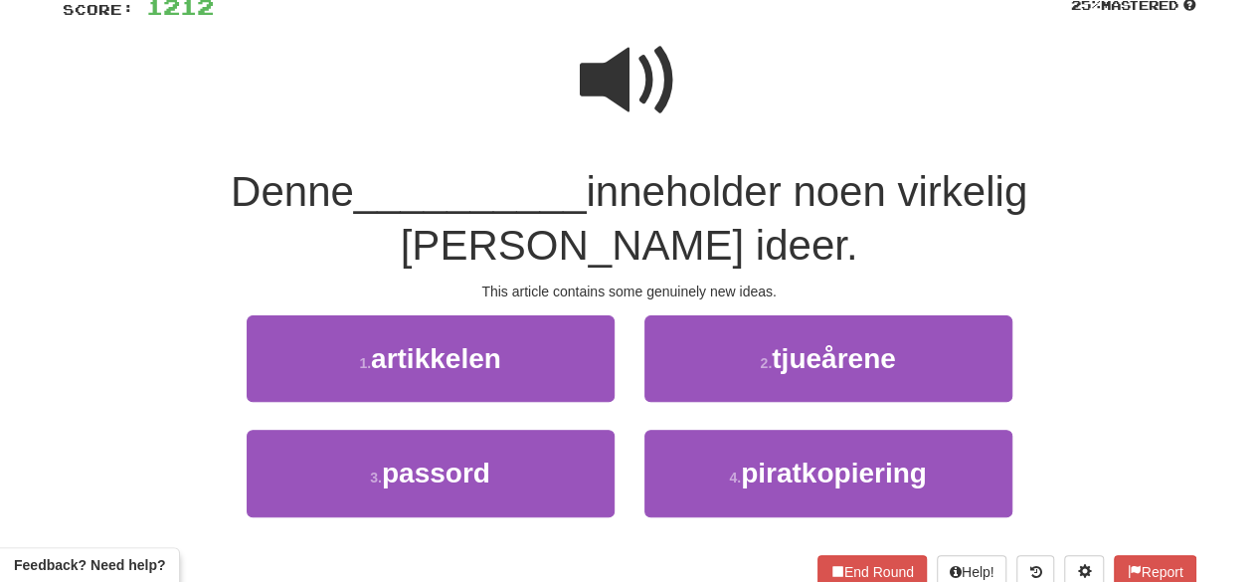
click at [625, 72] on span at bounding box center [629, 80] width 99 height 99
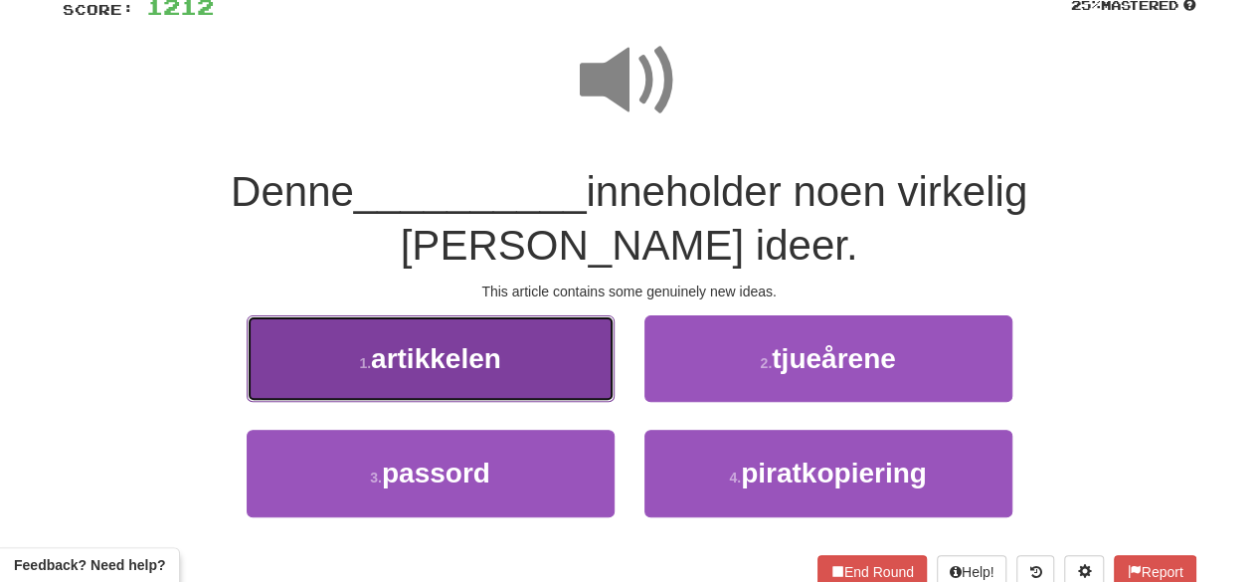
click at [527, 315] on button "1 . artikkelen" at bounding box center [431, 358] width 368 height 87
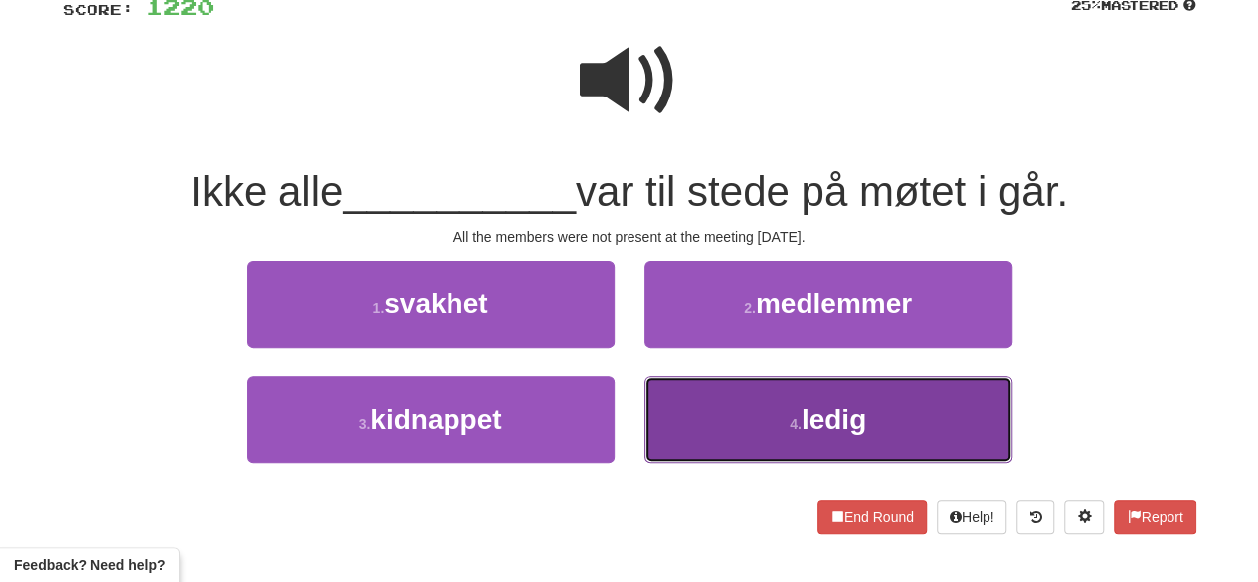
click at [788, 413] on button "4 . ledig" at bounding box center [829, 419] width 368 height 87
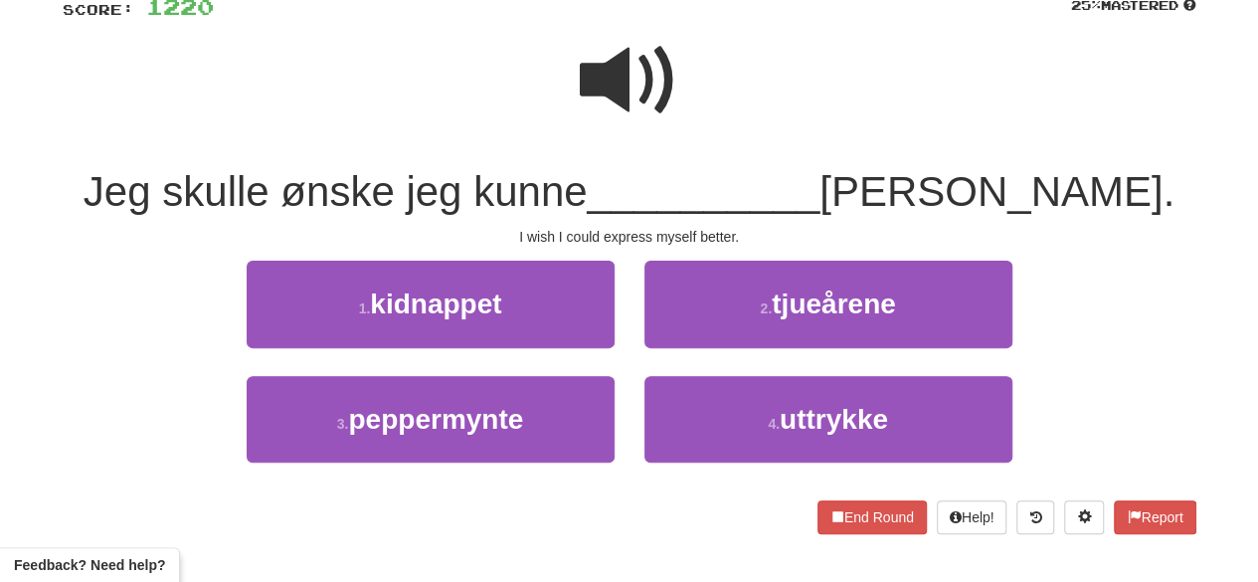
click at [631, 107] on span at bounding box center [629, 80] width 99 height 99
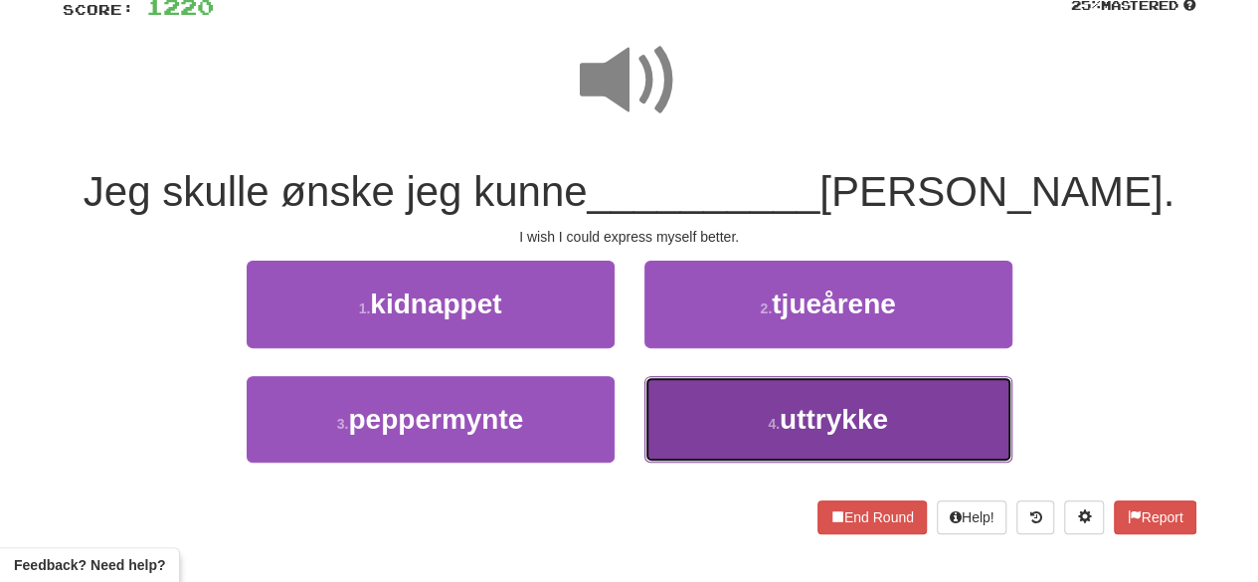
click at [762, 421] on button "4 . uttrykke" at bounding box center [829, 419] width 368 height 87
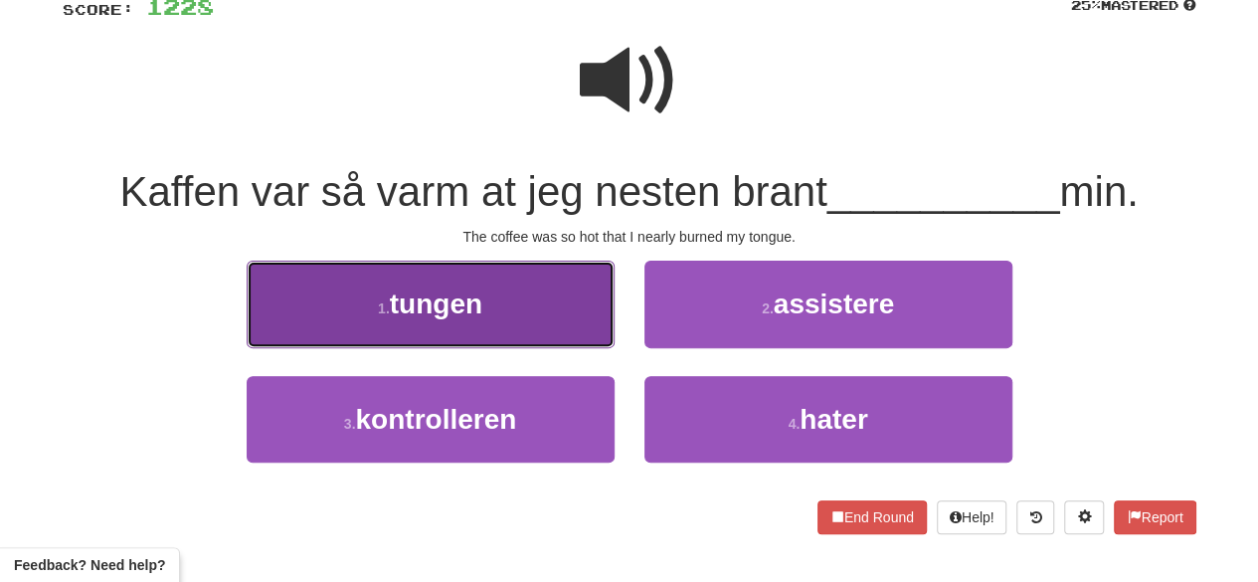
click at [584, 313] on button "1 . tungen" at bounding box center [431, 304] width 368 height 87
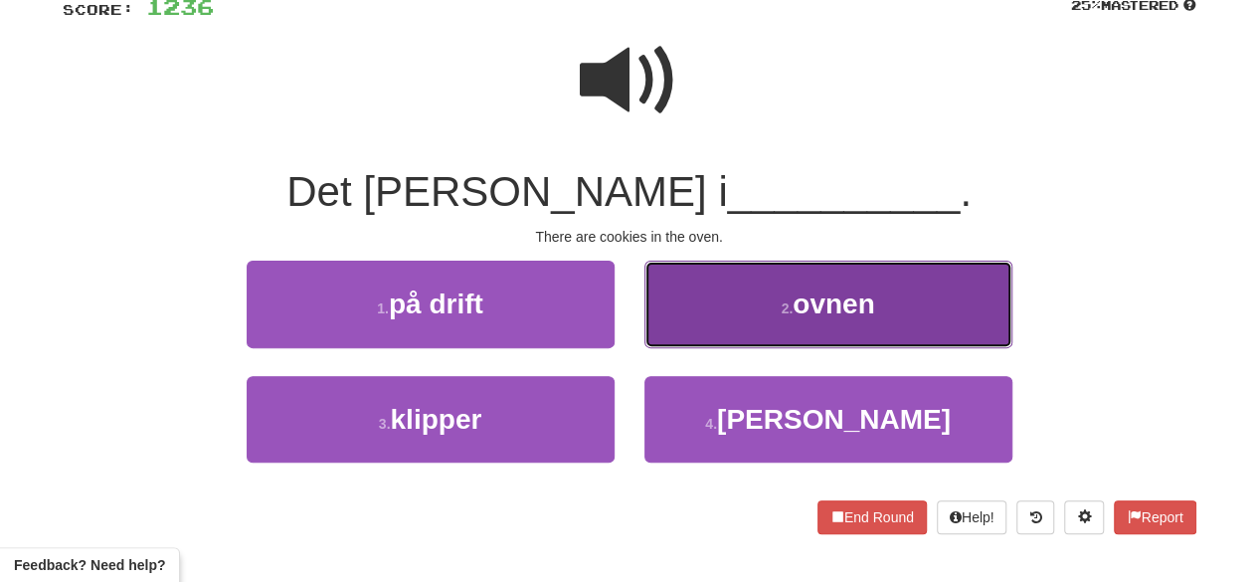
click at [776, 287] on button "2 . ovnen" at bounding box center [829, 304] width 368 height 87
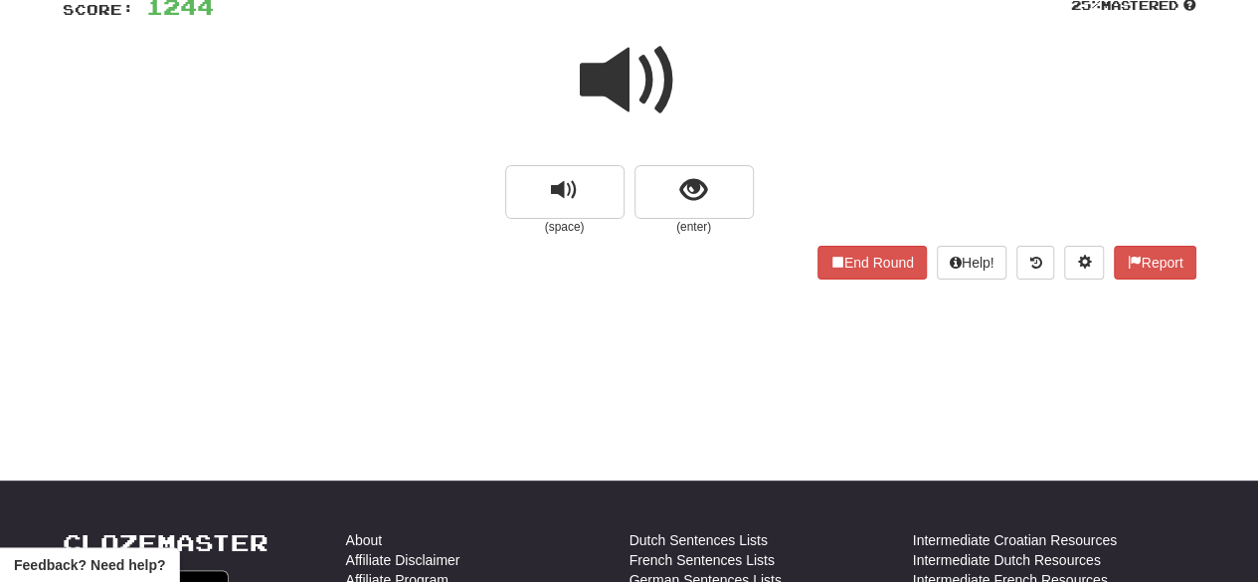
click at [660, 97] on span at bounding box center [629, 80] width 99 height 99
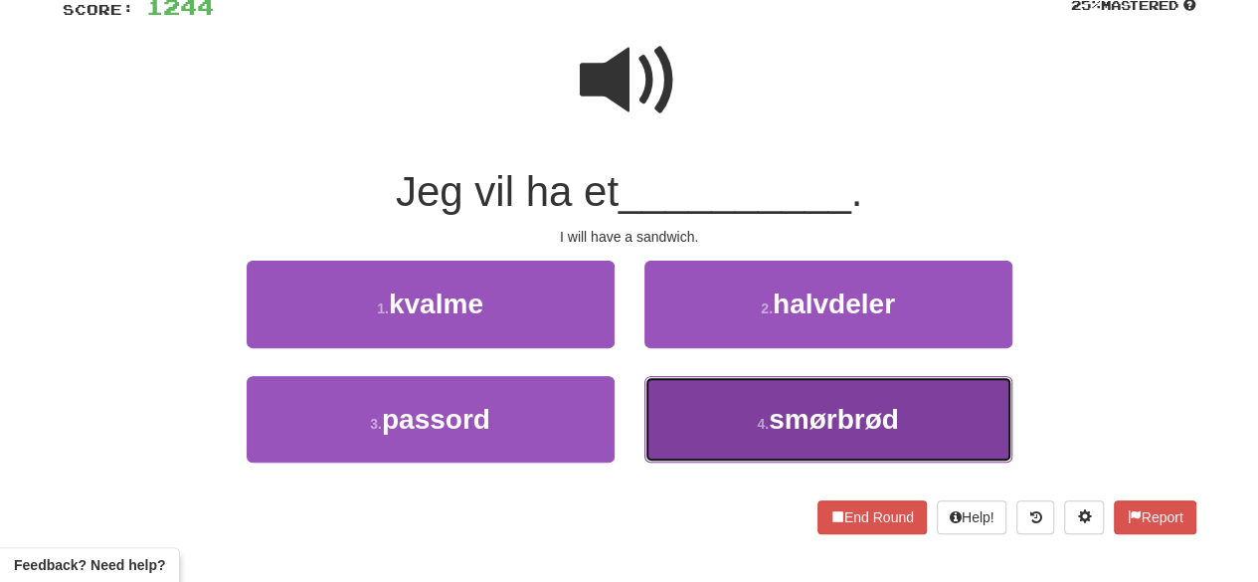
click at [788, 419] on span "smørbrød" at bounding box center [834, 419] width 130 height 31
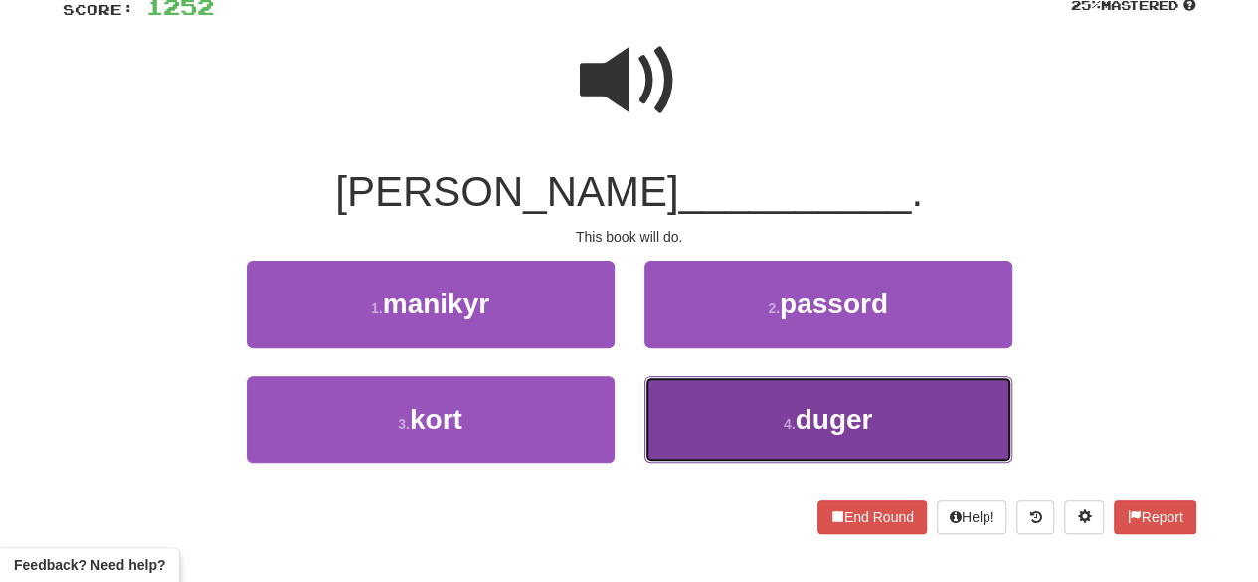
click at [763, 438] on button "4 . duger" at bounding box center [829, 419] width 368 height 87
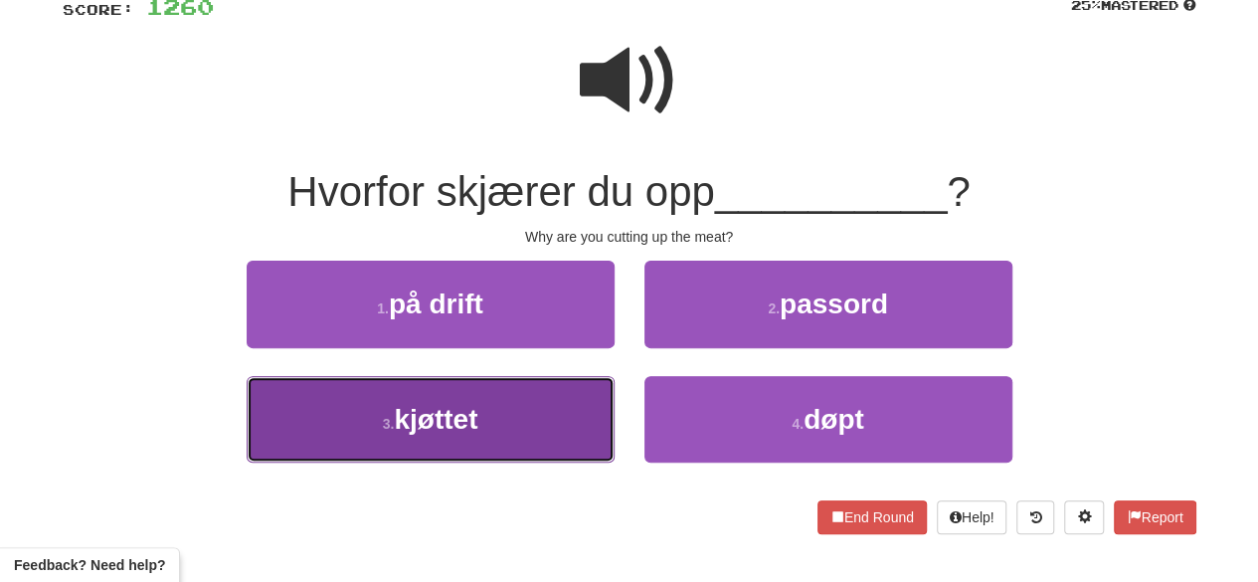
click at [531, 421] on button "3 . kjøttet" at bounding box center [431, 419] width 368 height 87
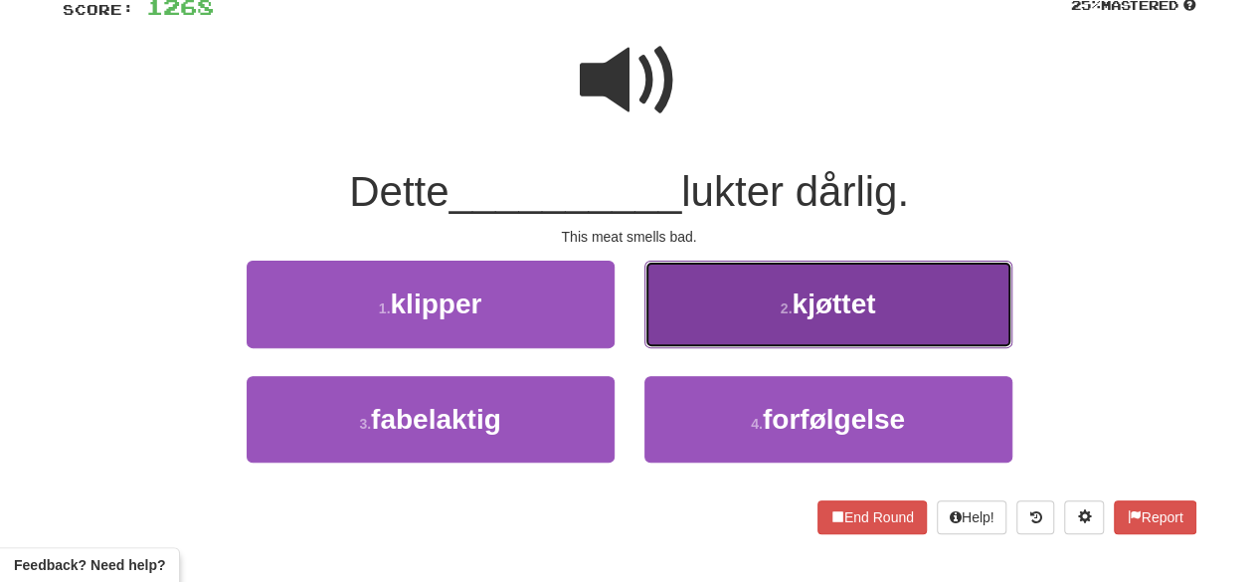
click at [830, 298] on span "kjøttet" at bounding box center [834, 303] width 84 height 31
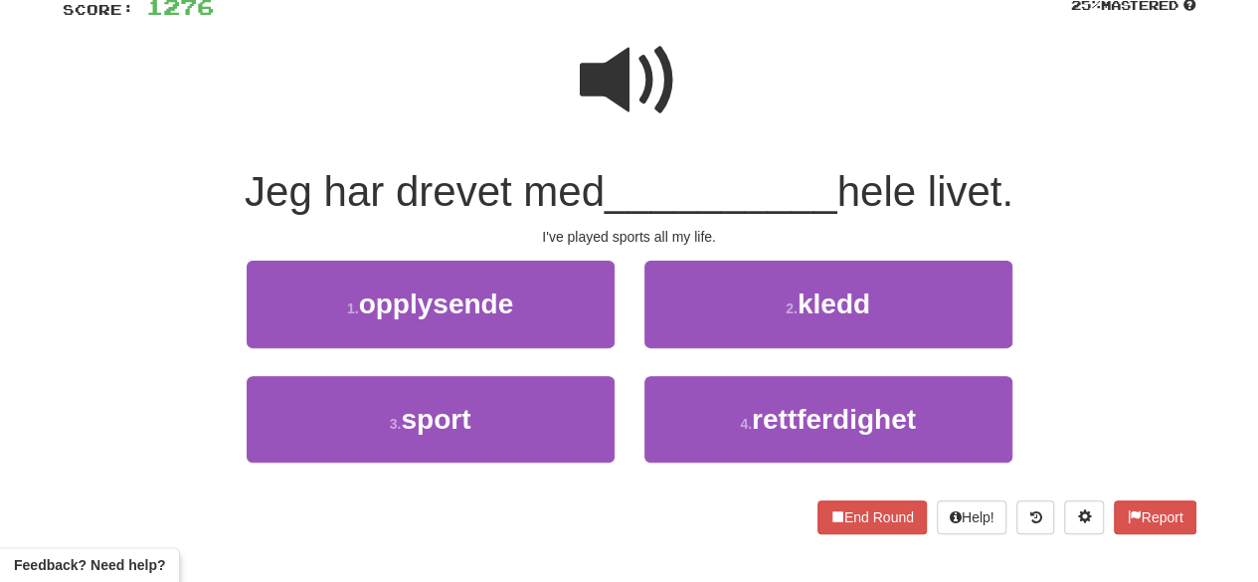
click at [629, 95] on span at bounding box center [629, 80] width 99 height 99
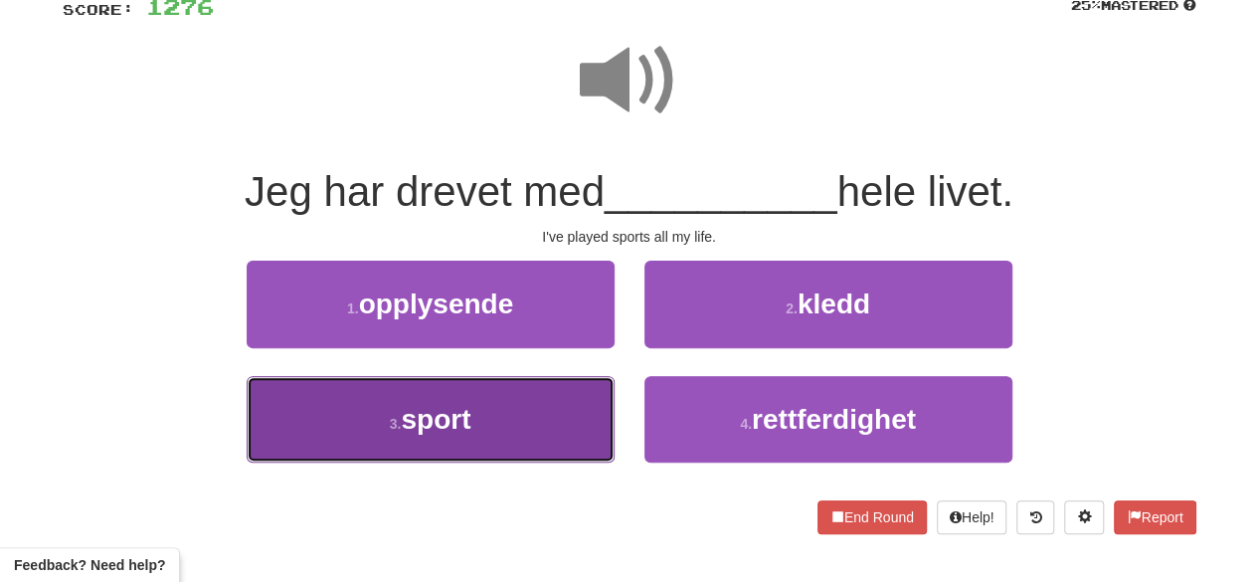
click at [513, 402] on button "3 . sport" at bounding box center [431, 419] width 368 height 87
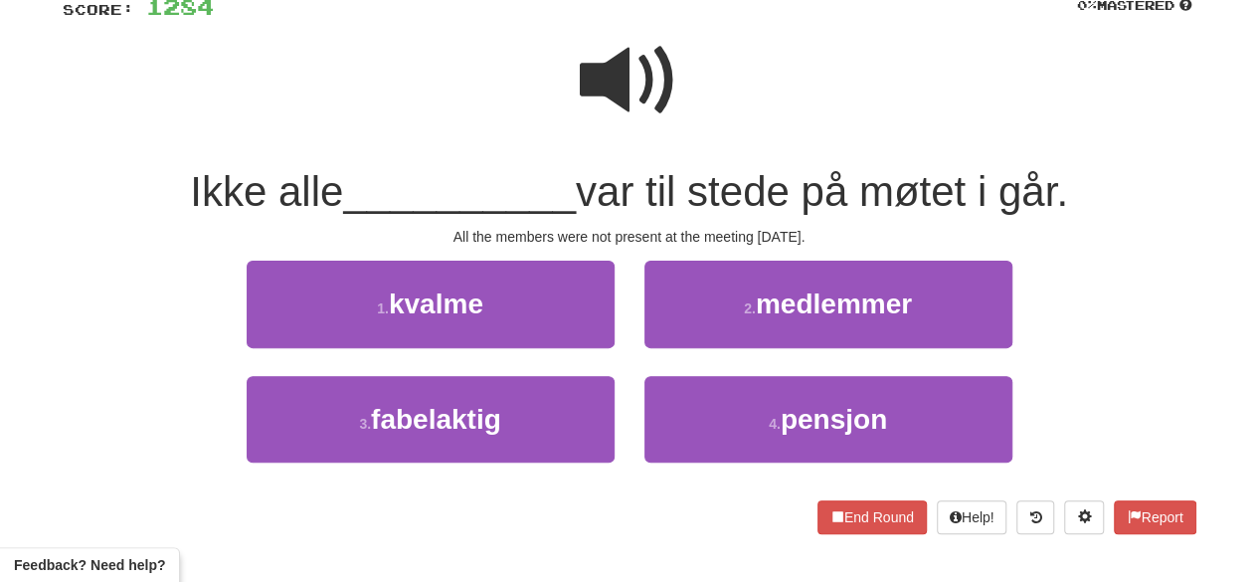
click at [615, 100] on span at bounding box center [629, 80] width 99 height 99
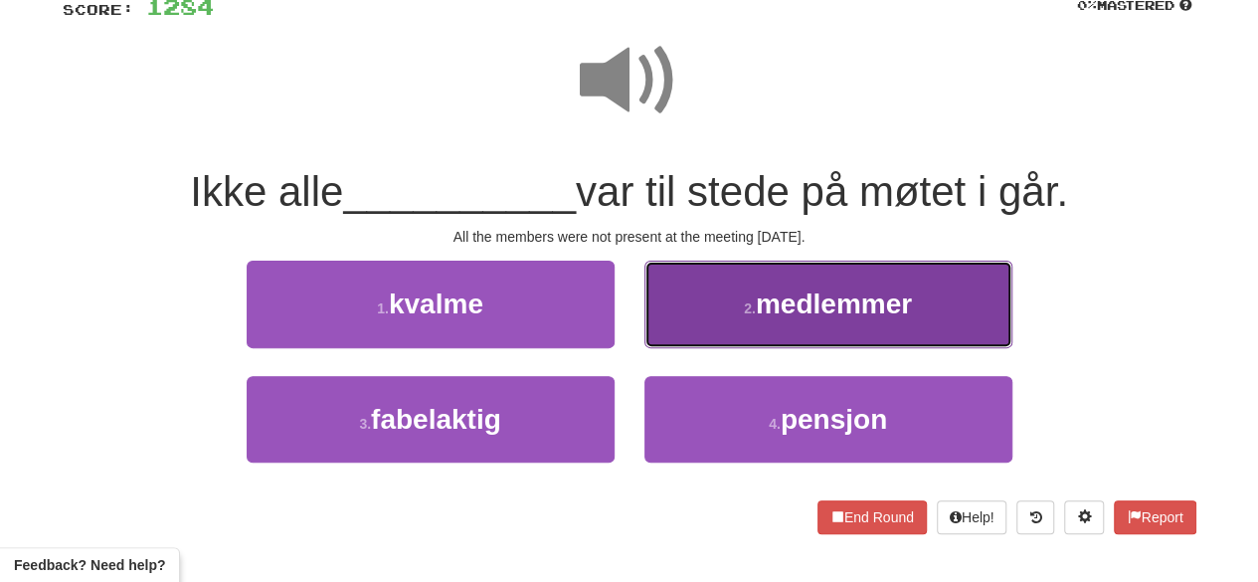
click at [724, 274] on button "2 . medlemmer" at bounding box center [829, 304] width 368 height 87
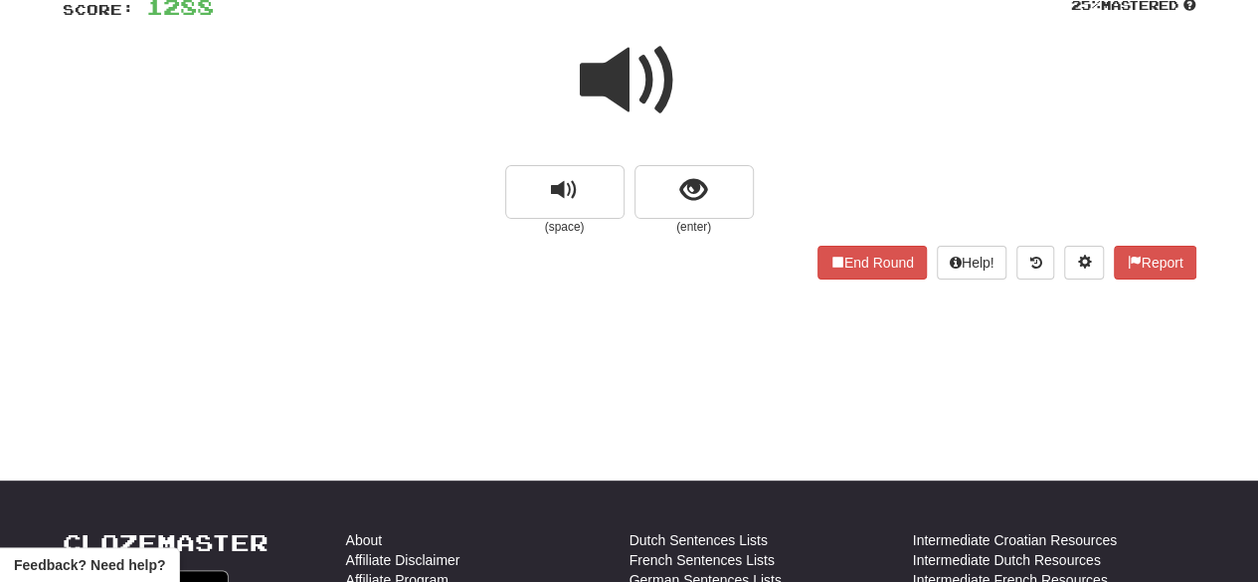
click at [635, 72] on span at bounding box center [629, 80] width 99 height 99
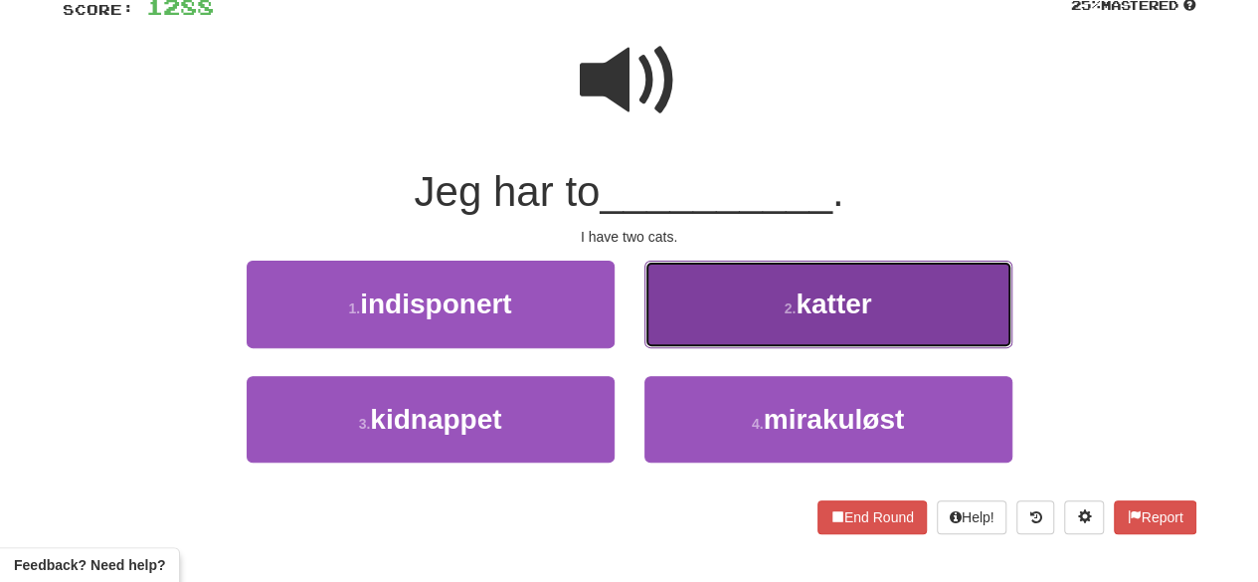
click at [797, 342] on button "2 . katter" at bounding box center [829, 304] width 368 height 87
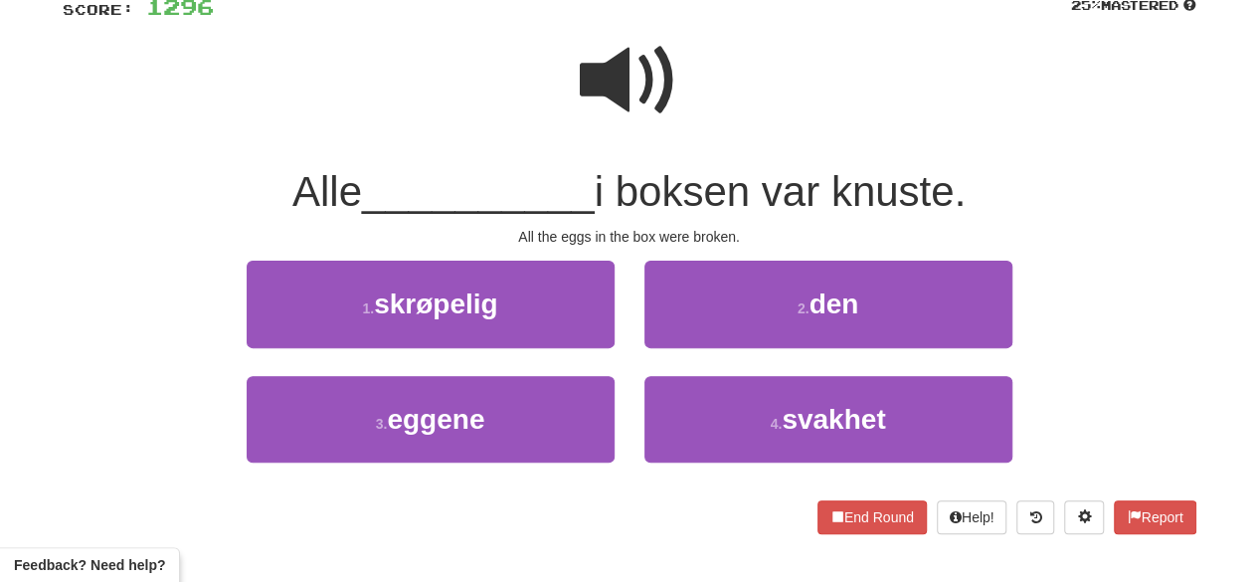
click at [635, 75] on span at bounding box center [629, 80] width 99 height 99
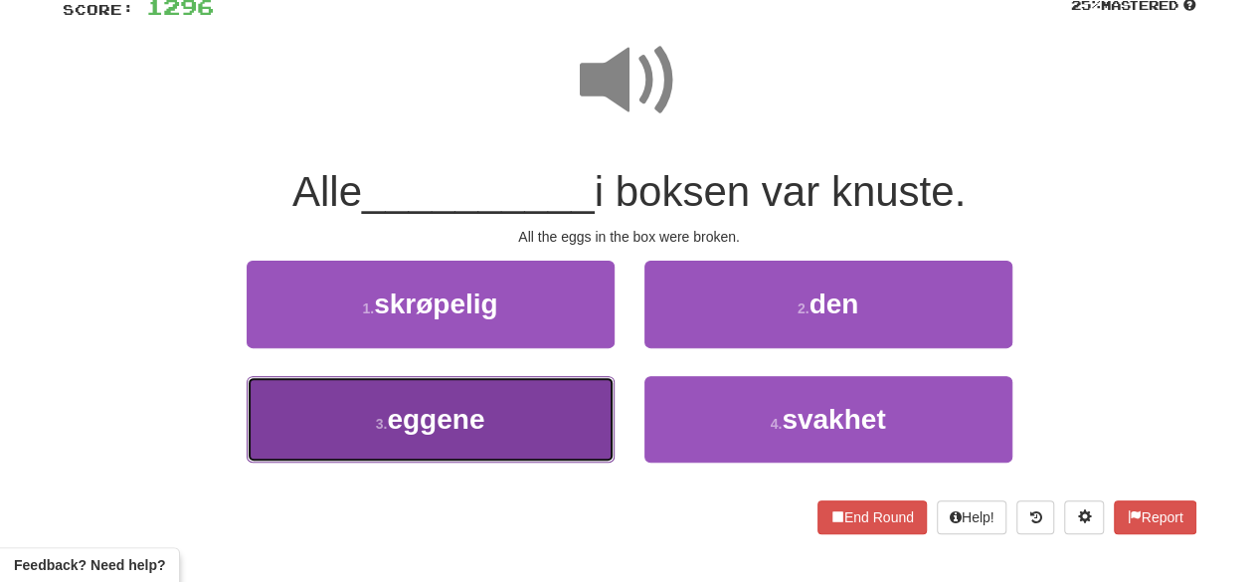
click at [532, 427] on button "3 . eggene" at bounding box center [431, 419] width 368 height 87
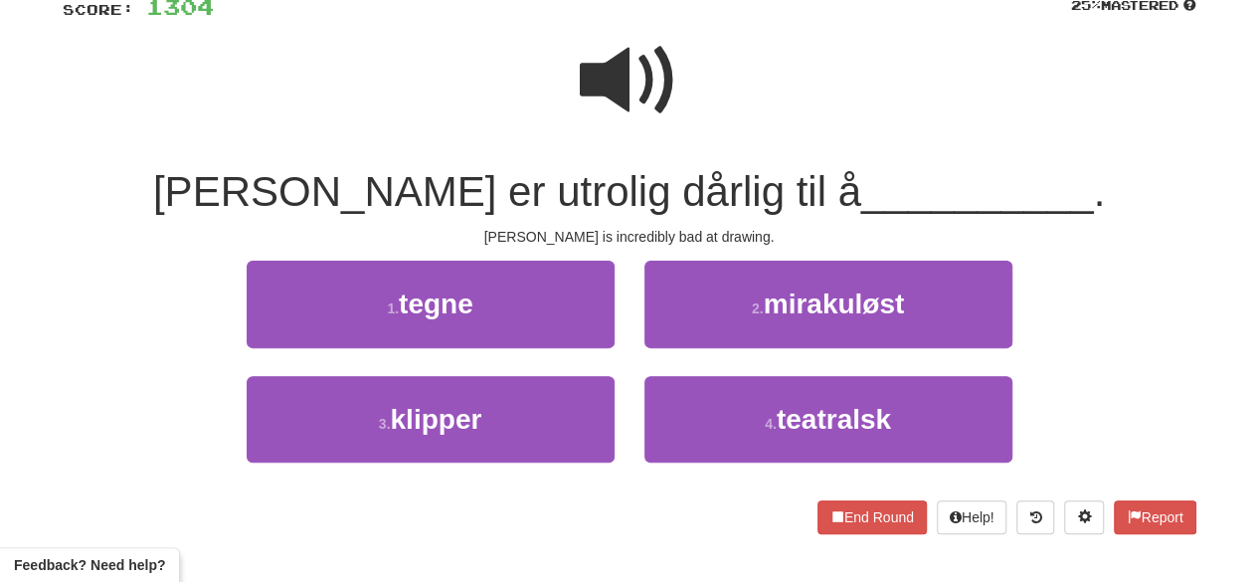
click at [662, 58] on span at bounding box center [629, 80] width 99 height 99
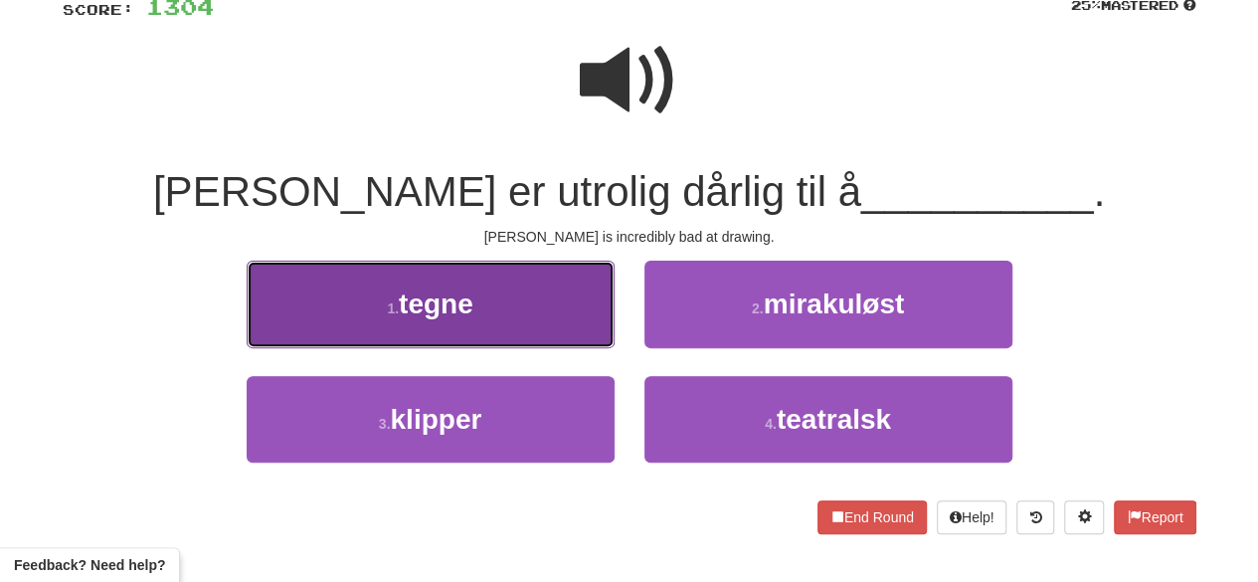
click at [540, 325] on button "1 . tegne" at bounding box center [431, 304] width 368 height 87
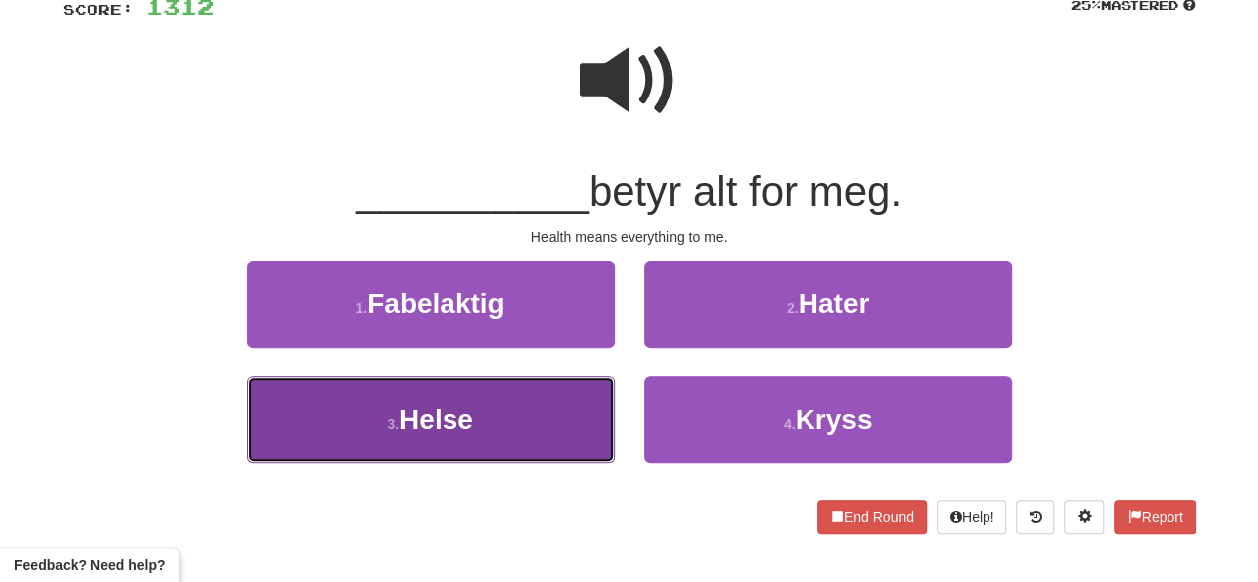
click at [513, 436] on button "3 . Helse" at bounding box center [431, 419] width 368 height 87
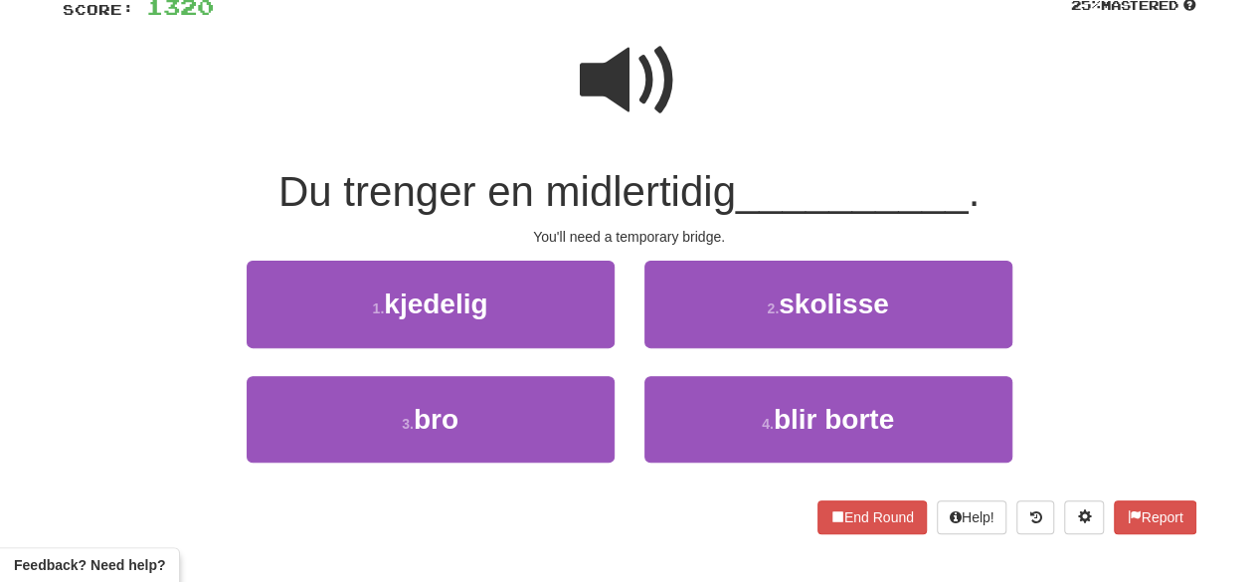
click at [618, 62] on span at bounding box center [629, 80] width 99 height 99
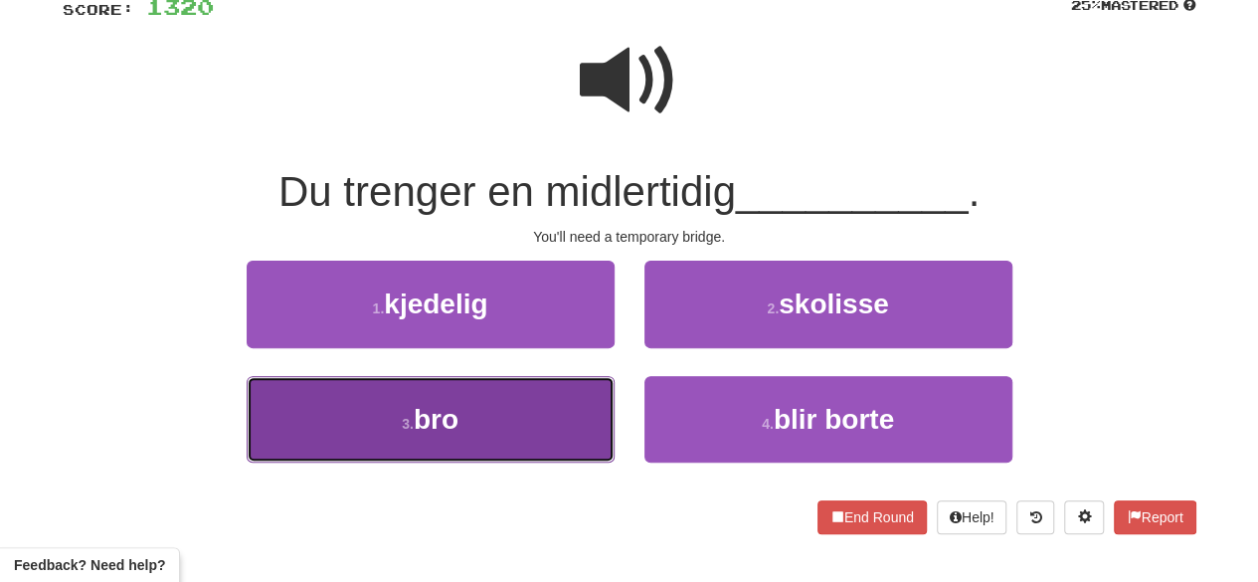
click at [573, 419] on button "3 . bro" at bounding box center [431, 419] width 368 height 87
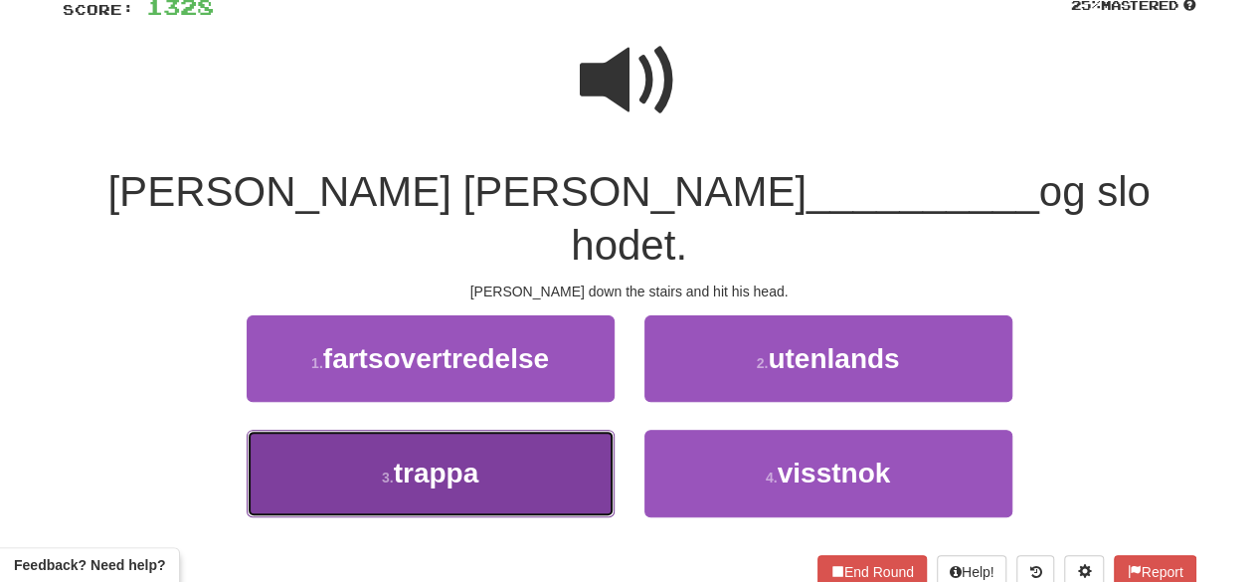
click at [549, 430] on button "3 . trappa" at bounding box center [431, 473] width 368 height 87
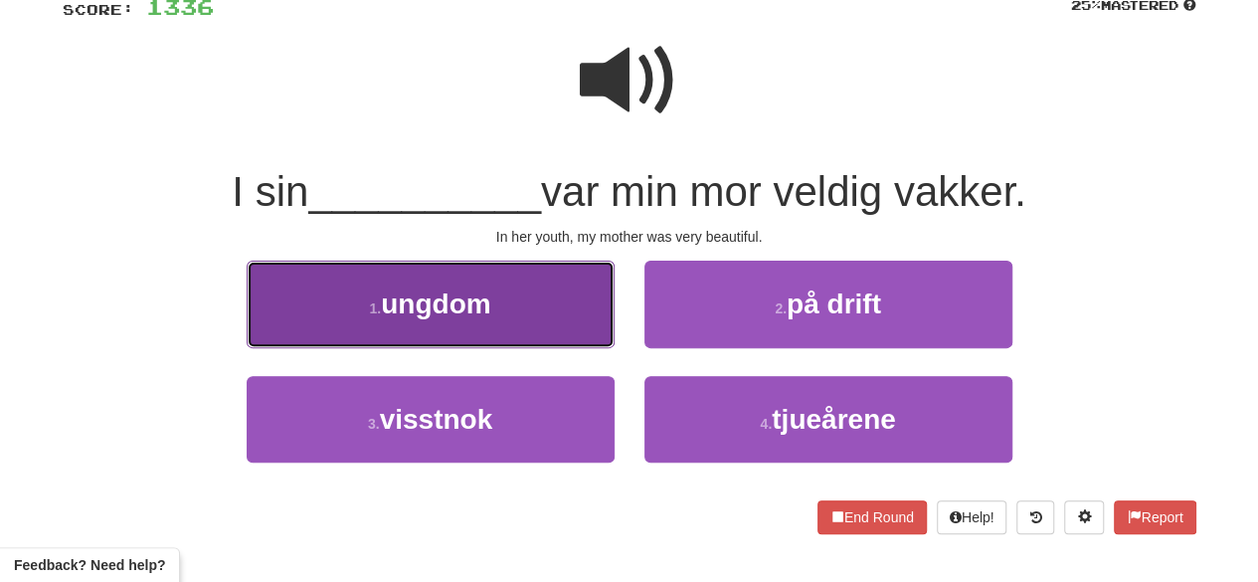
click at [517, 315] on button "1 . ungdom" at bounding box center [431, 304] width 368 height 87
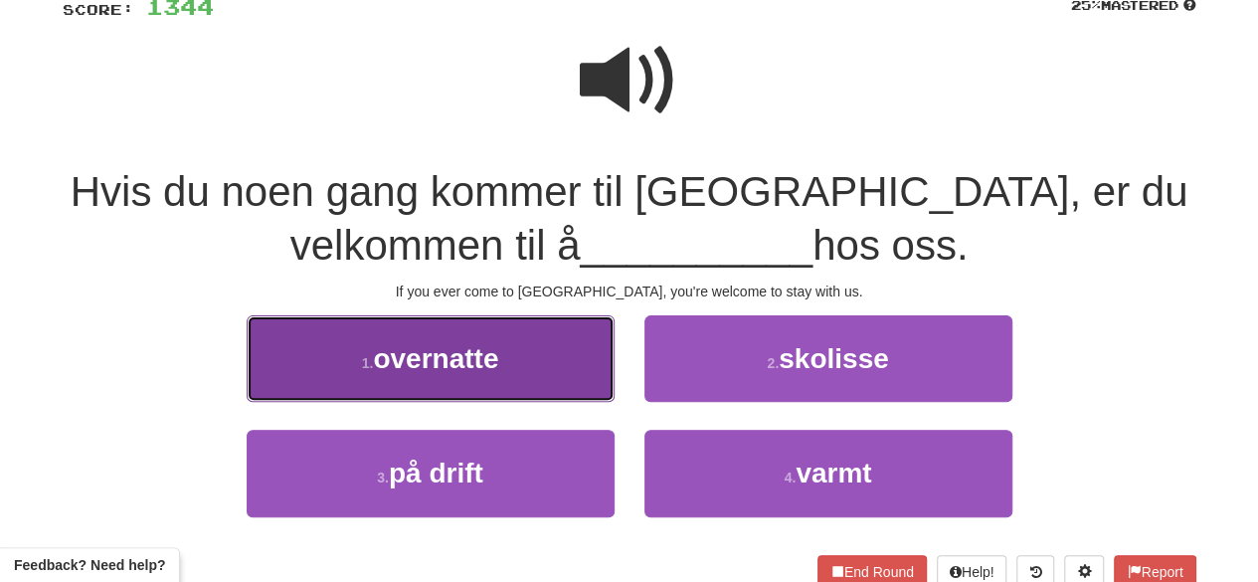
click at [563, 399] on button "1 . overnatte" at bounding box center [431, 358] width 368 height 87
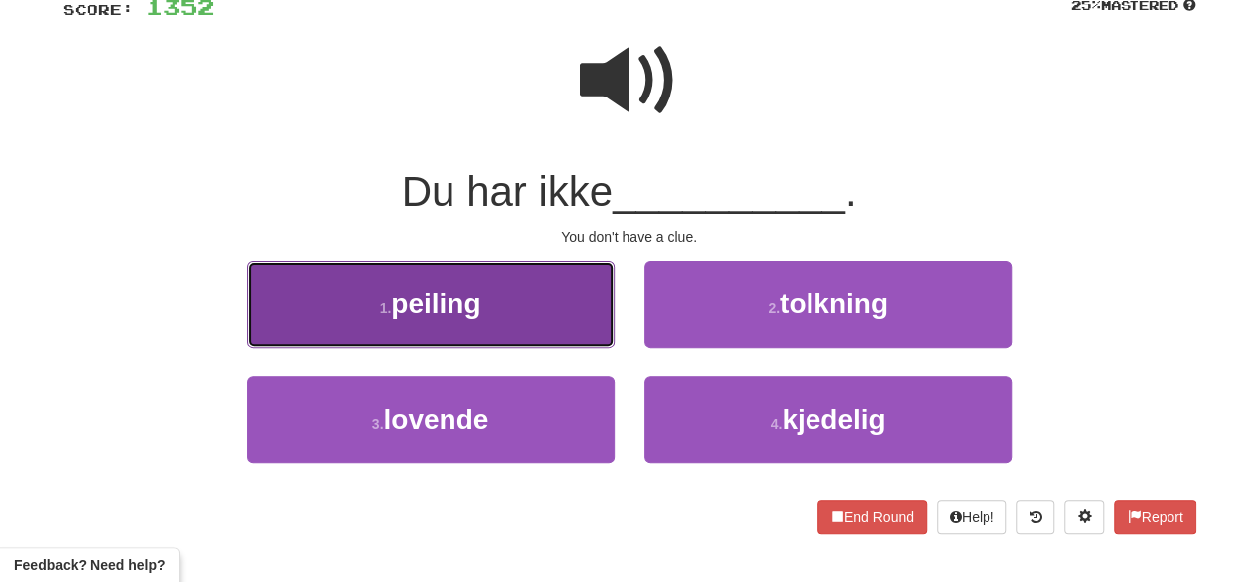
click at [526, 339] on button "1 . peiling" at bounding box center [431, 304] width 368 height 87
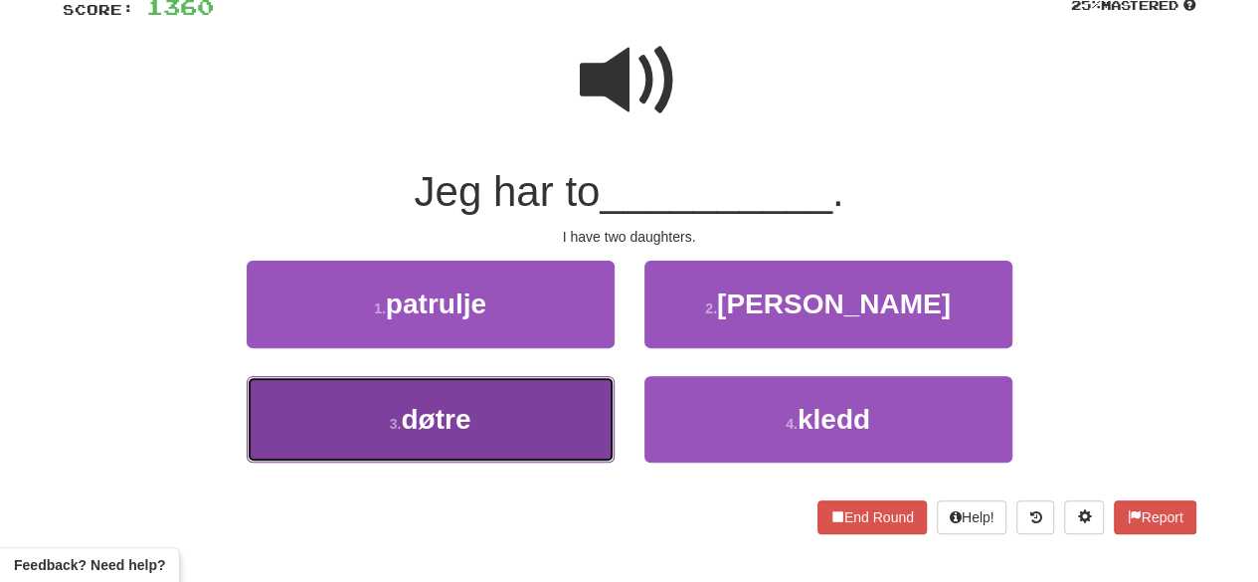
click at [557, 397] on button "3 . døtre" at bounding box center [431, 419] width 368 height 87
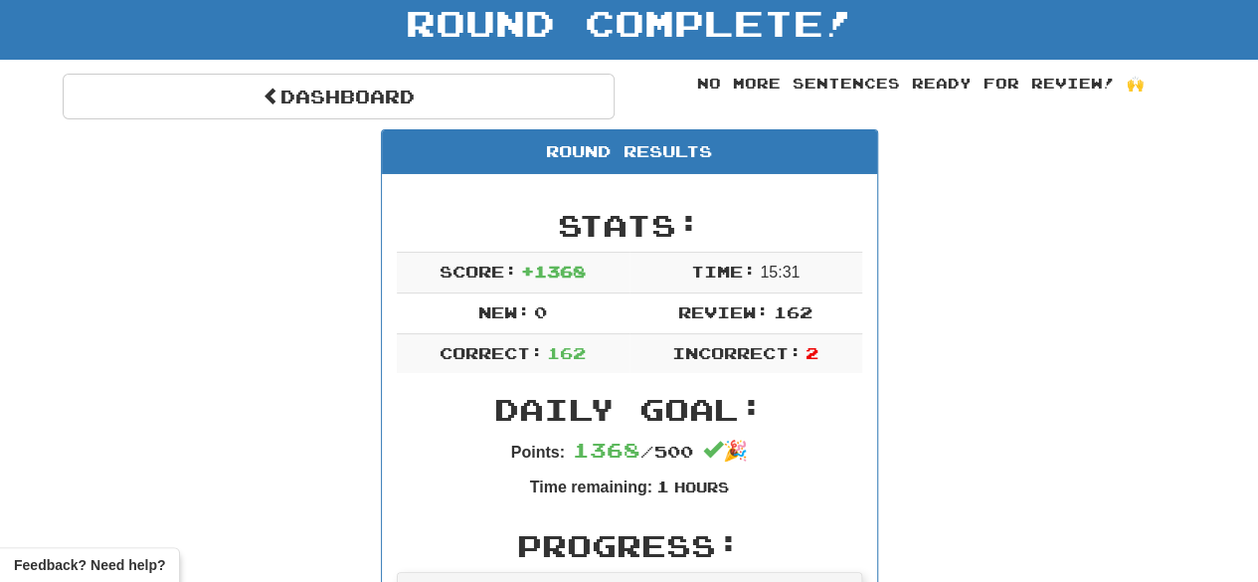
scroll to position [3, 0]
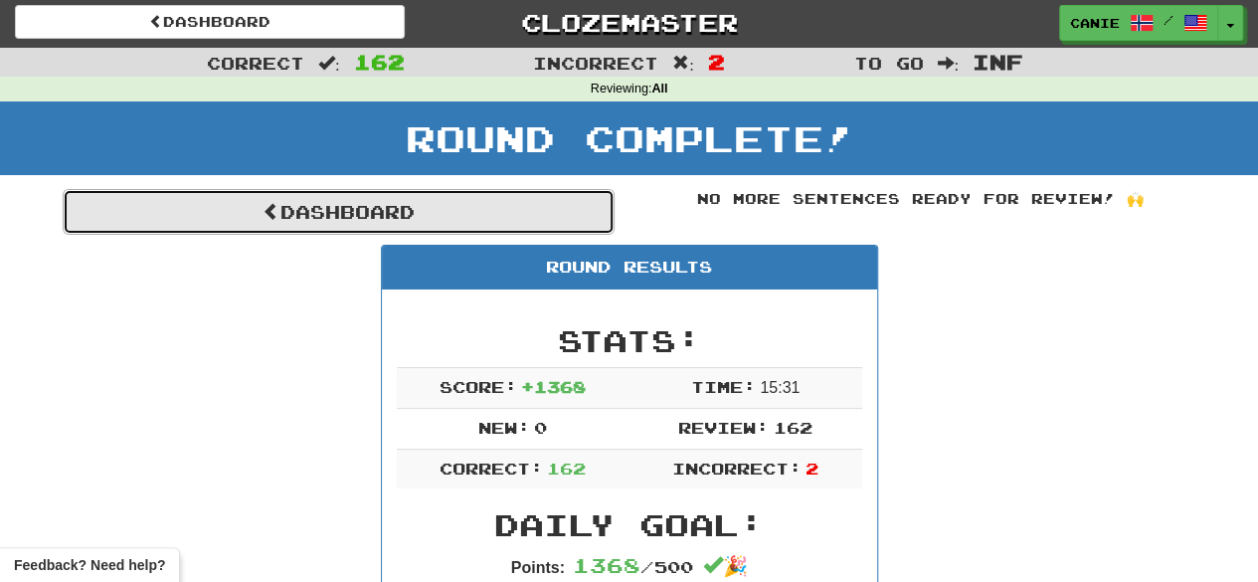
click at [408, 213] on link "Dashboard" at bounding box center [339, 212] width 552 height 46
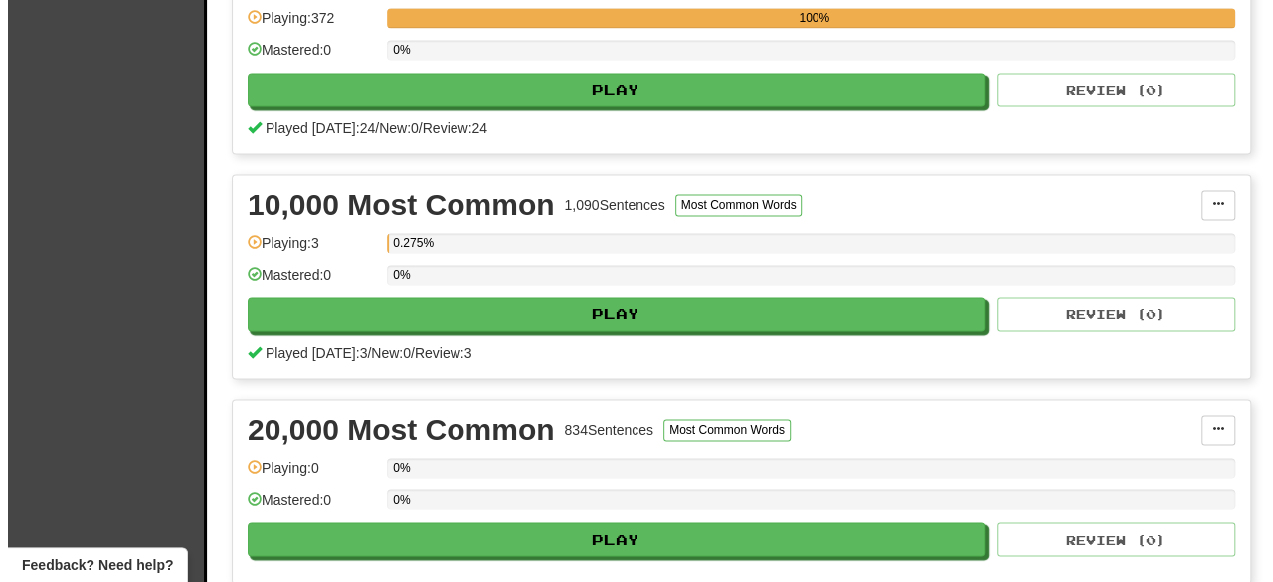
scroll to position [1412, 0]
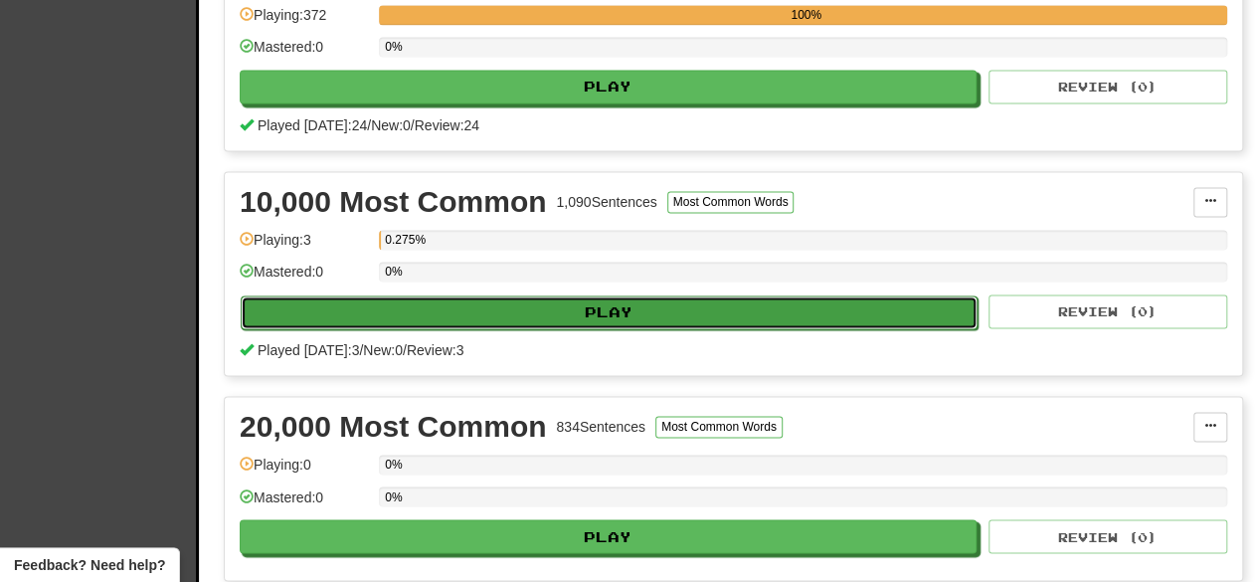
click at [728, 295] on button "Play" at bounding box center [609, 312] width 737 height 34
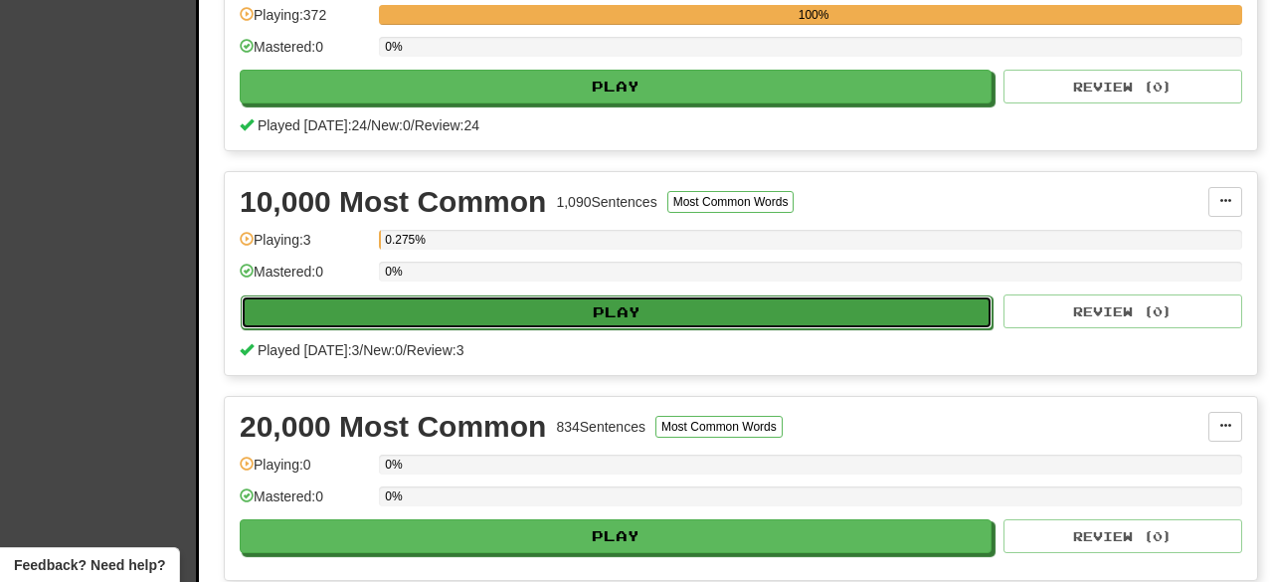
select select "********"
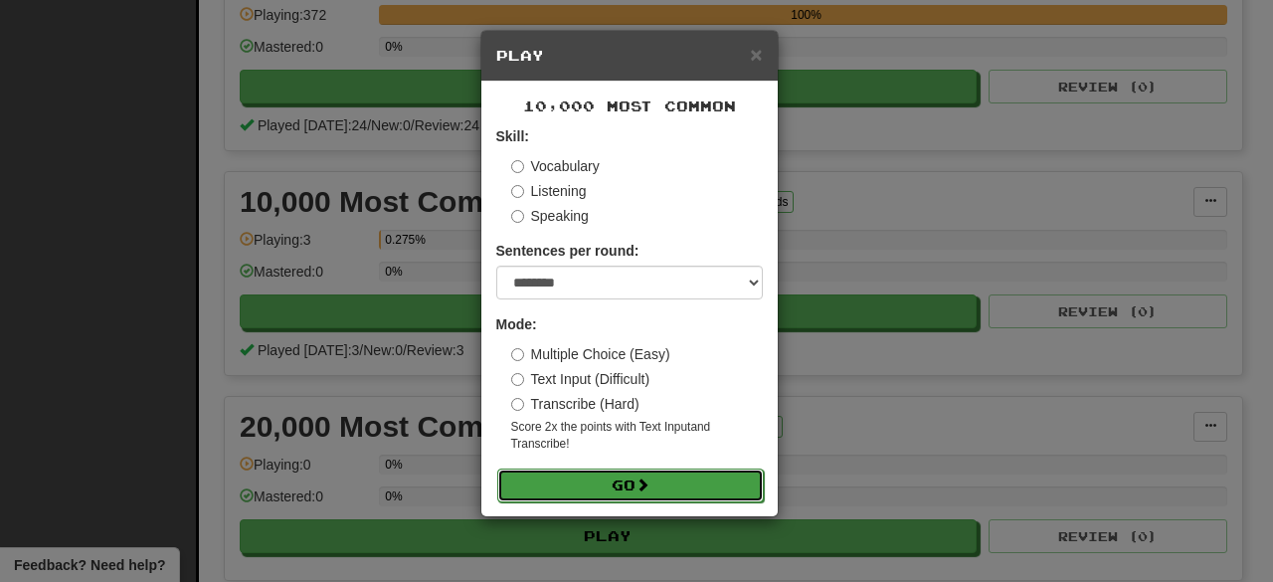
click at [642, 482] on span at bounding box center [643, 485] width 14 height 14
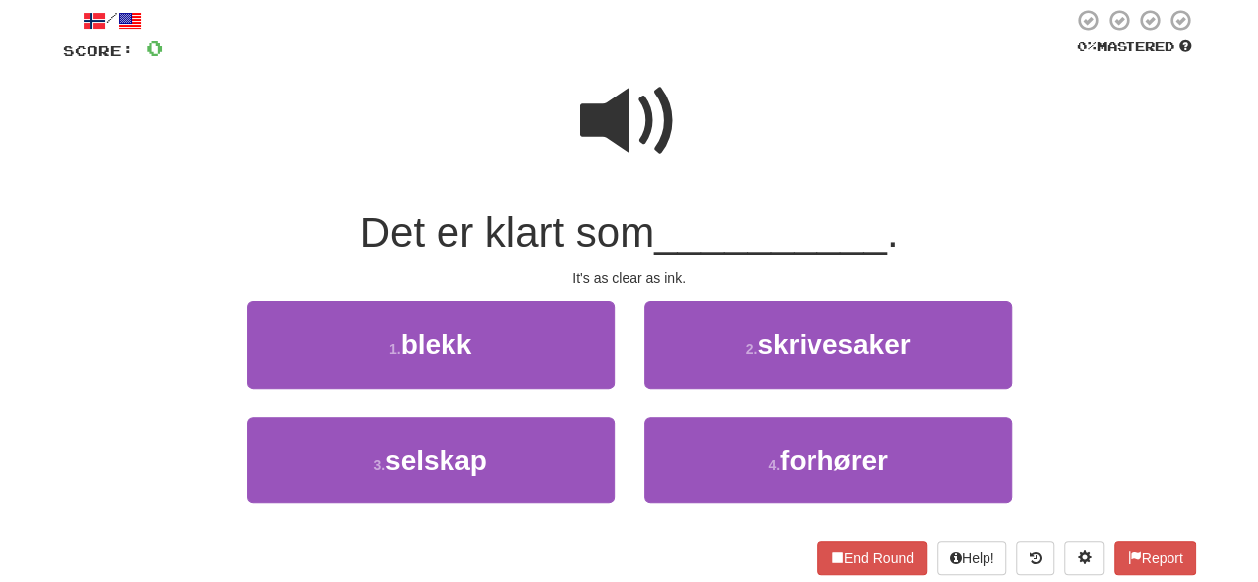
scroll to position [123, 0]
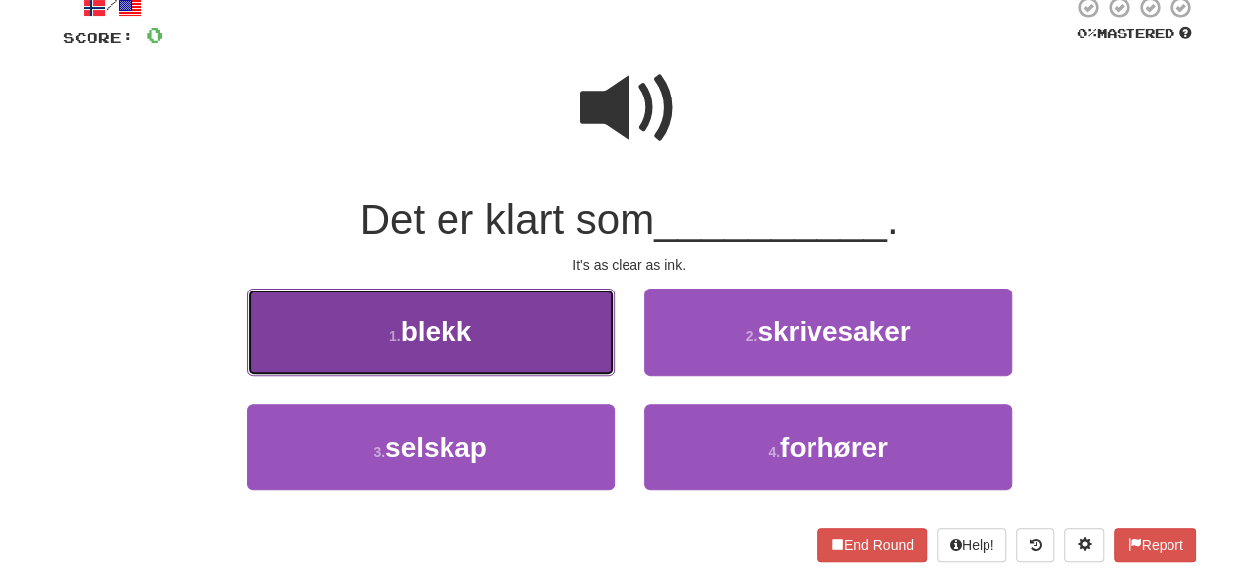
click at [523, 329] on button "1 . blekk" at bounding box center [431, 331] width 368 height 87
